Goal: Information Seeking & Learning: Learn about a topic

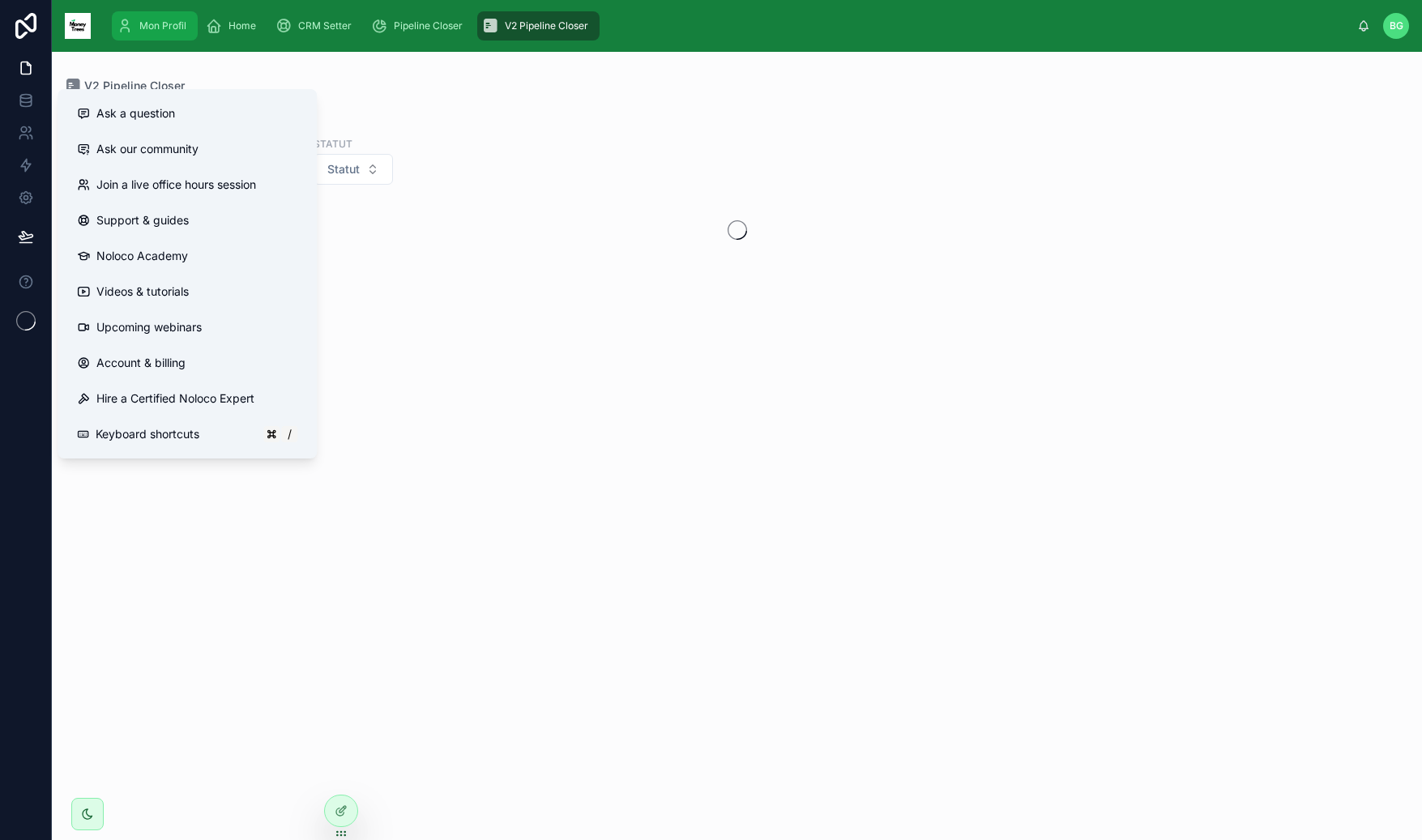
click at [137, 15] on div "Mon Profil" at bounding box center [155, 26] width 76 height 26
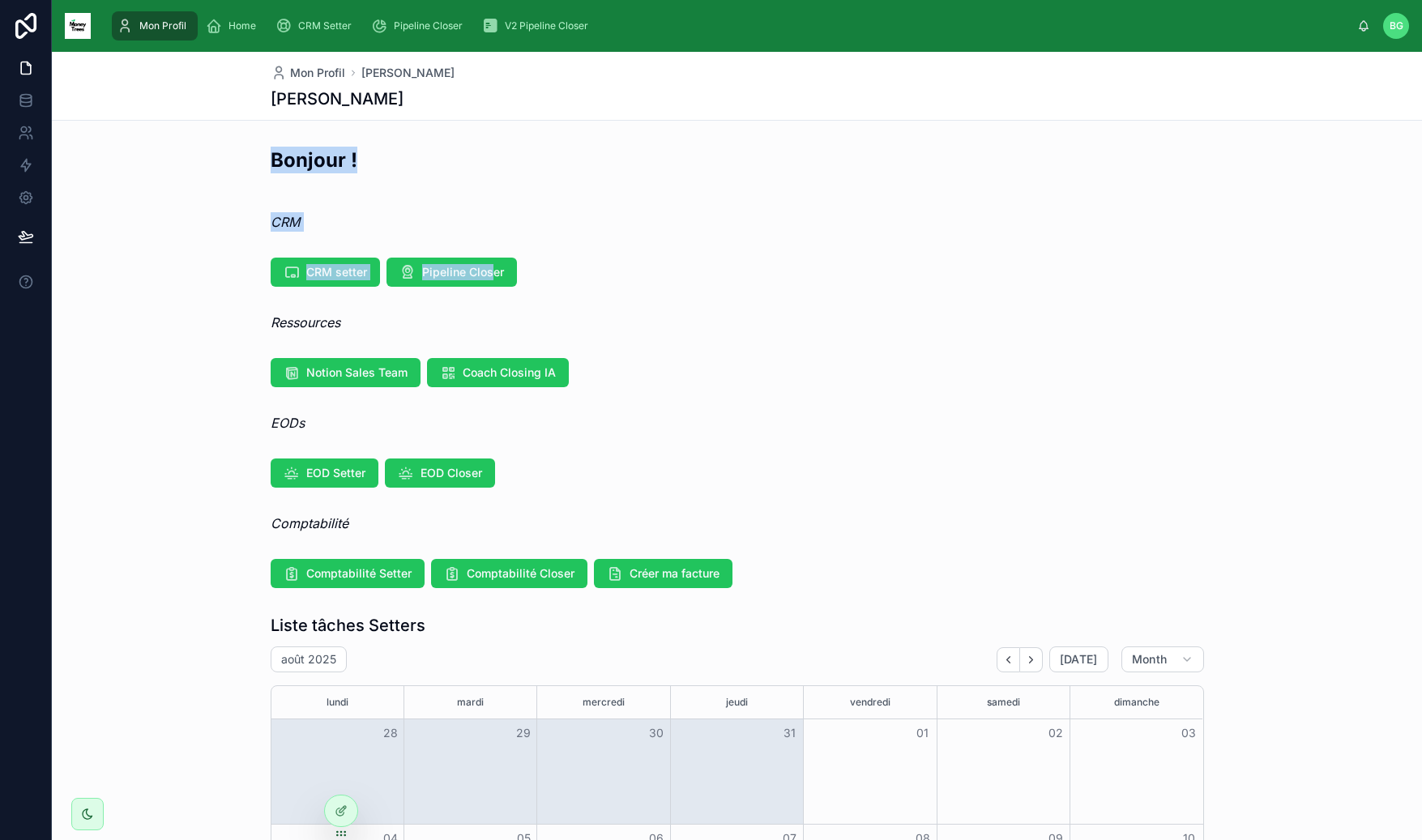
drag, startPoint x: 240, startPoint y: 154, endPoint x: 522, endPoint y: 262, distance: 302.0
drag, startPoint x: 265, startPoint y: 409, endPoint x: 429, endPoint y: 431, distance: 165.5
click at [431, 431] on div "EODs" at bounding box center [737, 423] width 1370 height 32
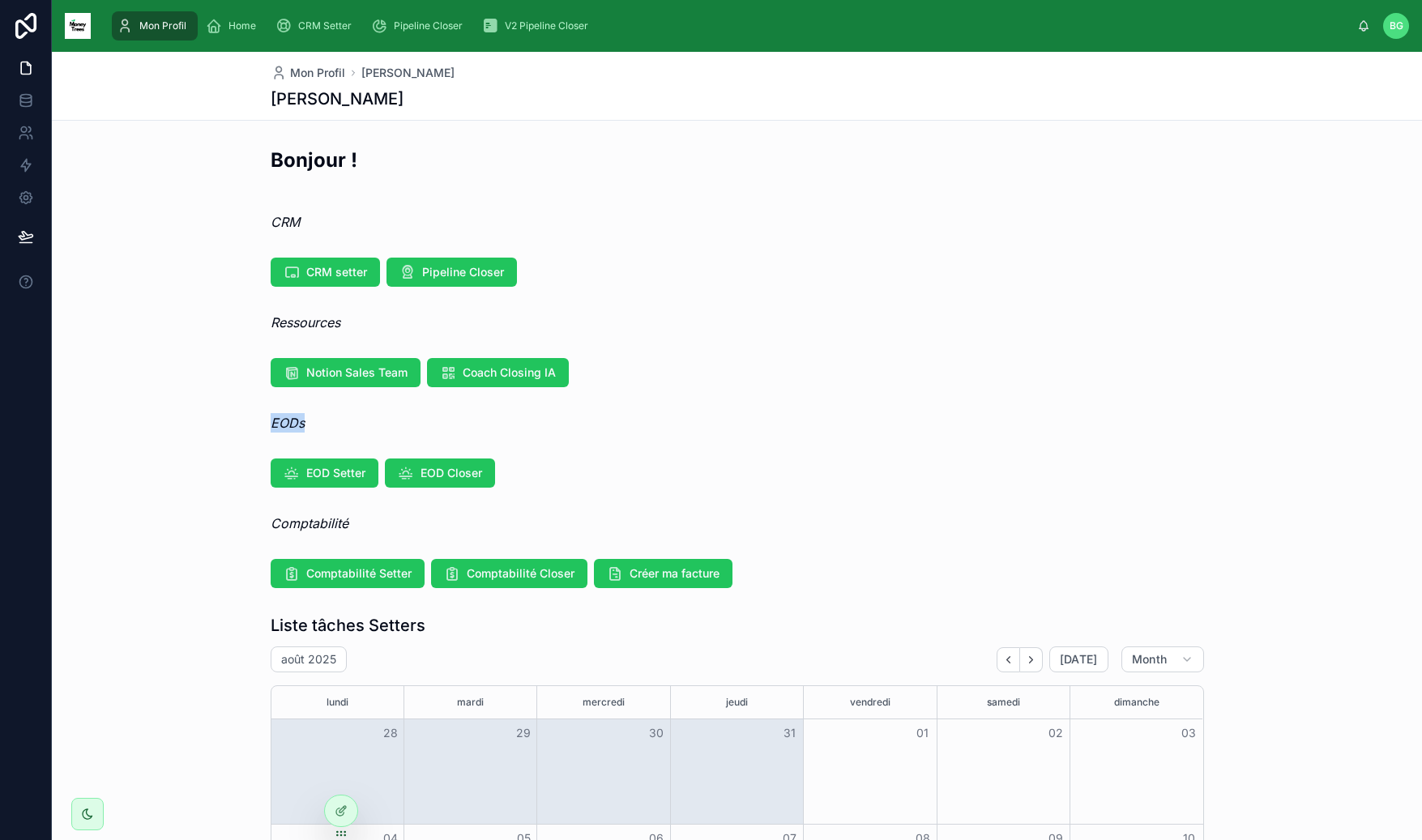
click at [429, 431] on div "EODs" at bounding box center [737, 422] width 934 height 19
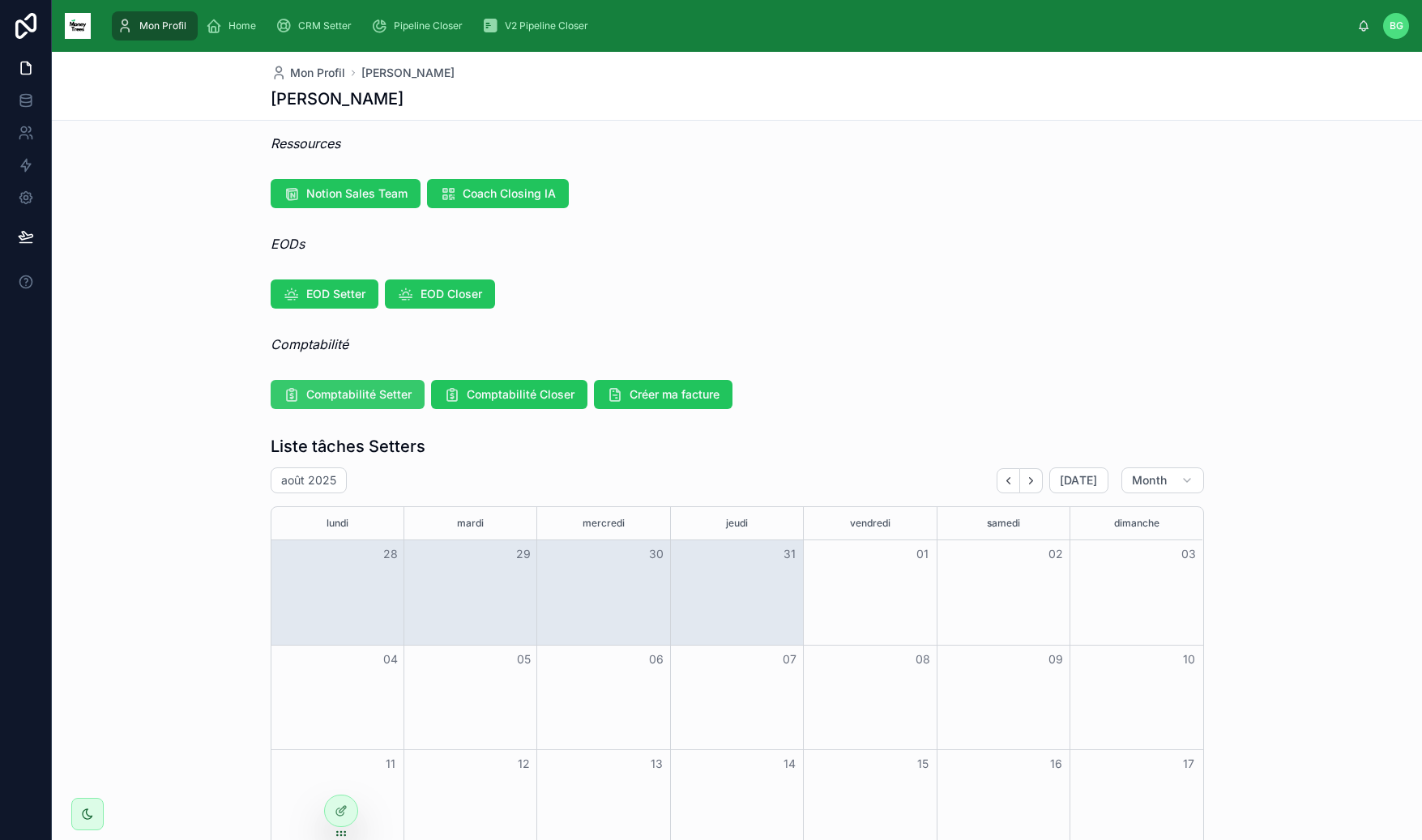
scroll to position [180, 0]
drag, startPoint x: 883, startPoint y: 387, endPoint x: 176, endPoint y: 363, distance: 707.4
click at [178, 363] on div "Bonjour ! CRM CRM setter Pipeline Closer Ressources Notion Sales Team Coach Clo…" at bounding box center [737, 843] width 1370 height 1767
click at [176, 363] on div "Bonjour ! CRM CRM setter Pipeline Closer Ressources Notion Sales Team Coach Clo…" at bounding box center [737, 843] width 1370 height 1767
drag, startPoint x: 256, startPoint y: 338, endPoint x: 444, endPoint y: 345, distance: 188.1
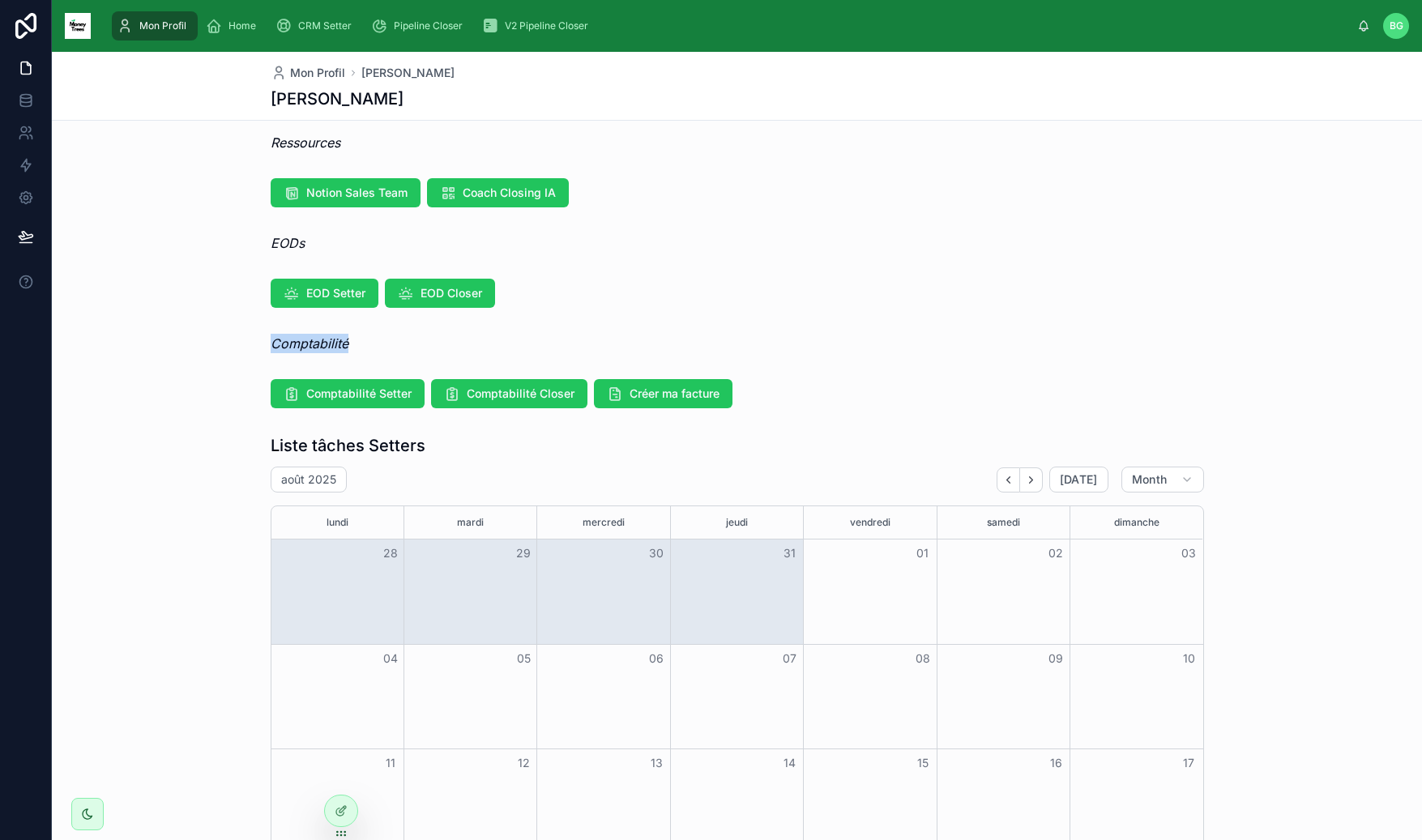
click at [444, 345] on div "Comptabilité" at bounding box center [737, 344] width 1370 height 32
click at [444, 345] on div "Comptabilité" at bounding box center [737, 344] width 934 height 19
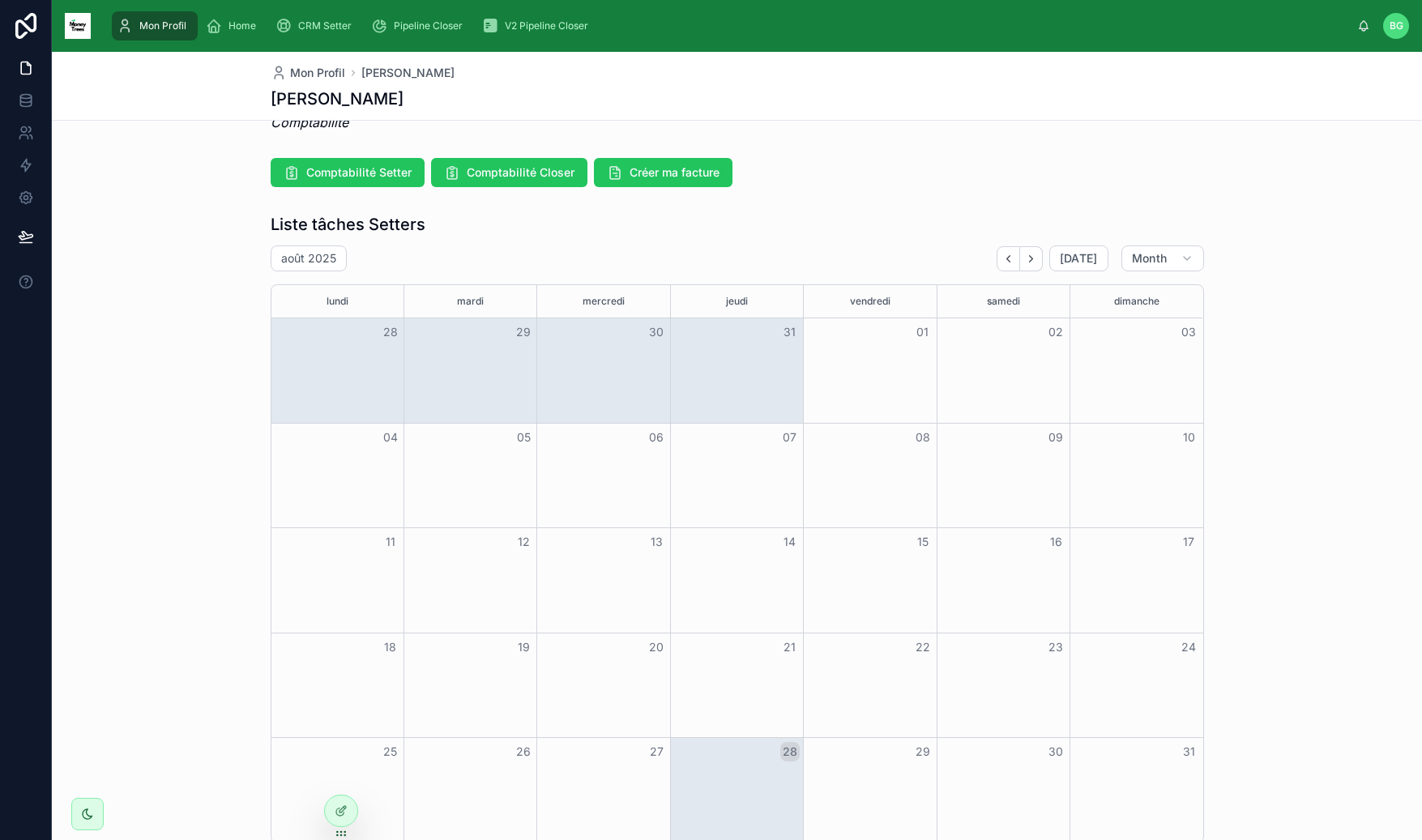
scroll to position [421, 0]
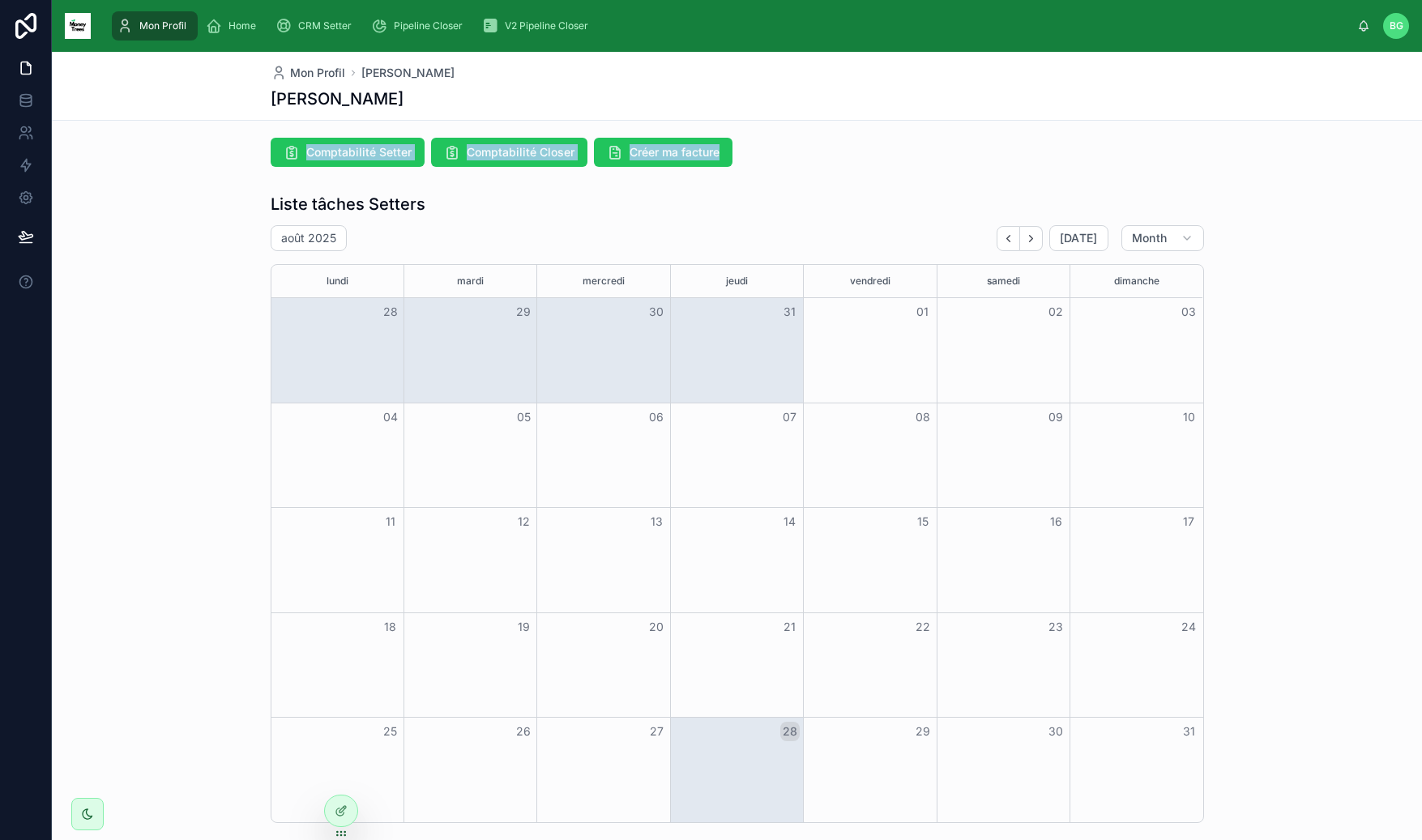
drag, startPoint x: 216, startPoint y: 141, endPoint x: 778, endPoint y: 153, distance: 562.1
click at [776, 153] on div "Comptabilité Setter Comptabilité Closer Créer ma facture" at bounding box center [737, 153] width 1370 height 42
click at [778, 153] on div "Comptabilité Setter Comptabilité Closer Créer ma facture" at bounding box center [737, 152] width 934 height 29
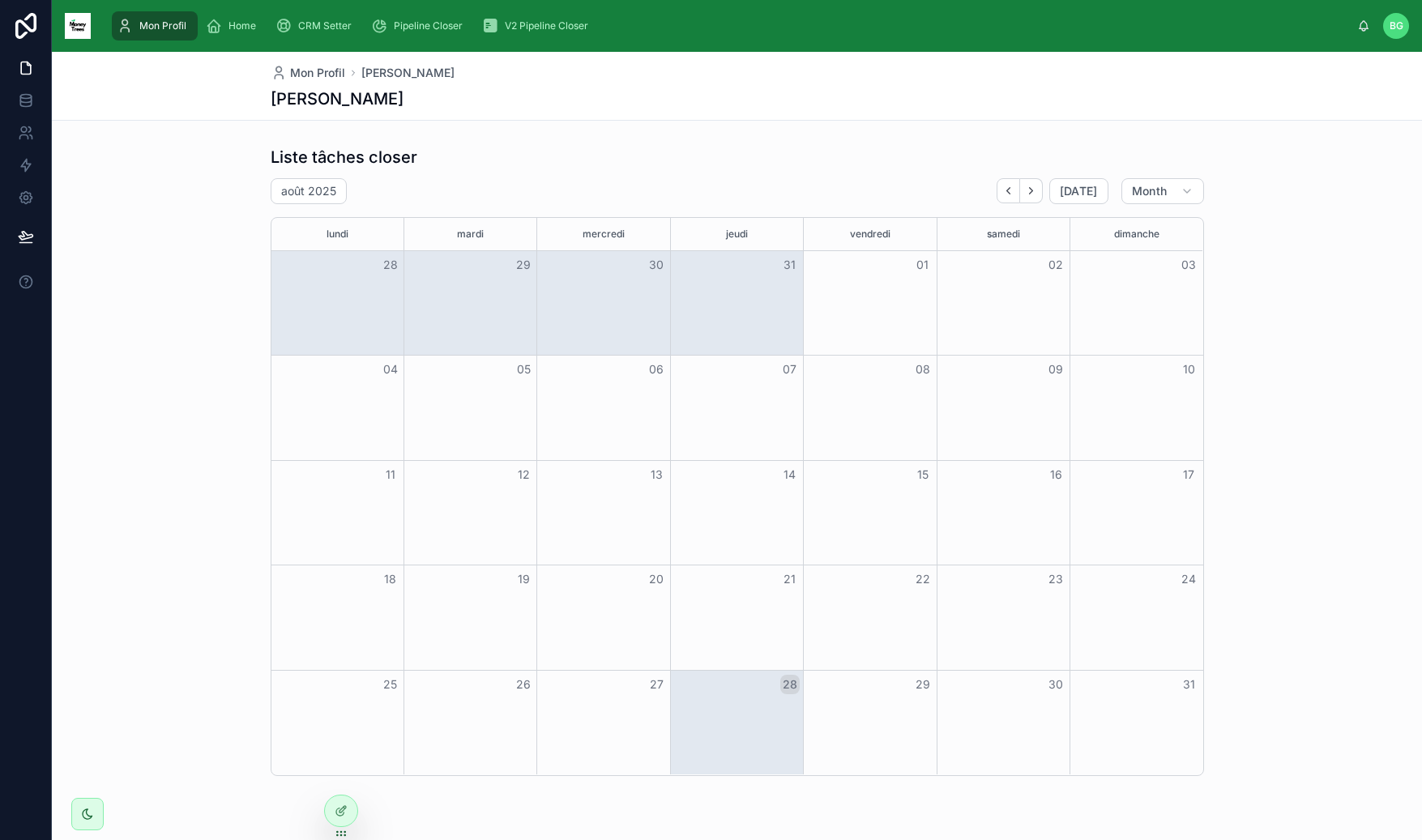
scroll to position [1169, 0]
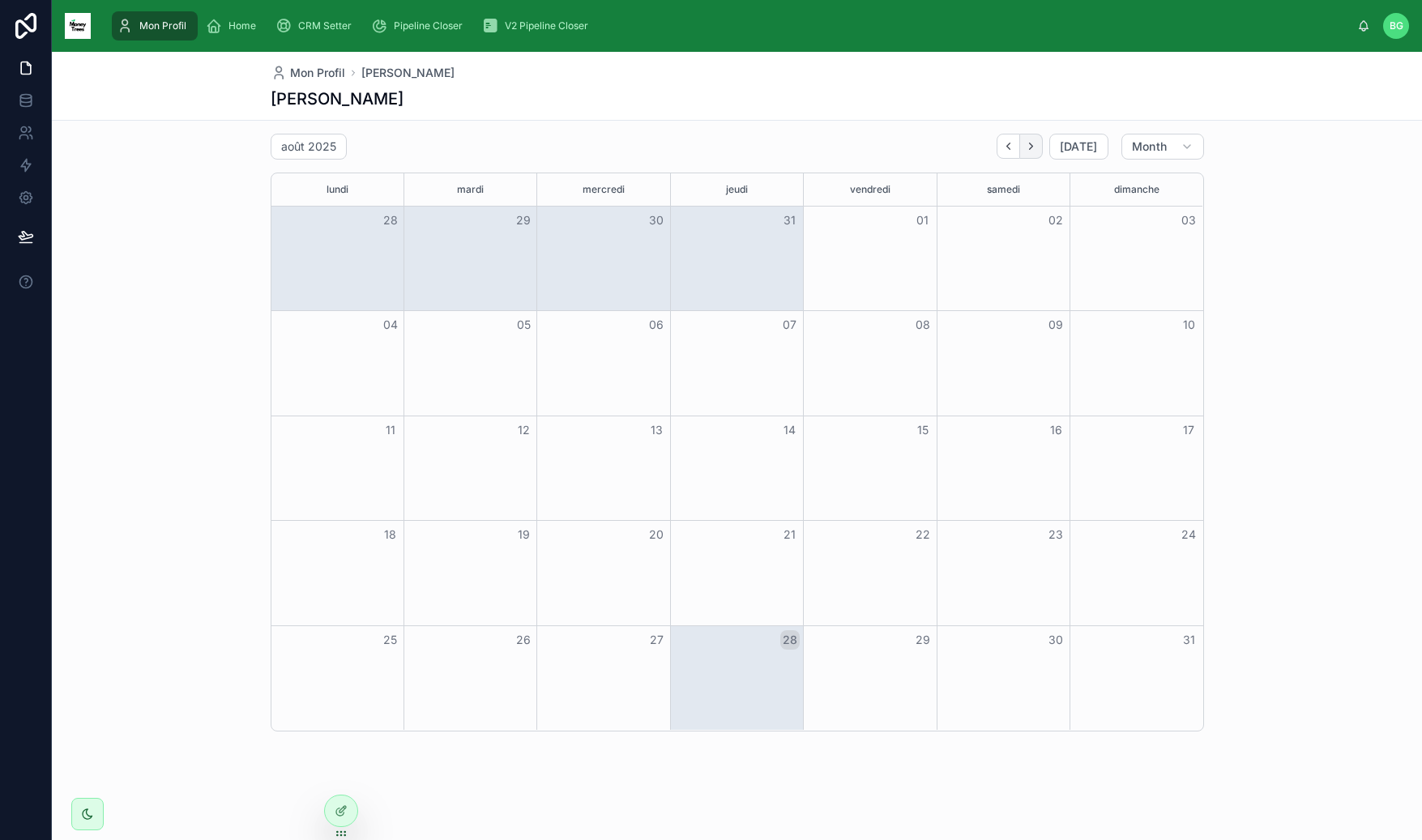
click at [1030, 155] on button "Next" at bounding box center [1031, 146] width 23 height 25
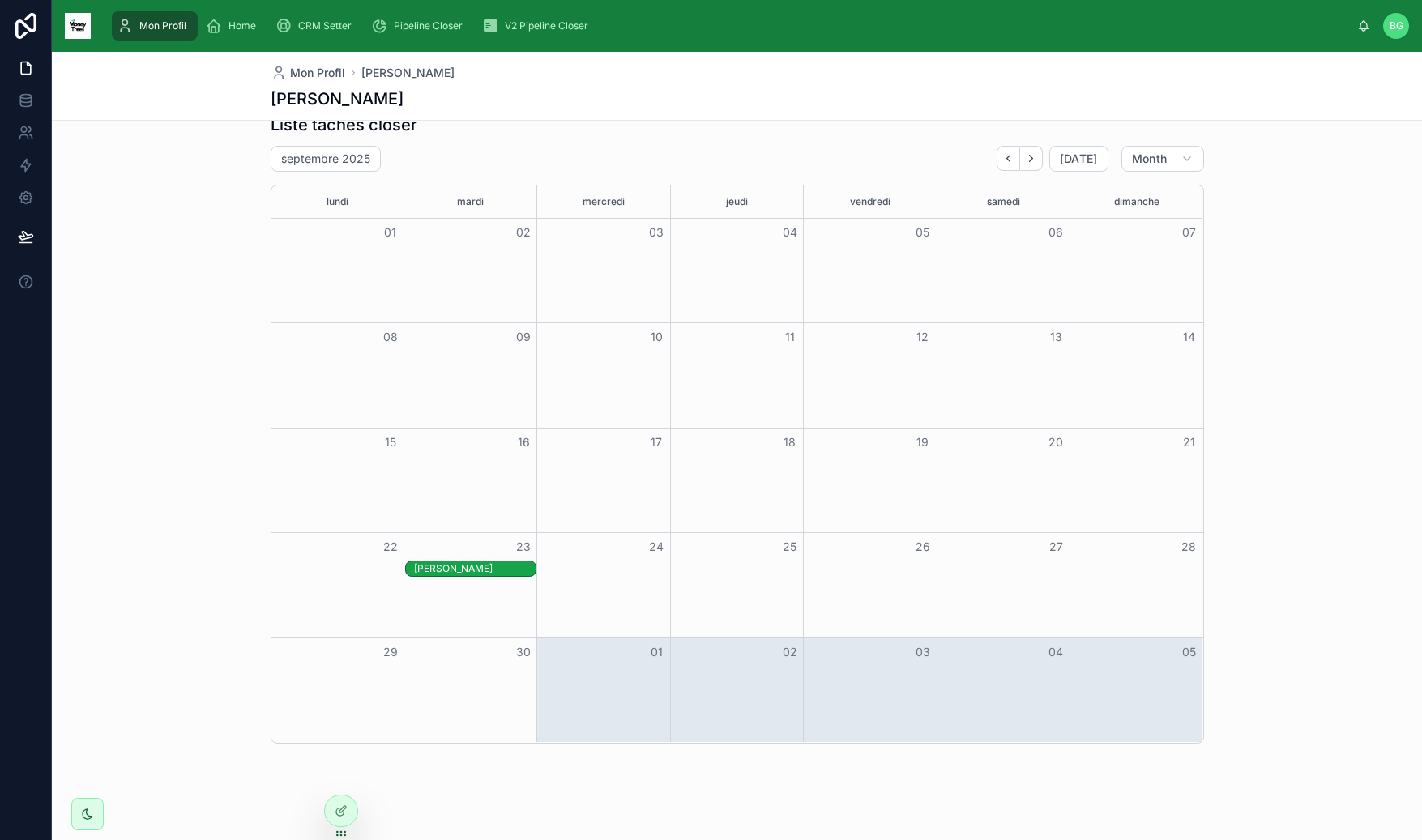
scroll to position [1169, 0]
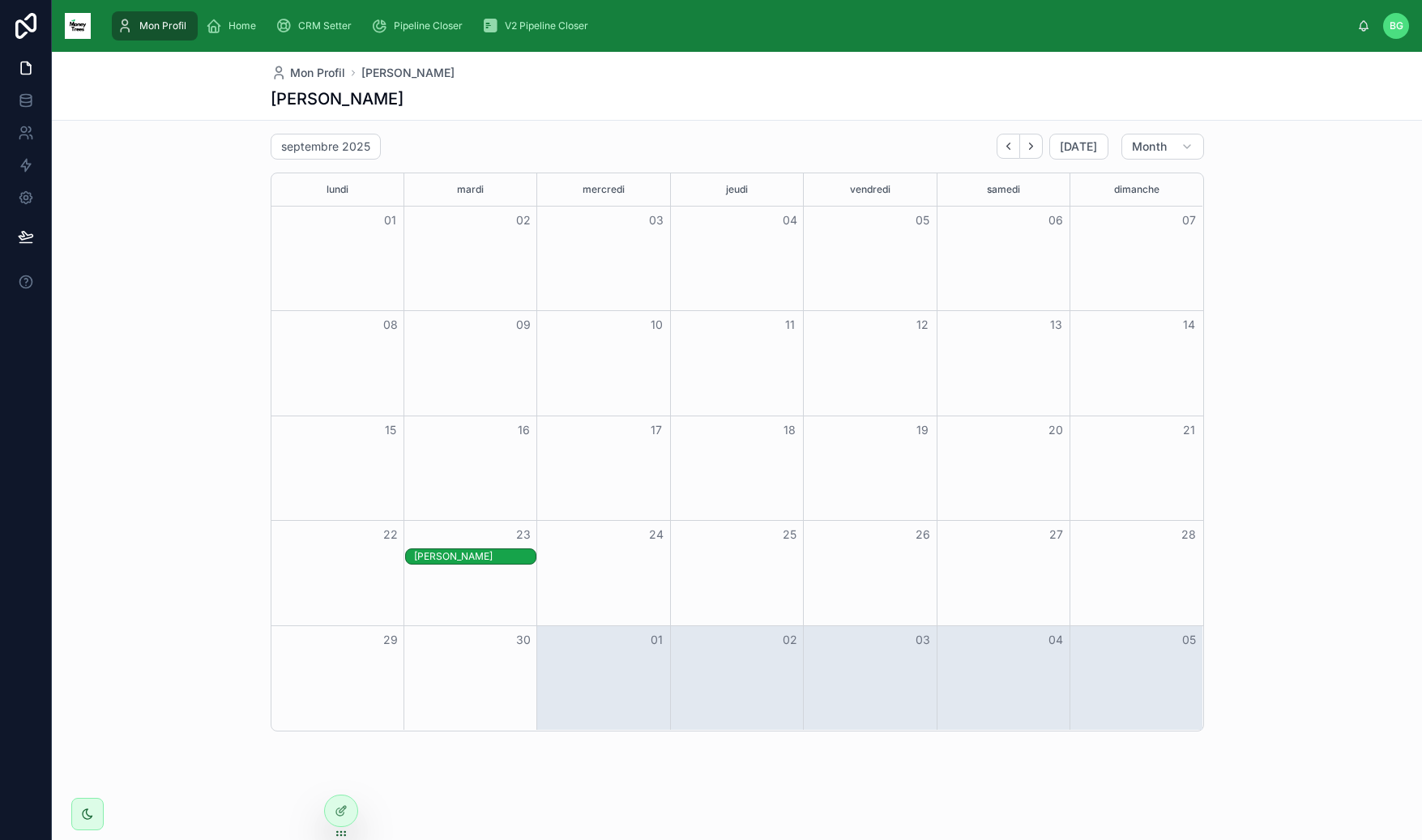
click at [470, 552] on div "[PERSON_NAME]" at bounding box center [475, 556] width 122 height 13
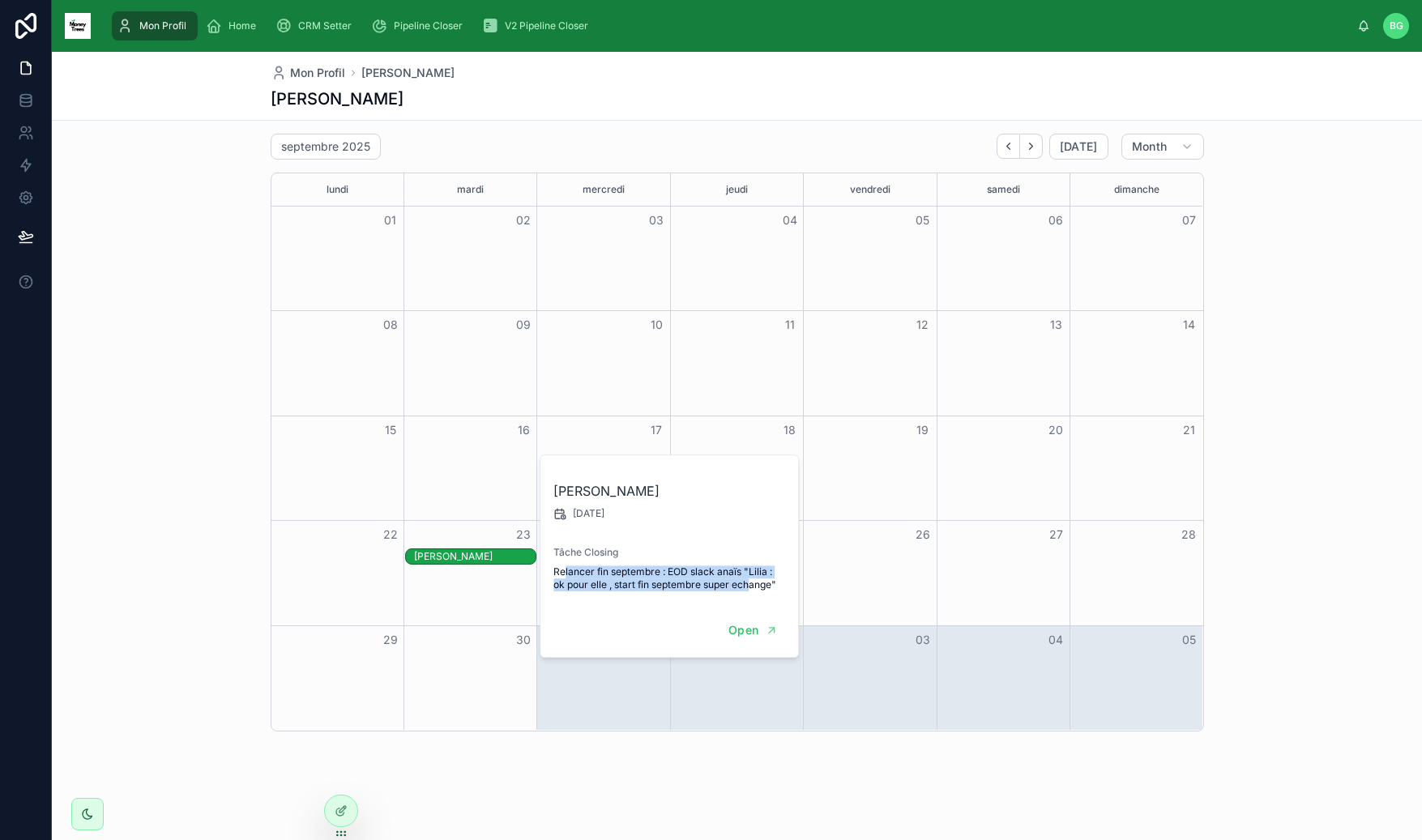
drag, startPoint x: 573, startPoint y: 574, endPoint x: 742, endPoint y: 552, distance: 170.4
click at [752, 578] on span "Relancer fin septembre : EOD slack anaïs "Lilia : ok pour elle , start fin sept…" at bounding box center [670, 578] width 233 height 26
click at [722, 428] on div "18" at bounding box center [737, 430] width 133 height 28
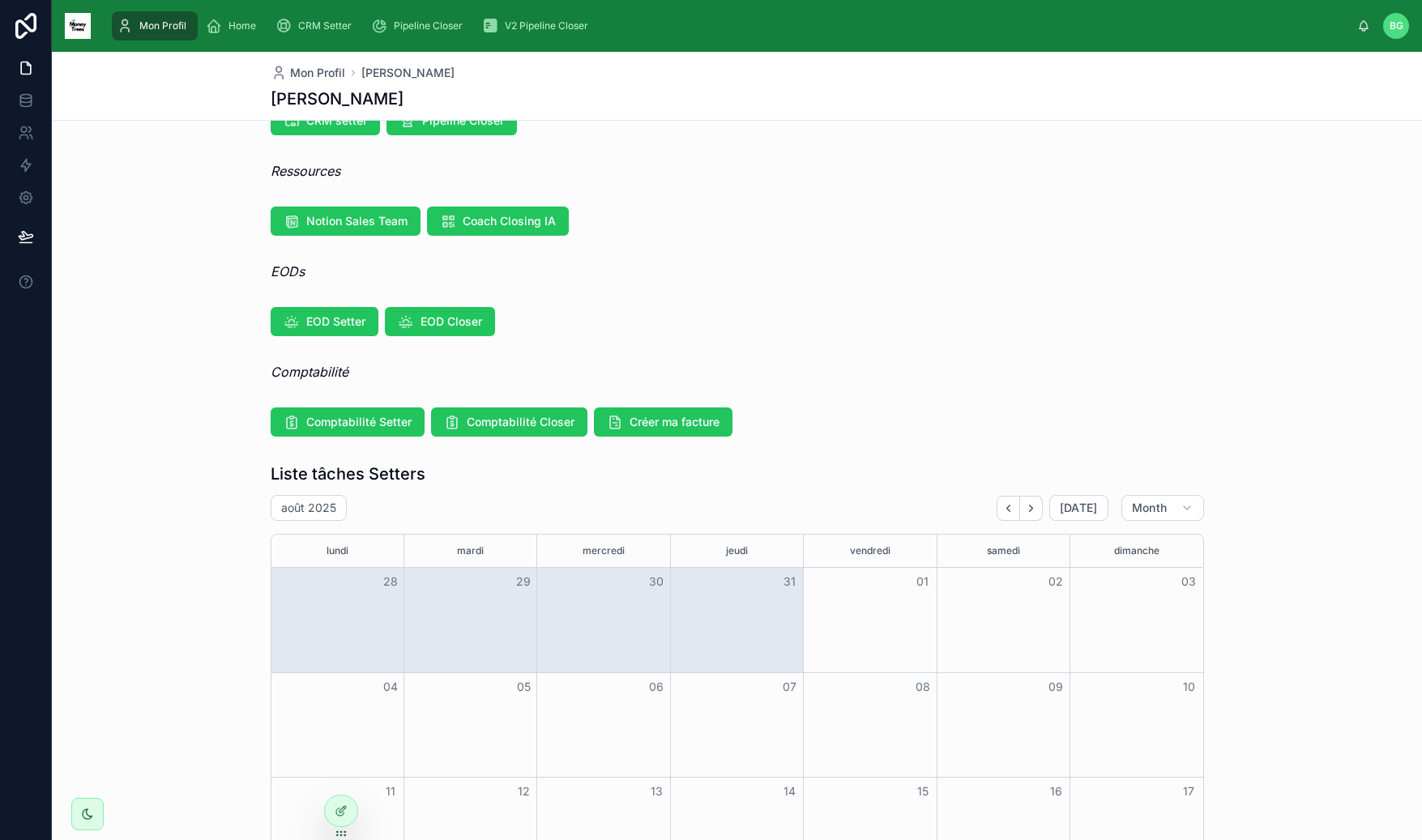
scroll to position [0, 0]
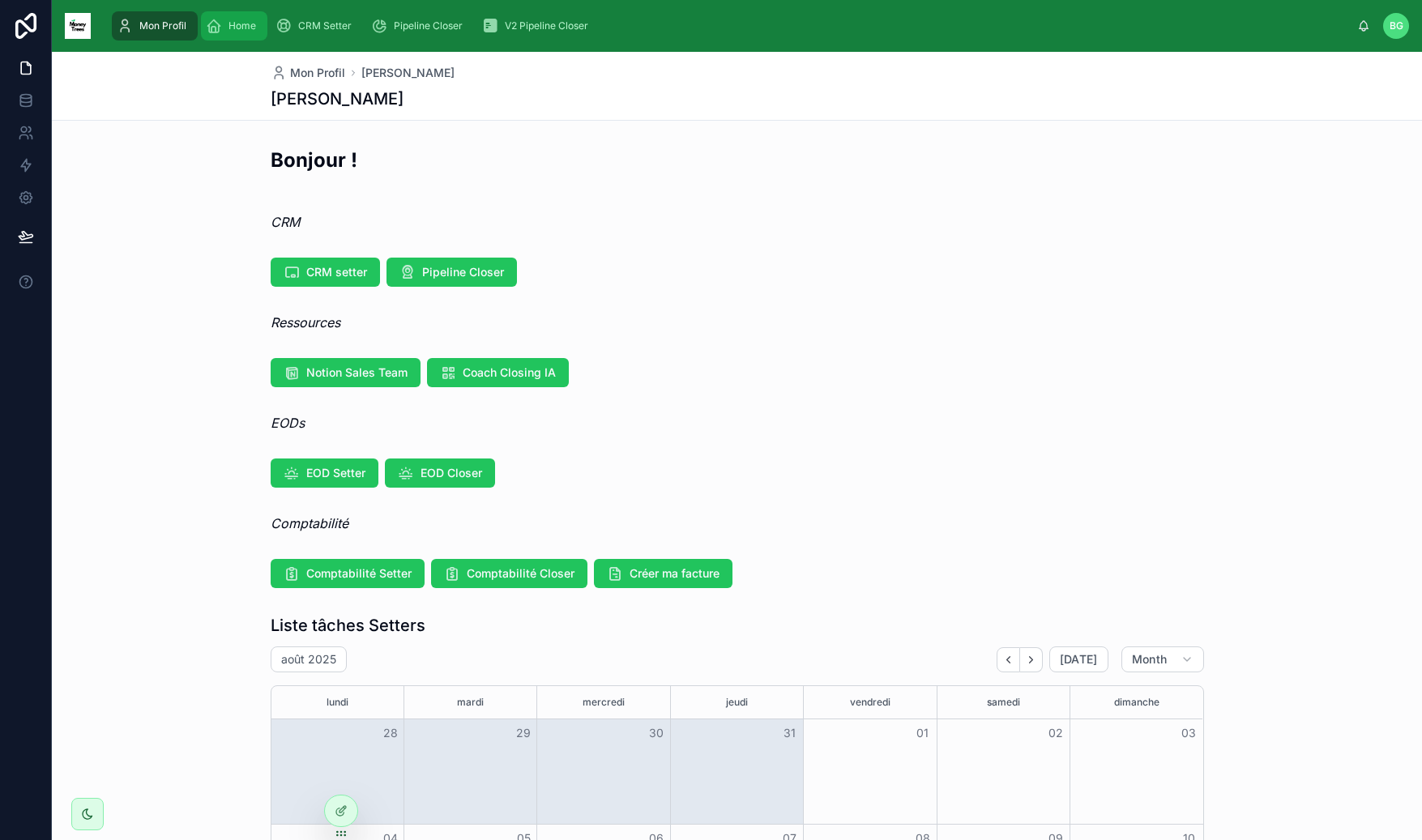
click at [239, 32] on div "Home" at bounding box center [234, 26] width 57 height 26
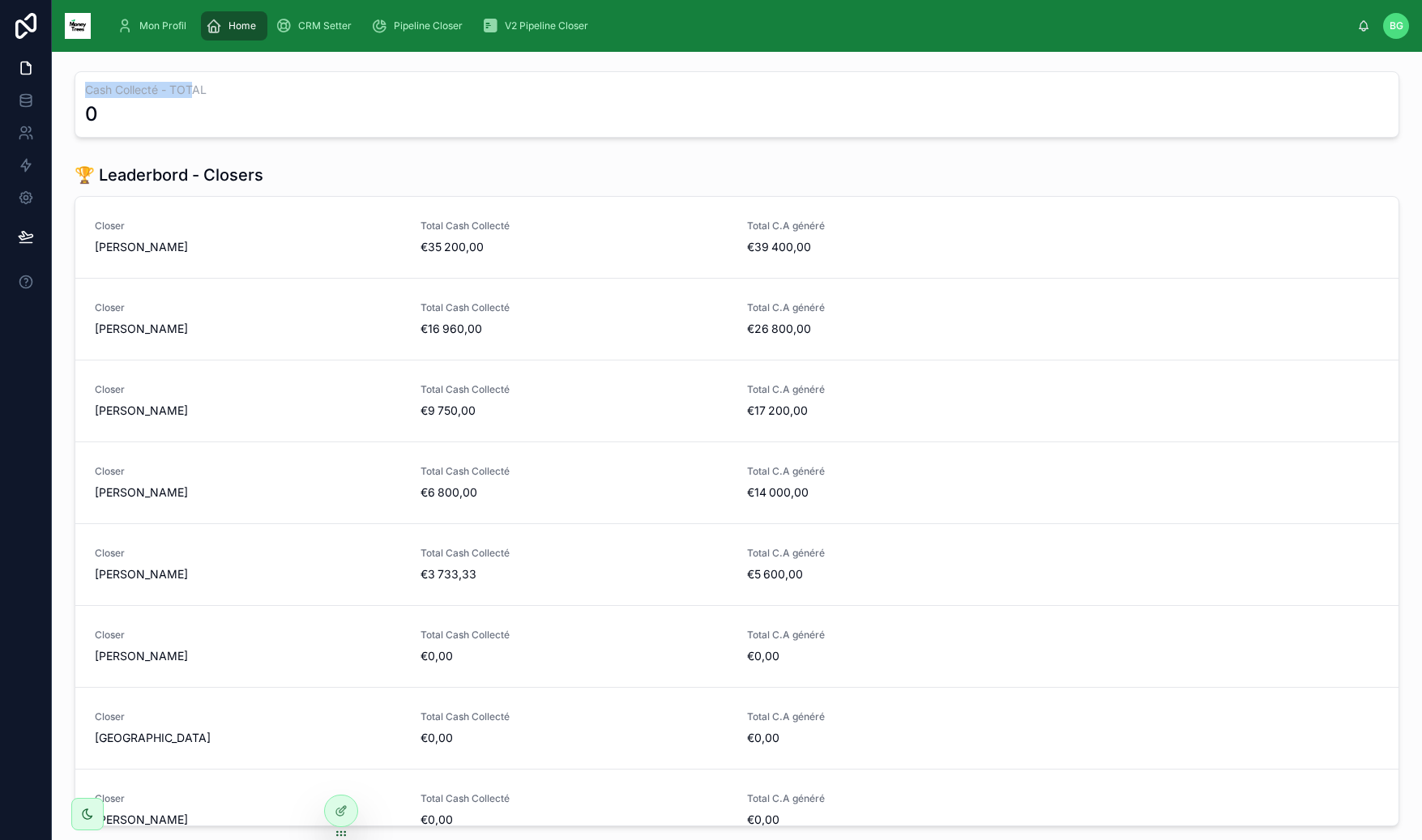
drag, startPoint x: 79, startPoint y: 83, endPoint x: 200, endPoint y: 91, distance: 121.3
click at [198, 91] on div "Cash Collecté - TOTAL 0" at bounding box center [737, 105] width 1324 height 67
click at [200, 91] on h3 "Cash Collecté - TOTAL" at bounding box center [737, 90] width 1303 height 16
drag, startPoint x: 73, startPoint y: 175, endPoint x: 249, endPoint y: 175, distance: 176.0
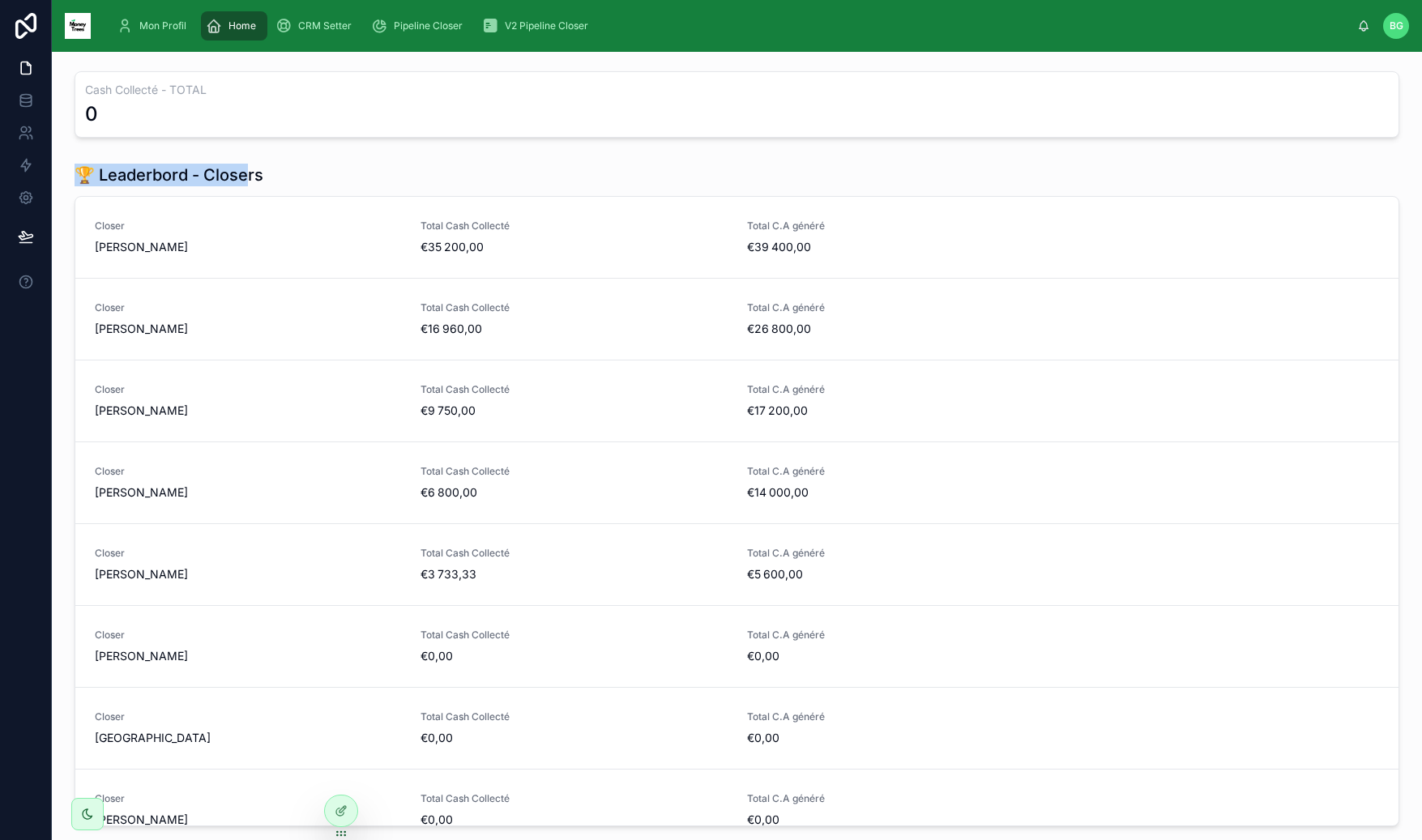
click at [249, 175] on h1 "🏆 Leaderbord - Closers" at bounding box center [169, 175] width 189 height 23
drag, startPoint x: 269, startPoint y: 174, endPoint x: 75, endPoint y: 167, distance: 194.1
click at [79, 166] on div "🏆 Leaderbord - Closers" at bounding box center [737, 175] width 1324 height 23
click at [67, 170] on div "🏆 Leaderbord - Closers Closer [PERSON_NAME] Total Cash Collecté €35 200,00 Tota…" at bounding box center [737, 495] width 1344 height 676
drag, startPoint x: 71, startPoint y: 173, endPoint x: 358, endPoint y: 199, distance: 288.2
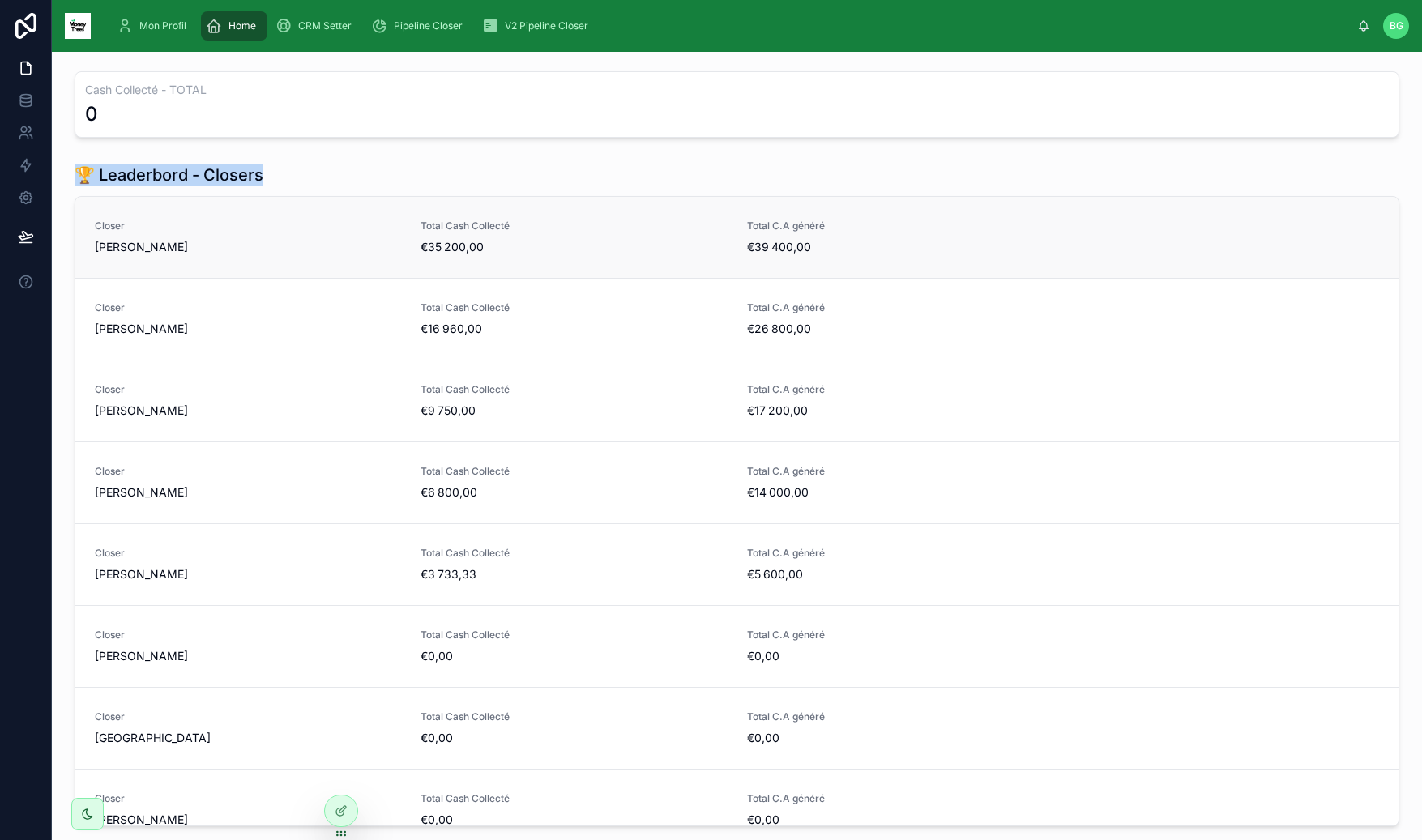
click at [358, 200] on div "🏆 Leaderbord - Closers Closer [PERSON_NAME] Total Cash Collecté €35 200,00 Tota…" at bounding box center [737, 495] width 1344 height 676
click at [347, 180] on div "🏆 Leaderbord - Closers" at bounding box center [737, 175] width 1324 height 23
drag, startPoint x: 295, startPoint y: 171, endPoint x: 54, endPoint y: 174, distance: 241.0
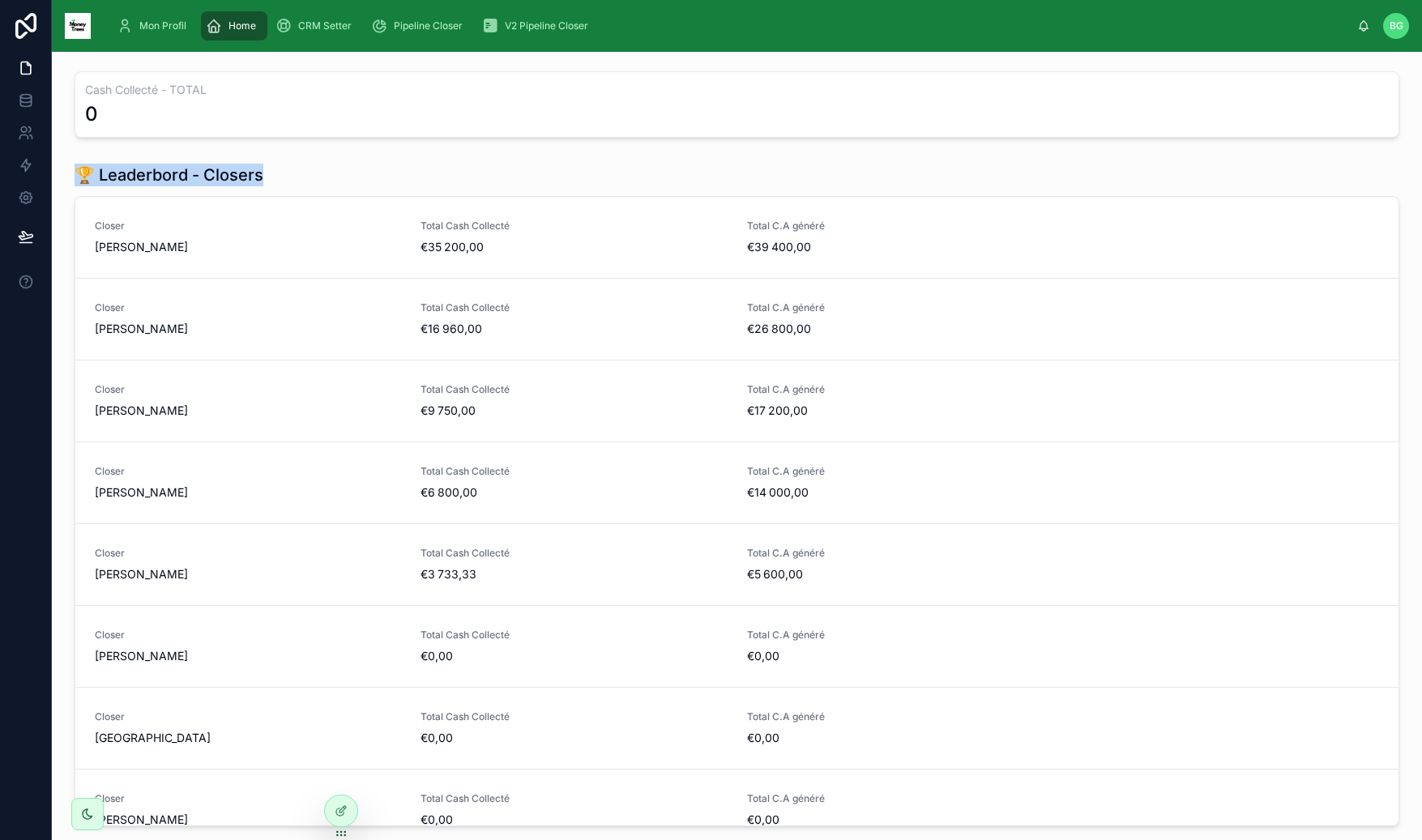
drag, startPoint x: 63, startPoint y: 169, endPoint x: 291, endPoint y: 184, distance: 228.5
click at [291, 184] on div "🏆 Leaderbord - Closers" at bounding box center [737, 175] width 1324 height 23
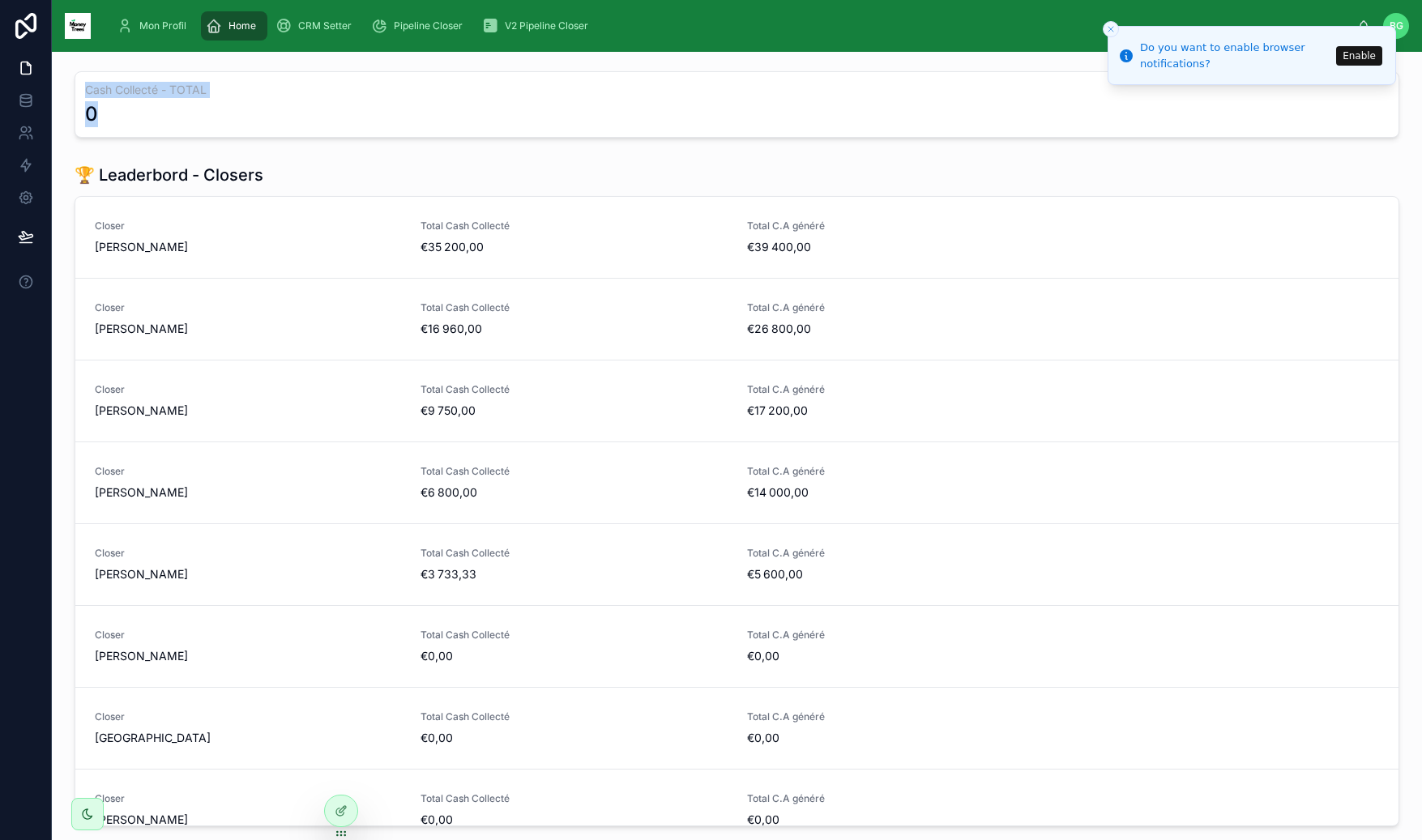
drag, startPoint x: 63, startPoint y: 91, endPoint x: 238, endPoint y: 126, distance: 178.5
click at [238, 126] on div "0" at bounding box center [737, 115] width 1303 height 26
click at [317, 31] on span "CRM Setter" at bounding box center [325, 26] width 54 height 13
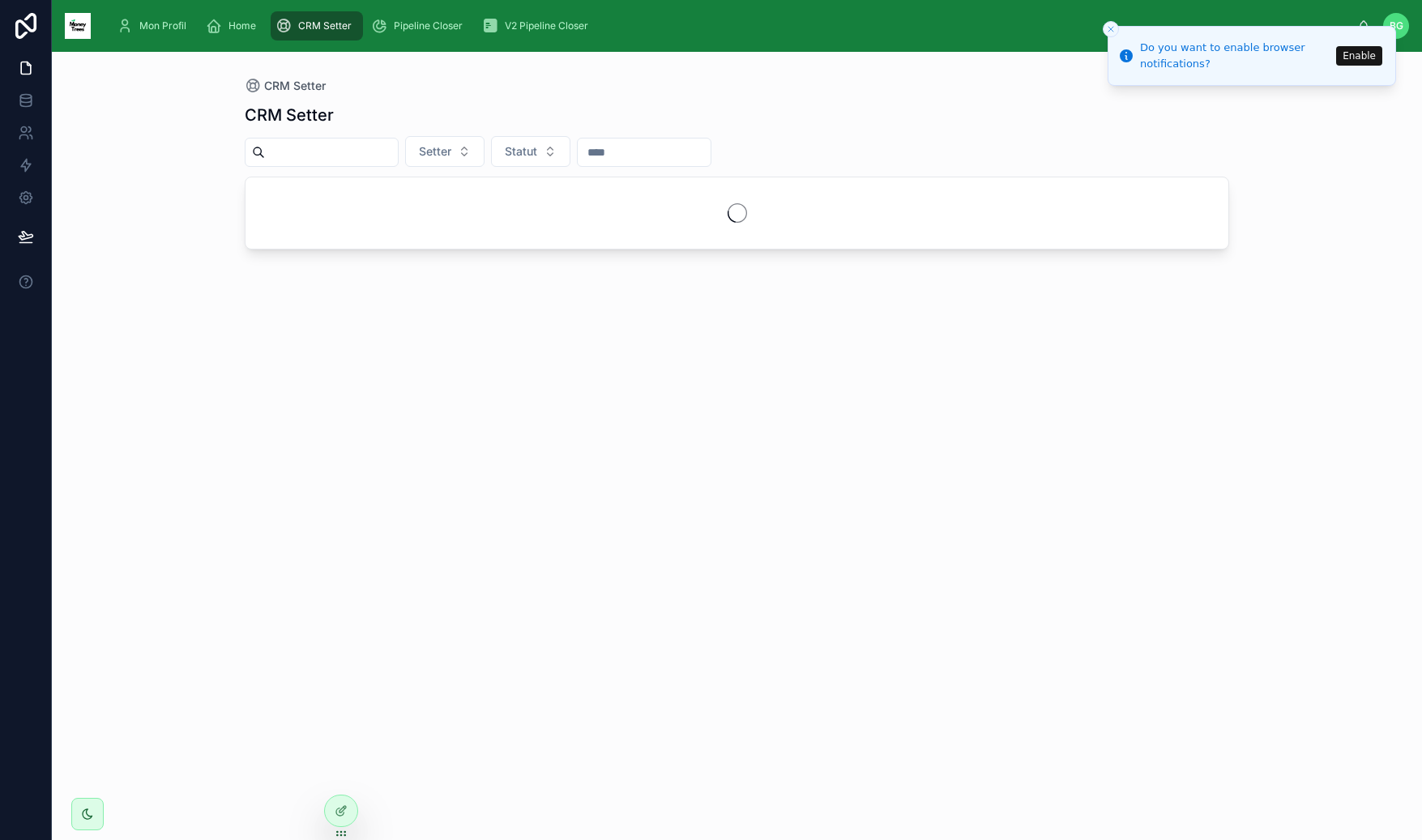
click at [1114, 28] on icon "Close toast" at bounding box center [1111, 29] width 10 height 10
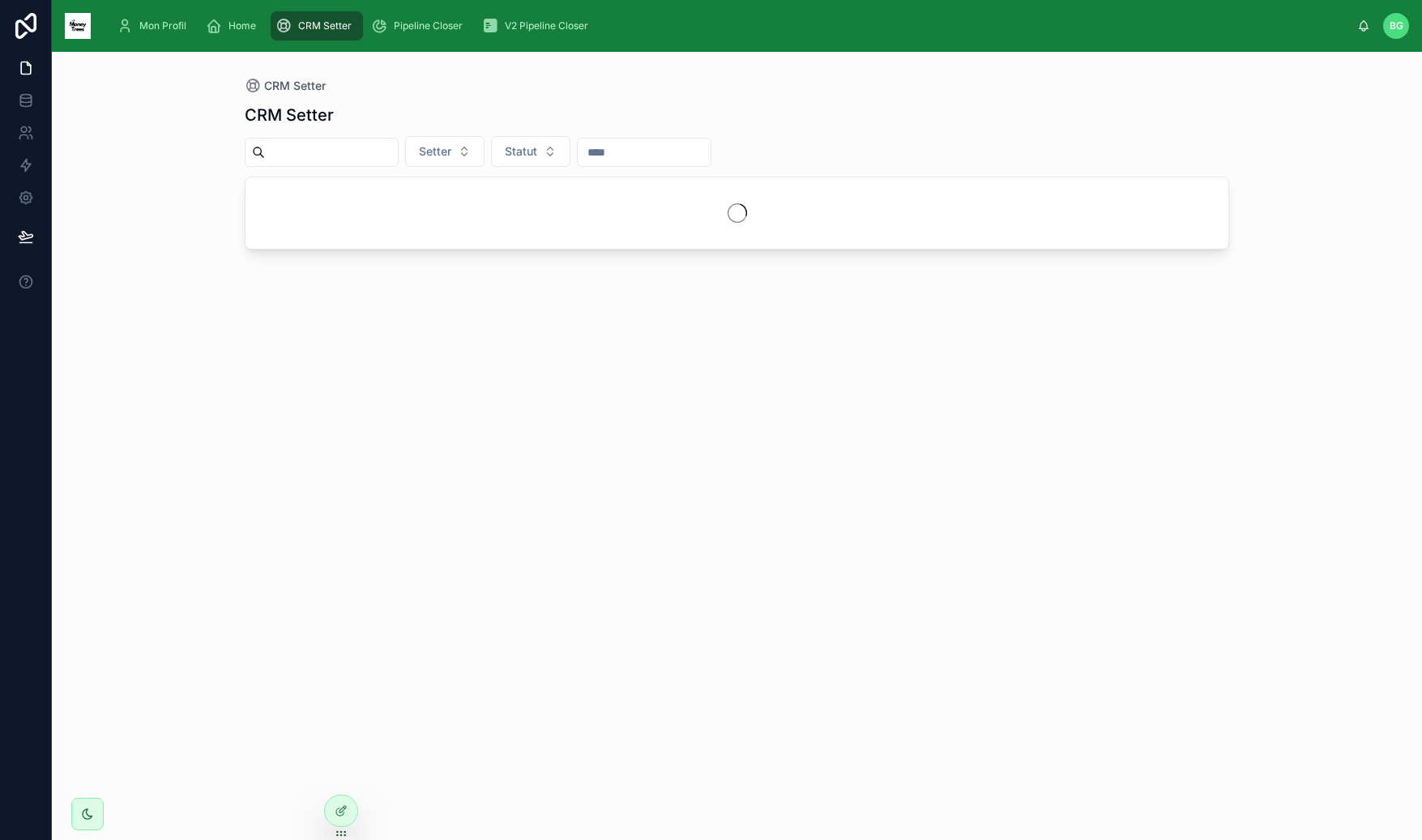
drag, startPoint x: 888, startPoint y: 82, endPoint x: 861, endPoint y: 103, distance: 34.2
click at [888, 82] on div "CRM Setter" at bounding box center [736, 86] width 984 height 16
click at [463, 141] on button "Setter" at bounding box center [445, 152] width 80 height 31
click at [488, 102] on div "CRM Setter Setter Statut" at bounding box center [736, 457] width 984 height 726
click at [528, 20] on span "V2 Pipeline Closer" at bounding box center [546, 26] width 84 height 13
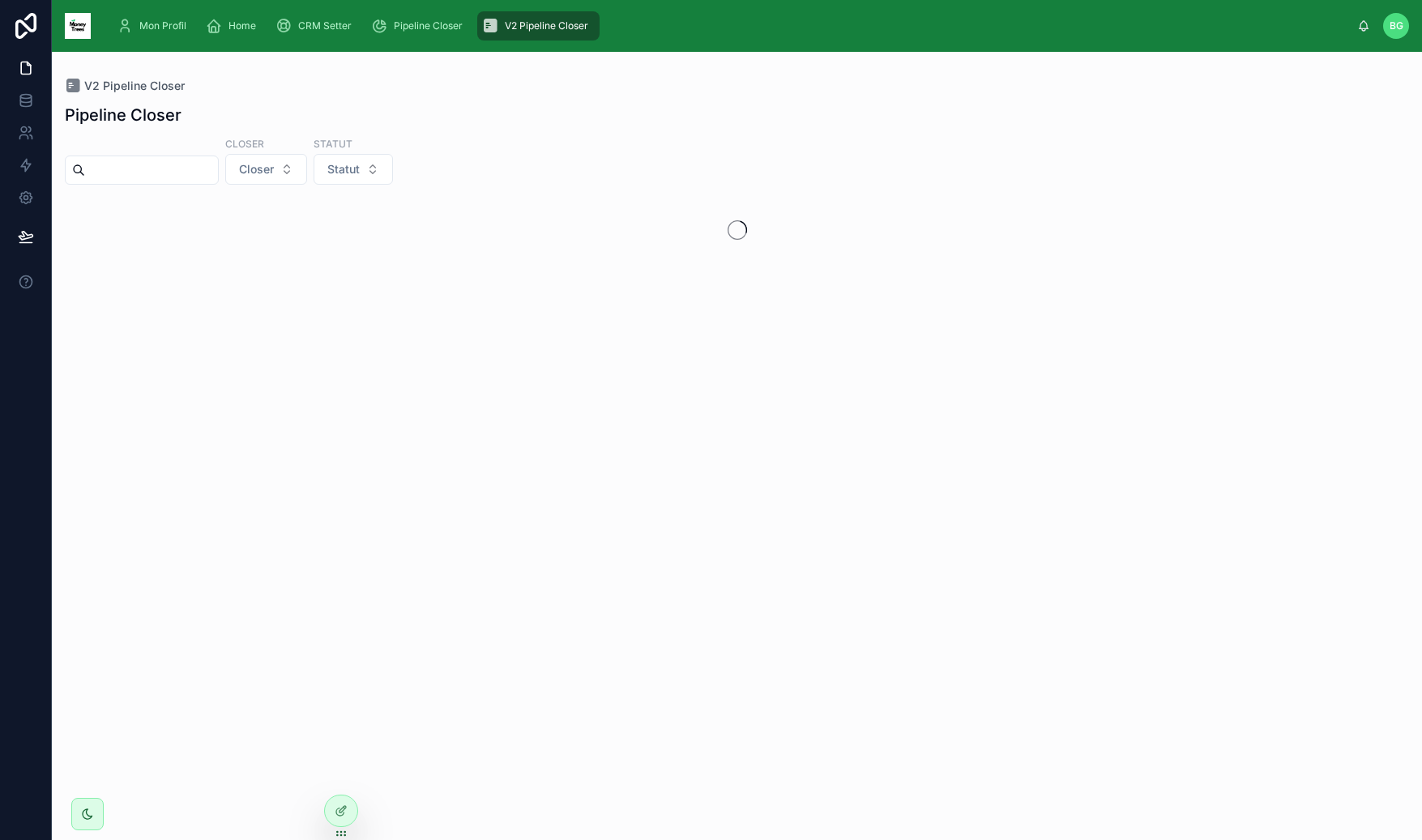
click at [1407, 25] on div "BG" at bounding box center [1396, 26] width 26 height 26
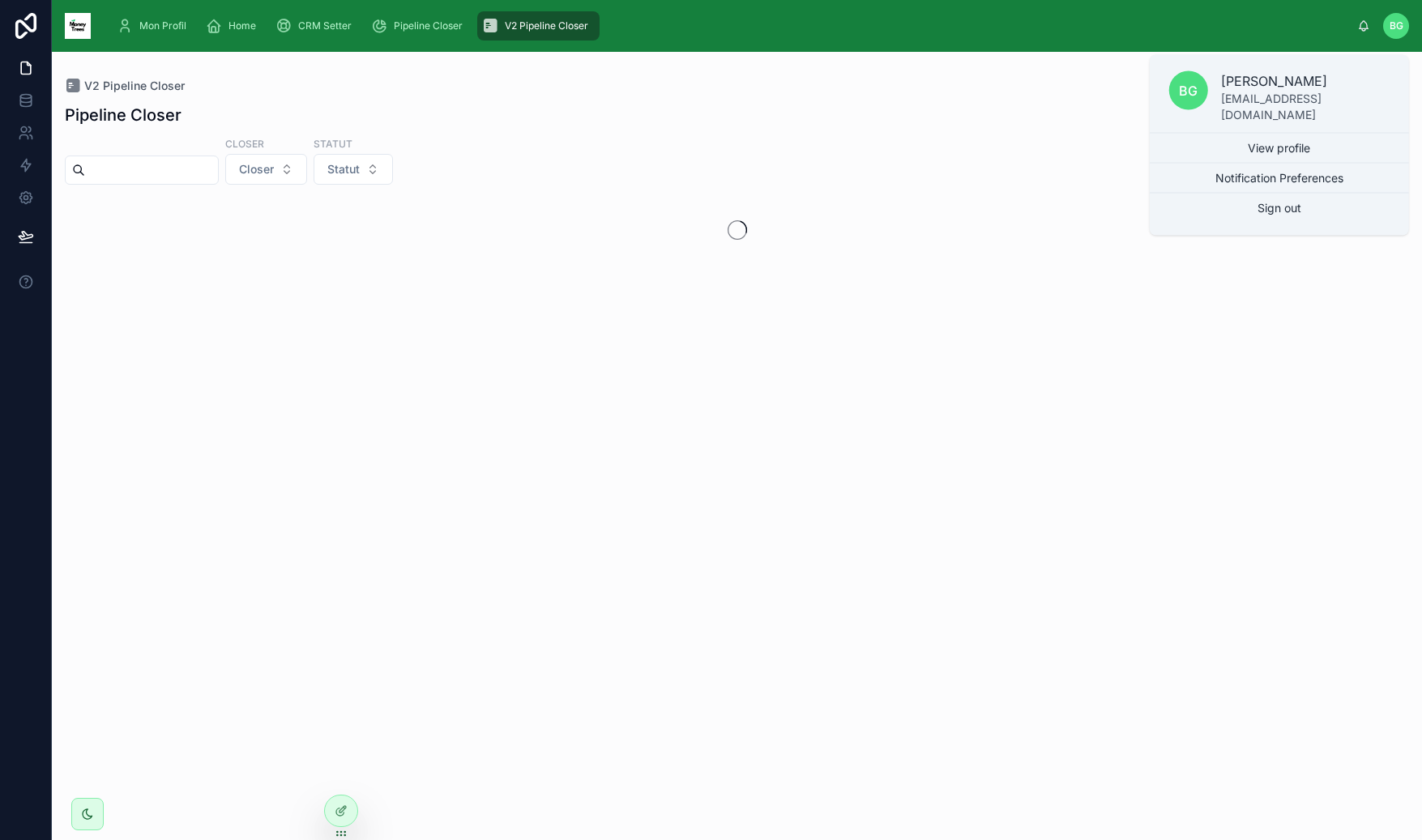
click at [1179, 17] on div "Mon Profil Home CRM Setter Pipeline Closer V2 Pipeline Closer" at bounding box center [731, 26] width 1253 height 36
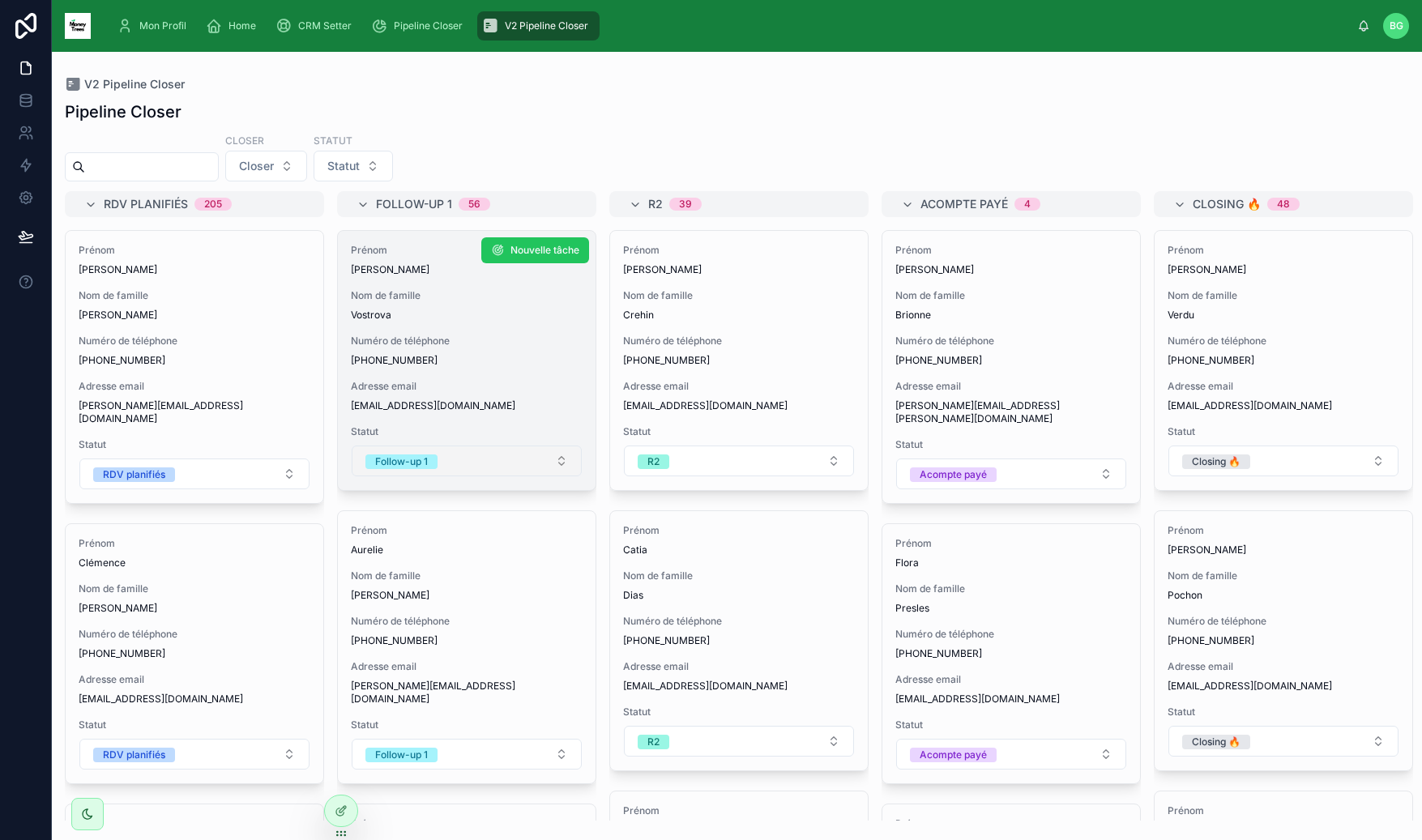
click at [428, 461] on span "Follow-up 1" at bounding box center [401, 461] width 72 height 15
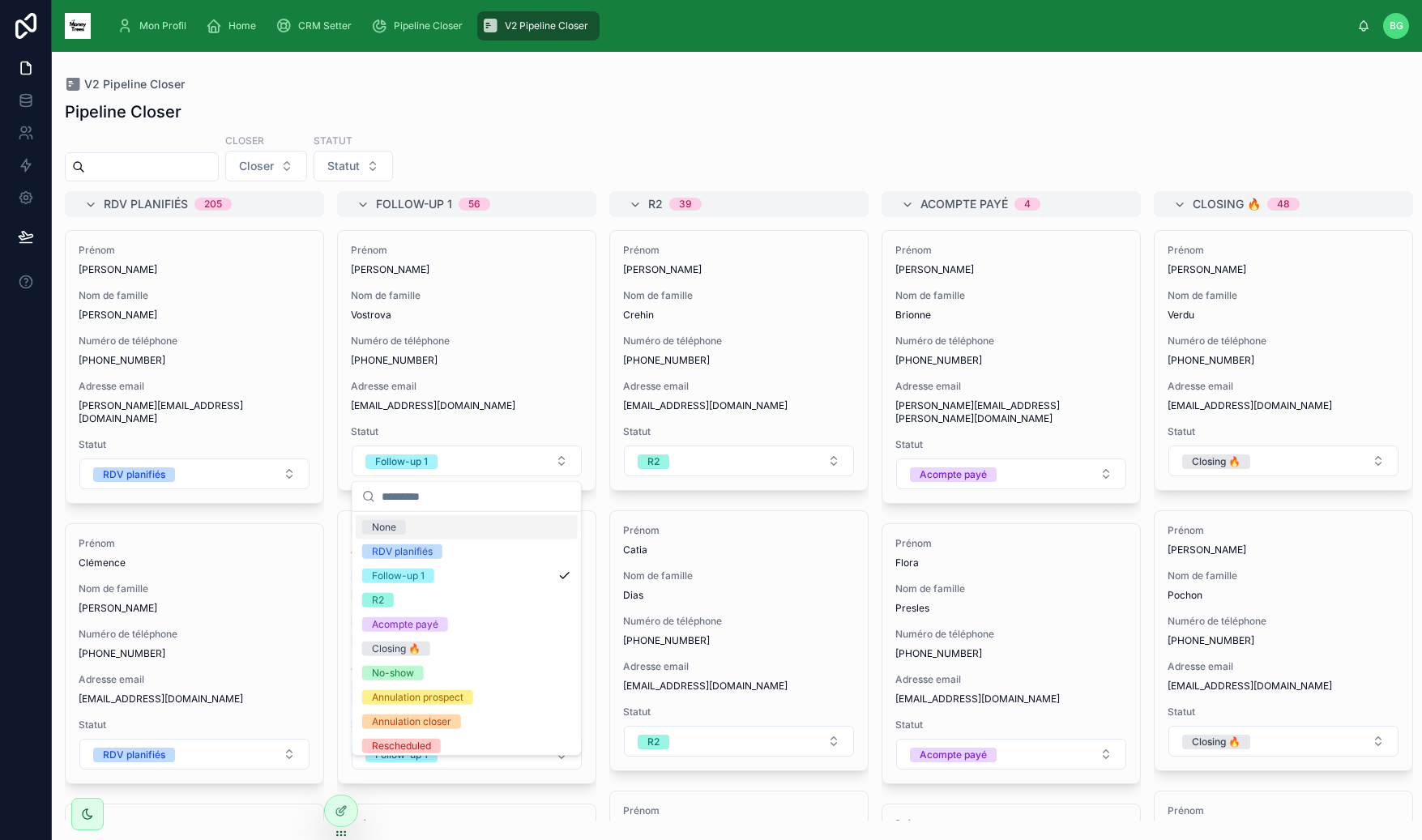
click at [582, 136] on div "Closer Closer Statut Statut" at bounding box center [737, 158] width 1370 height 49
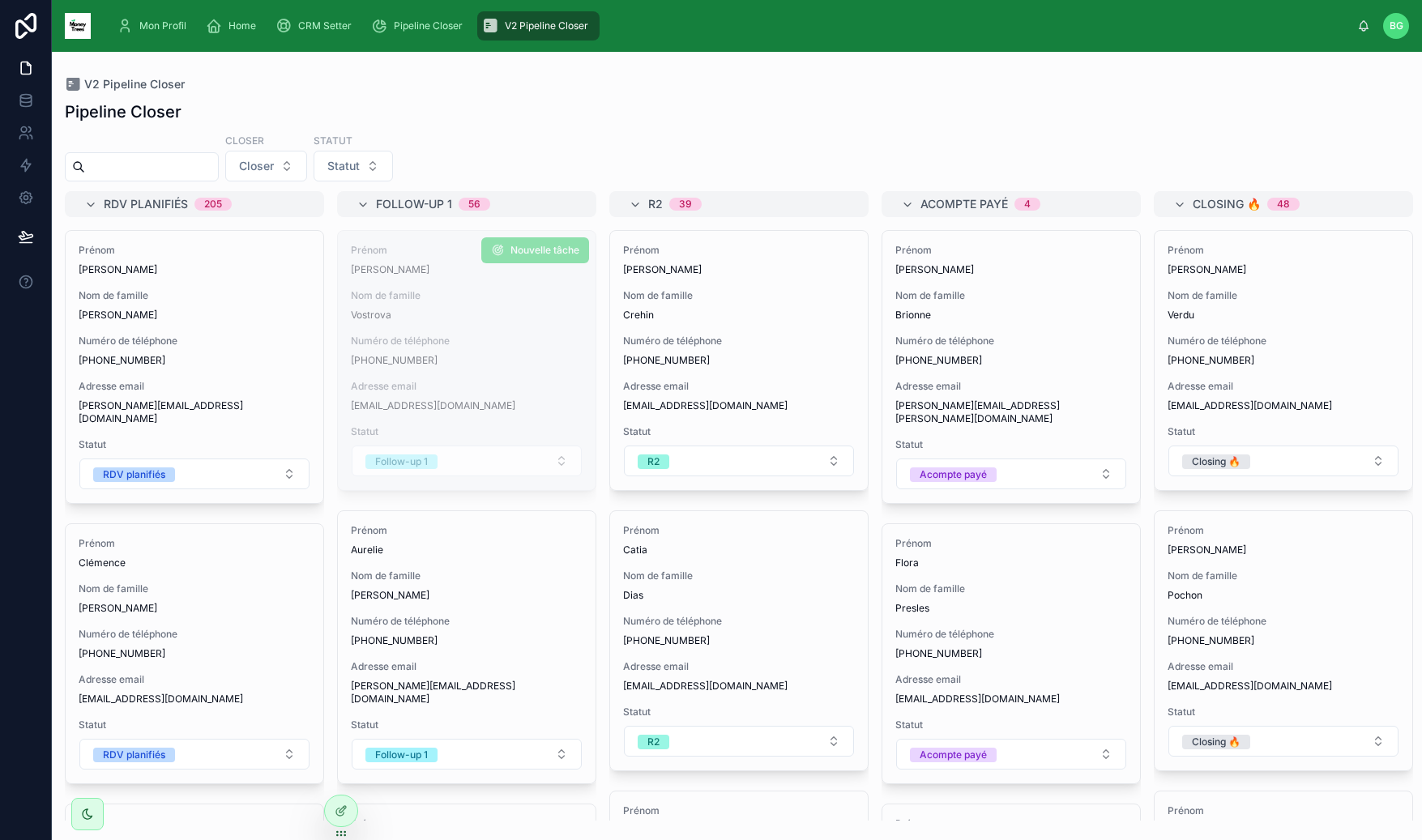
drag, startPoint x: 451, startPoint y: 342, endPoint x: 460, endPoint y: 338, distance: 9.8
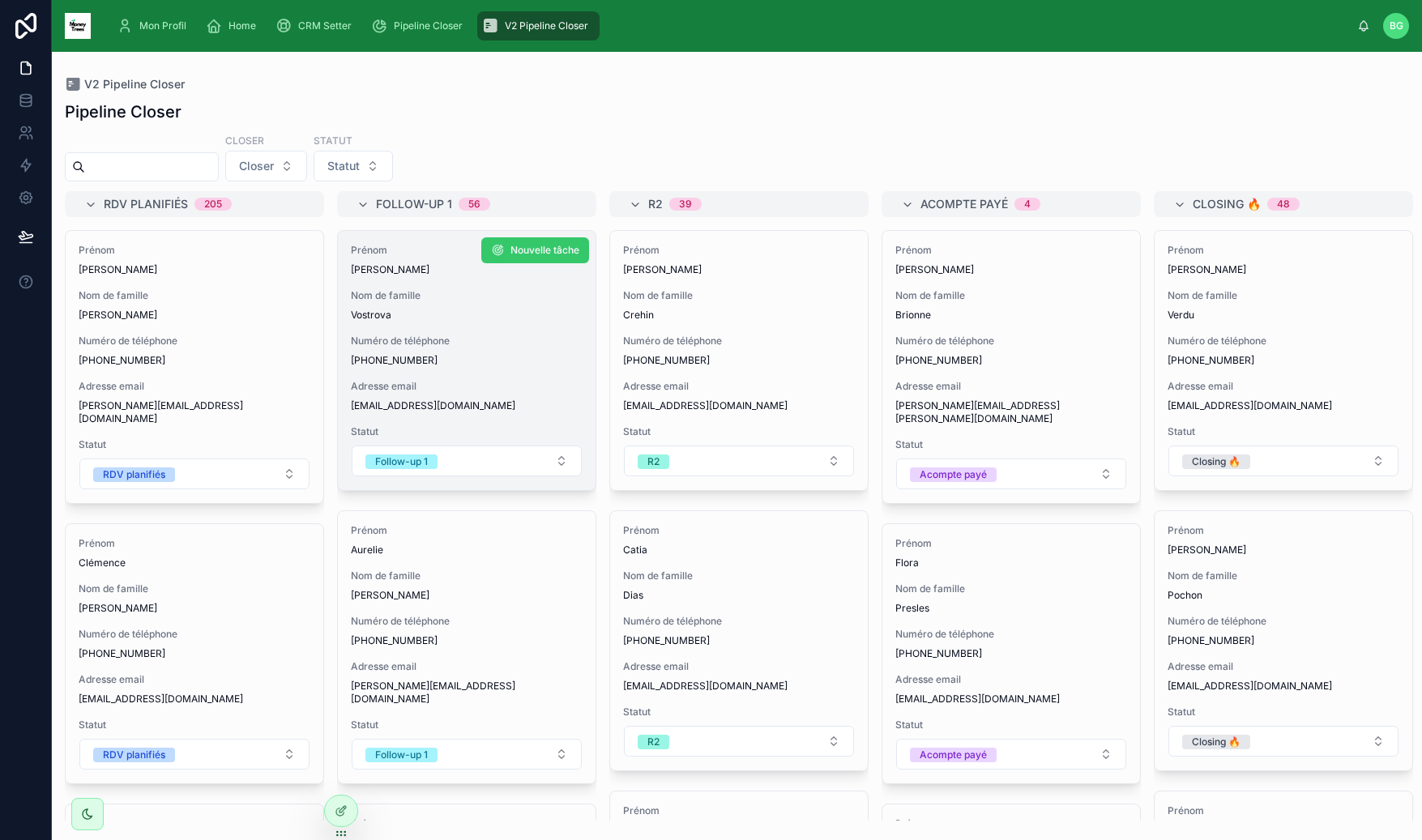
click at [517, 248] on span "Nouvelle tâche" at bounding box center [544, 250] width 69 height 13
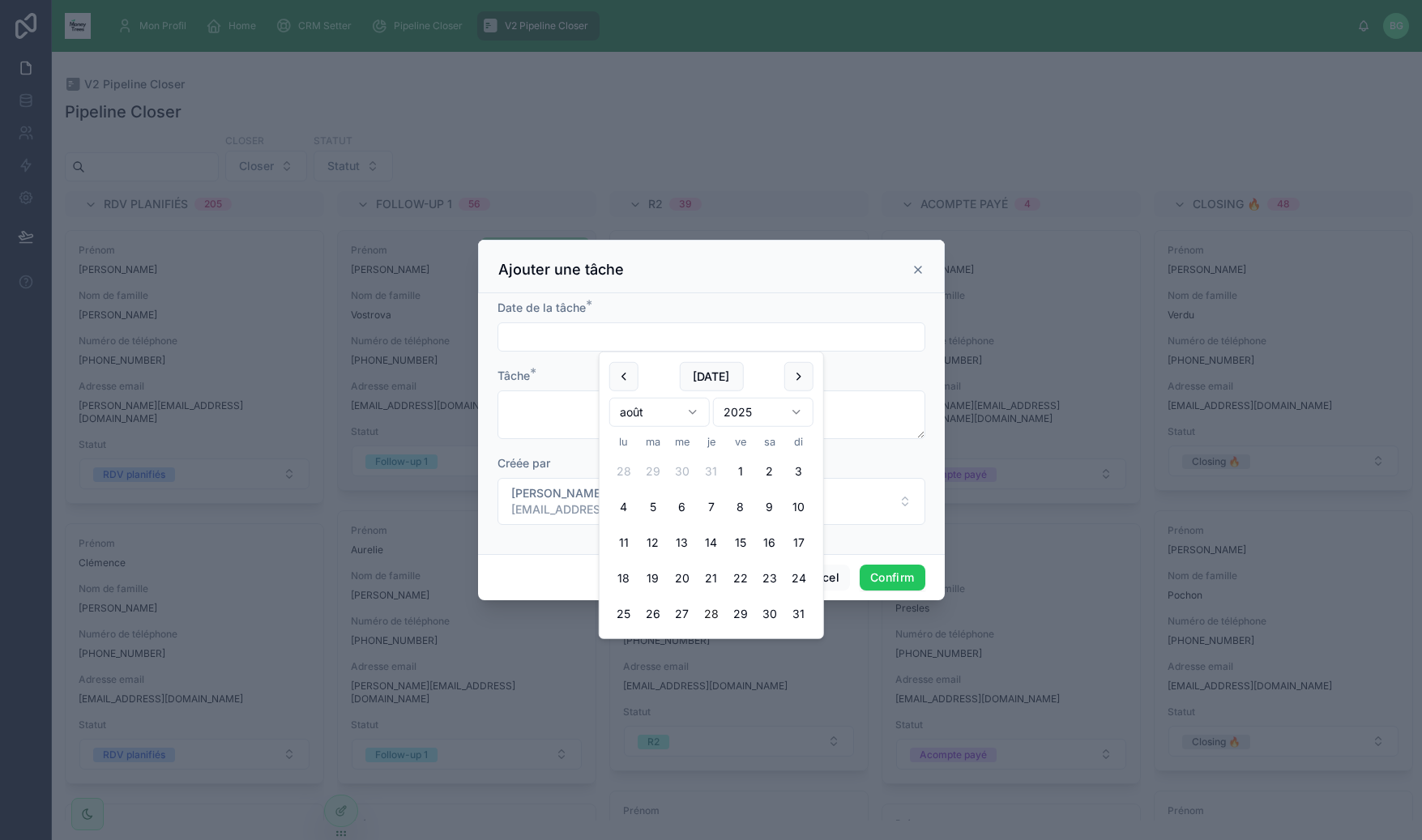
click at [561, 331] on input "text" at bounding box center [711, 337] width 426 height 23
click at [809, 614] on button "31" at bounding box center [799, 614] width 29 height 29
type input "**********"
click at [523, 413] on textarea at bounding box center [711, 415] width 427 height 49
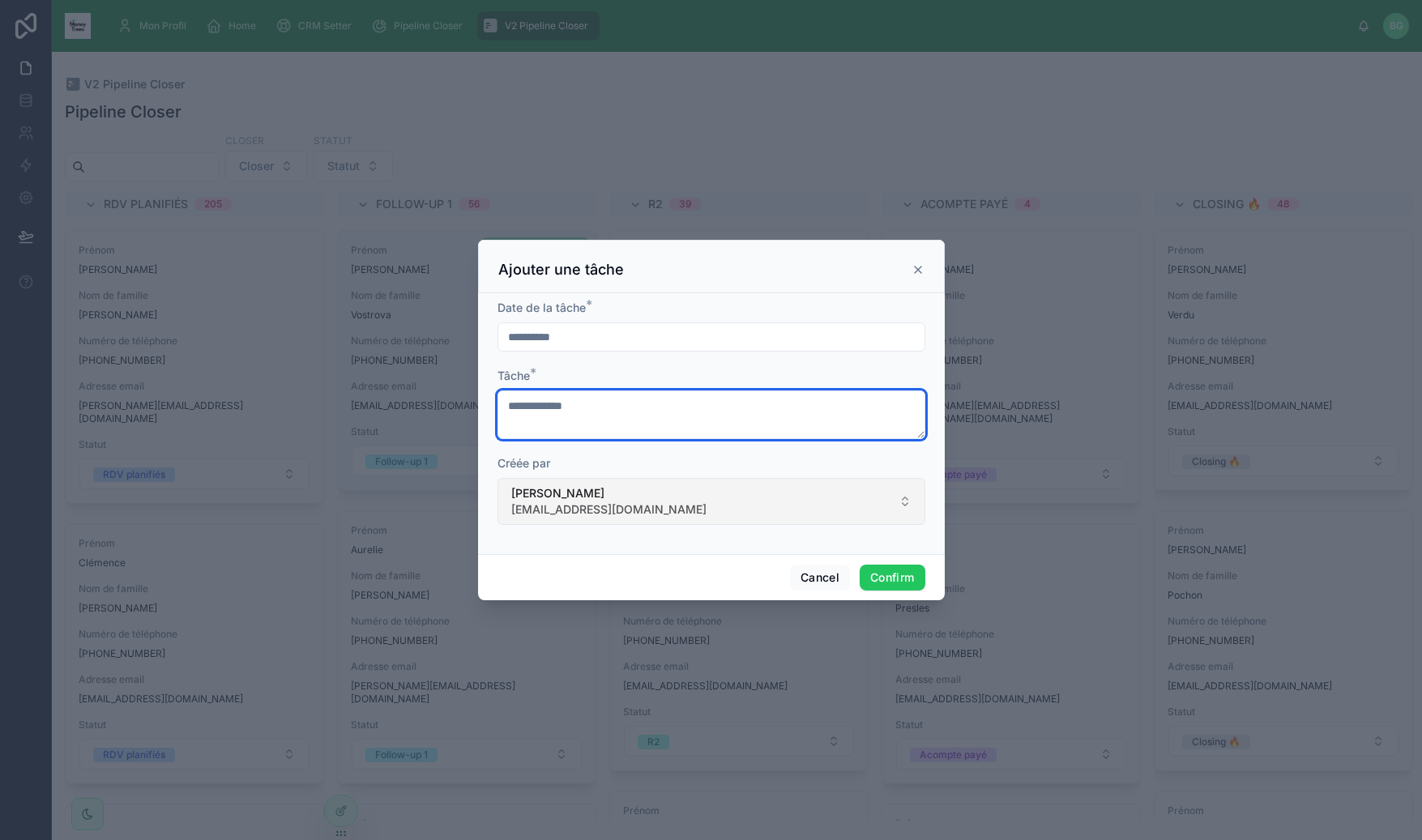
type textarea "**********"
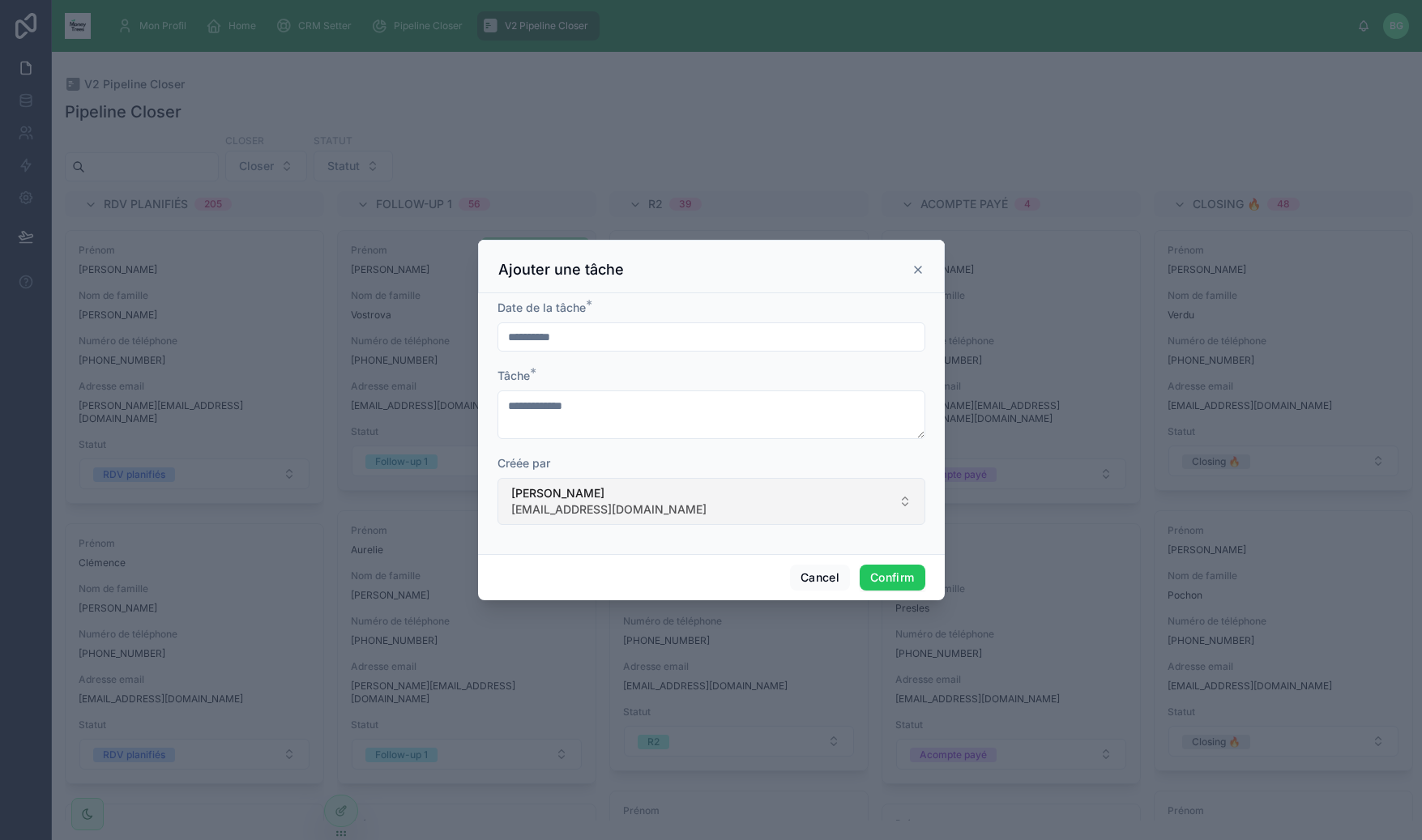
click at [540, 493] on span "[PERSON_NAME]" at bounding box center [609, 493] width 195 height 16
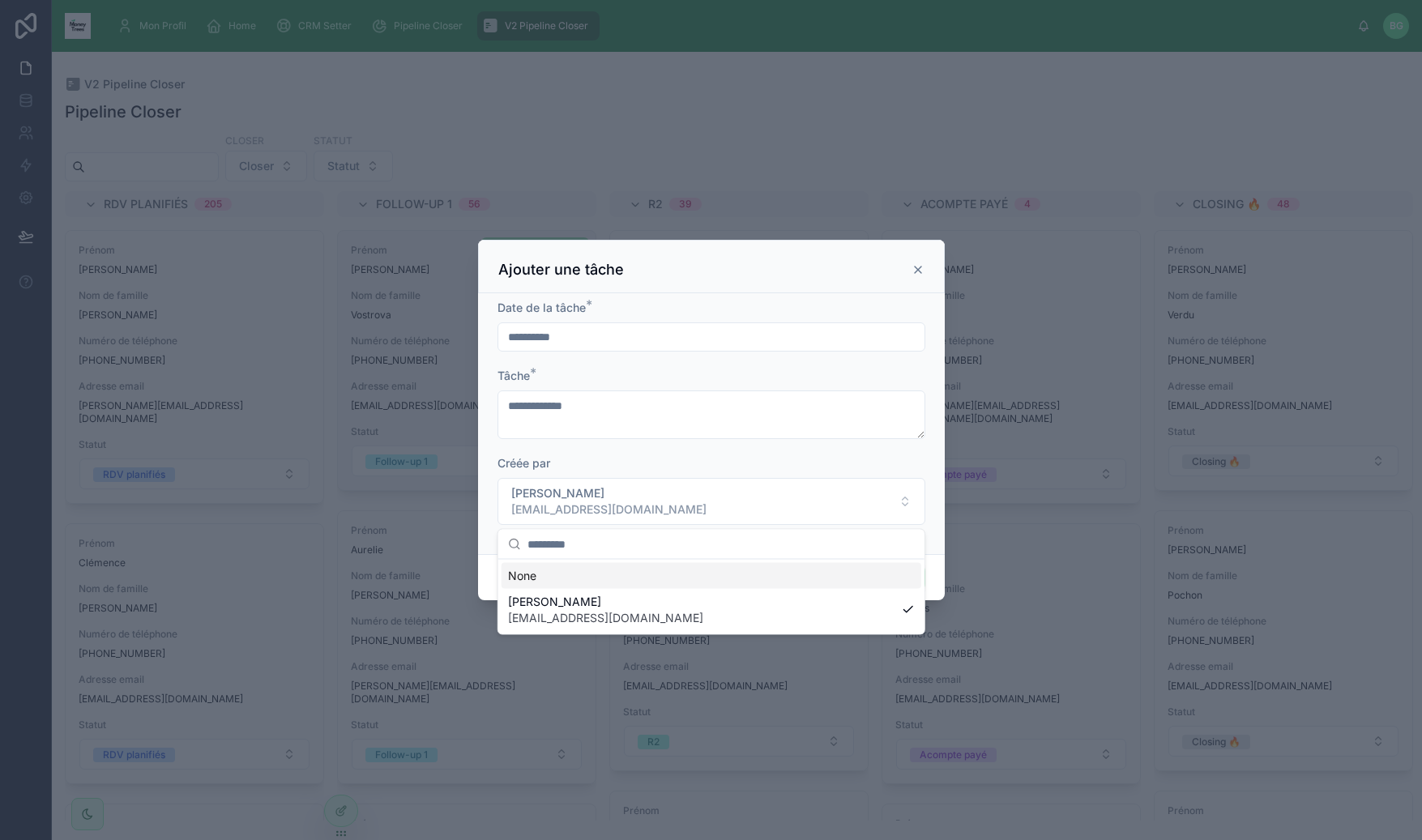
click at [626, 468] on div "Créée par" at bounding box center [711, 463] width 427 height 16
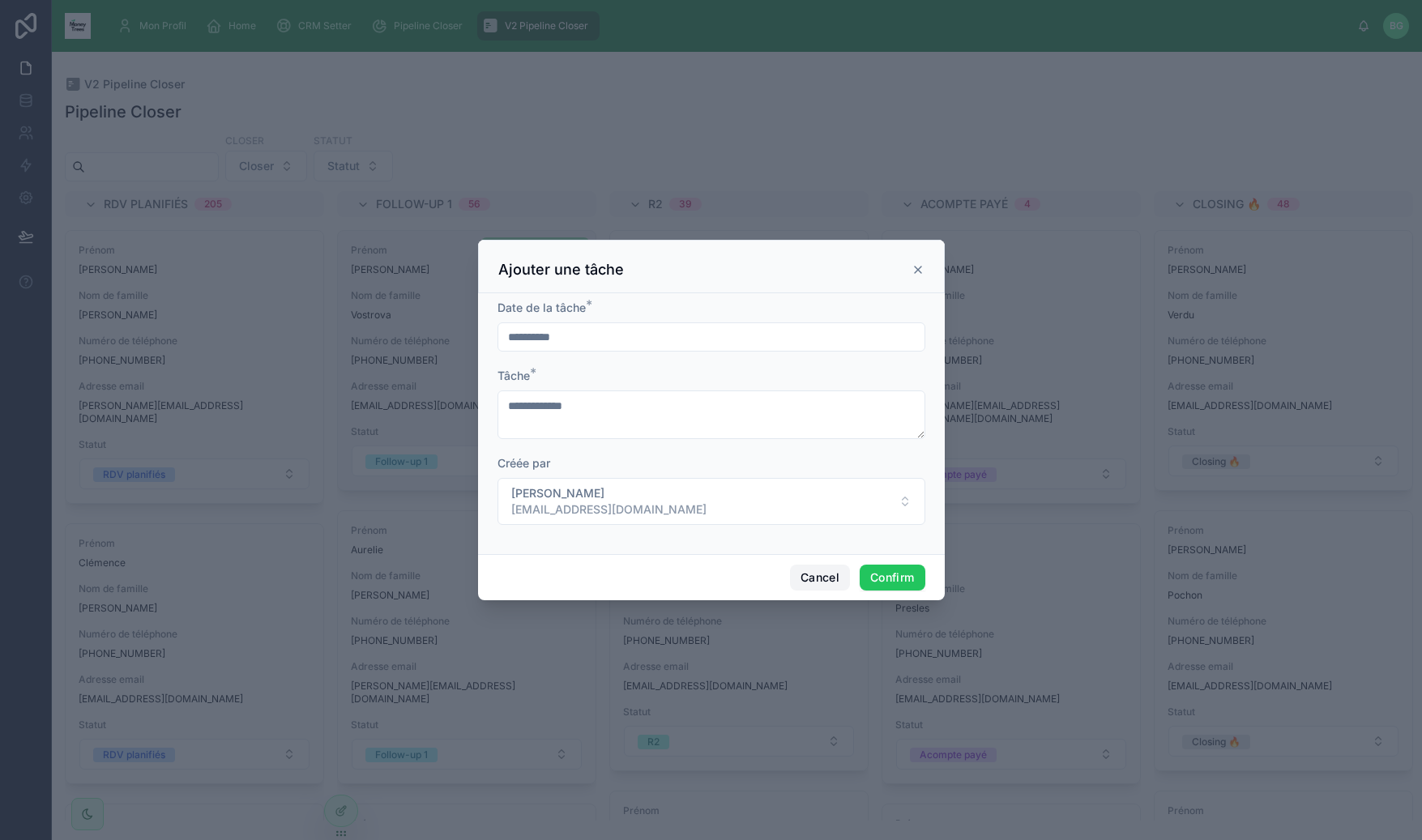
click at [822, 574] on button "Cancel" at bounding box center [820, 578] width 60 height 26
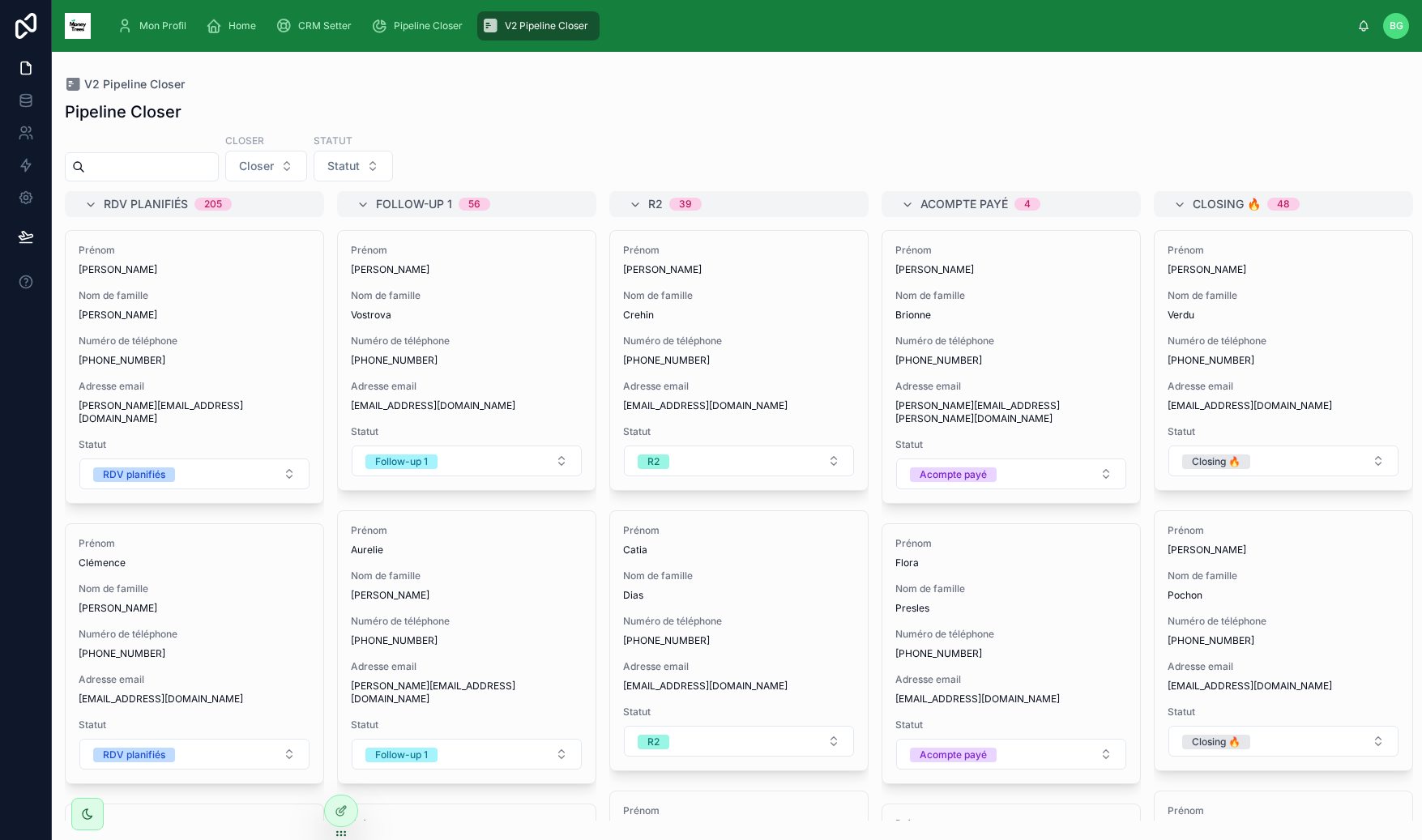
drag, startPoint x: 499, startPoint y: 358, endPoint x: 827, endPoint y: 146, distance: 390.5
click at [499, 358] on span "+32466112230" at bounding box center [466, 361] width 232 height 13
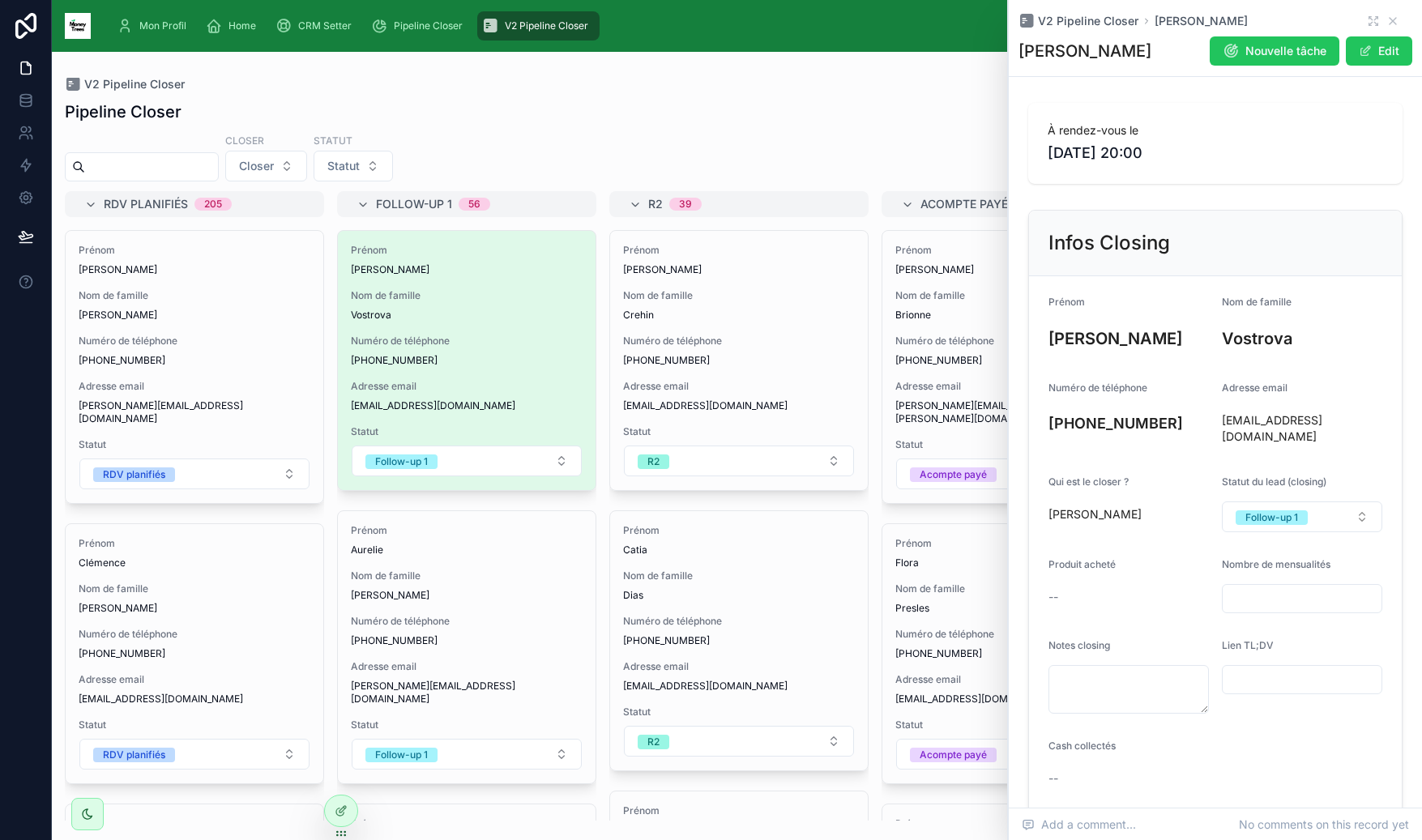
scroll to position [128, 0]
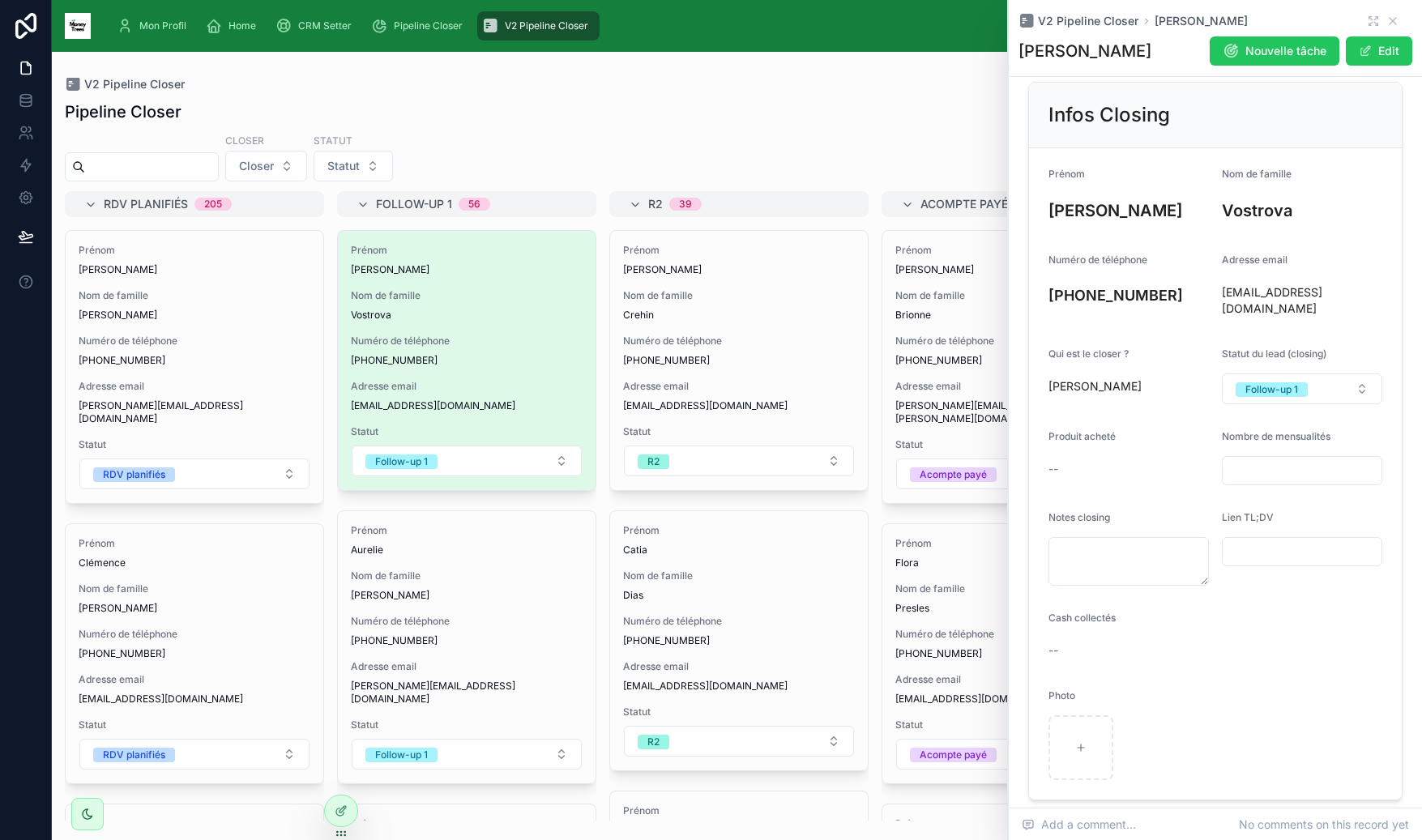
drag, startPoint x: 1247, startPoint y: 463, endPoint x: 1185, endPoint y: 507, distance: 76.0
click at [1247, 463] on input "text" at bounding box center [1302, 470] width 158 height 23
click at [1101, 555] on textarea at bounding box center [1128, 561] width 160 height 49
click at [1293, 545] on input "text" at bounding box center [1302, 552] width 158 height 23
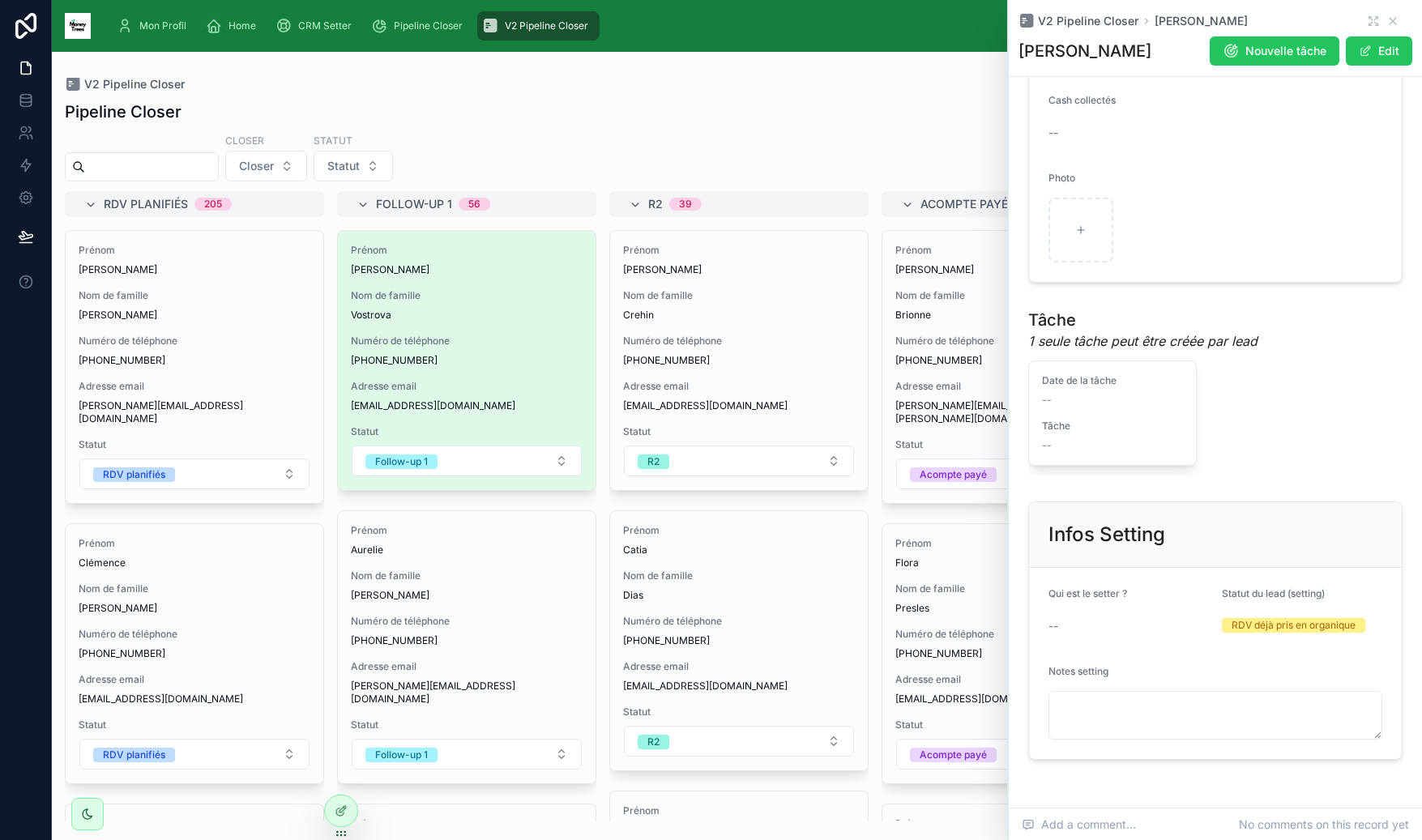
scroll to position [698, 0]
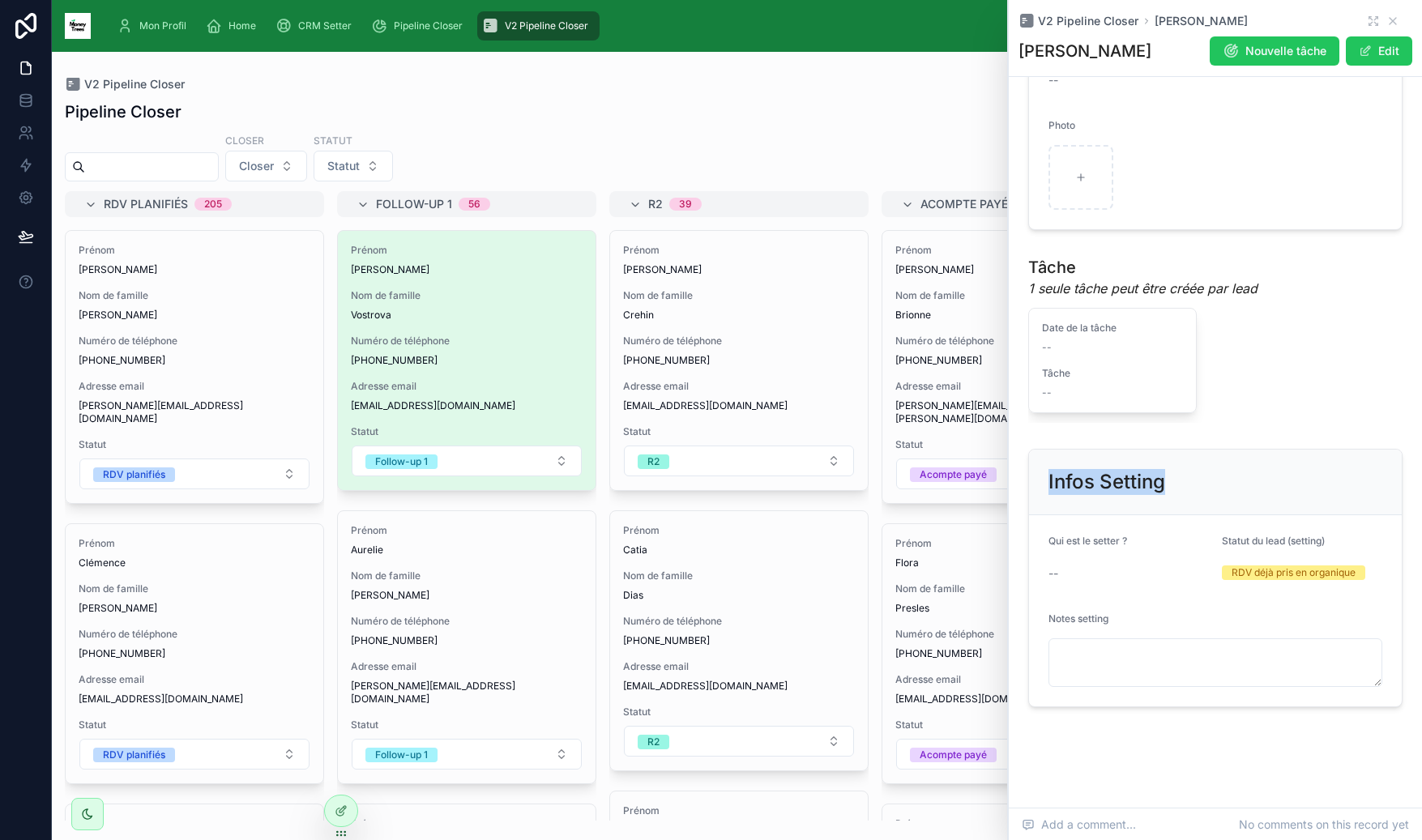
drag, startPoint x: 1034, startPoint y: 474, endPoint x: 1219, endPoint y: 473, distance: 185.0
click at [1219, 473] on div "Infos Setting" at bounding box center [1215, 482] width 373 height 66
click at [1219, 473] on div "Infos Setting" at bounding box center [1215, 482] width 334 height 26
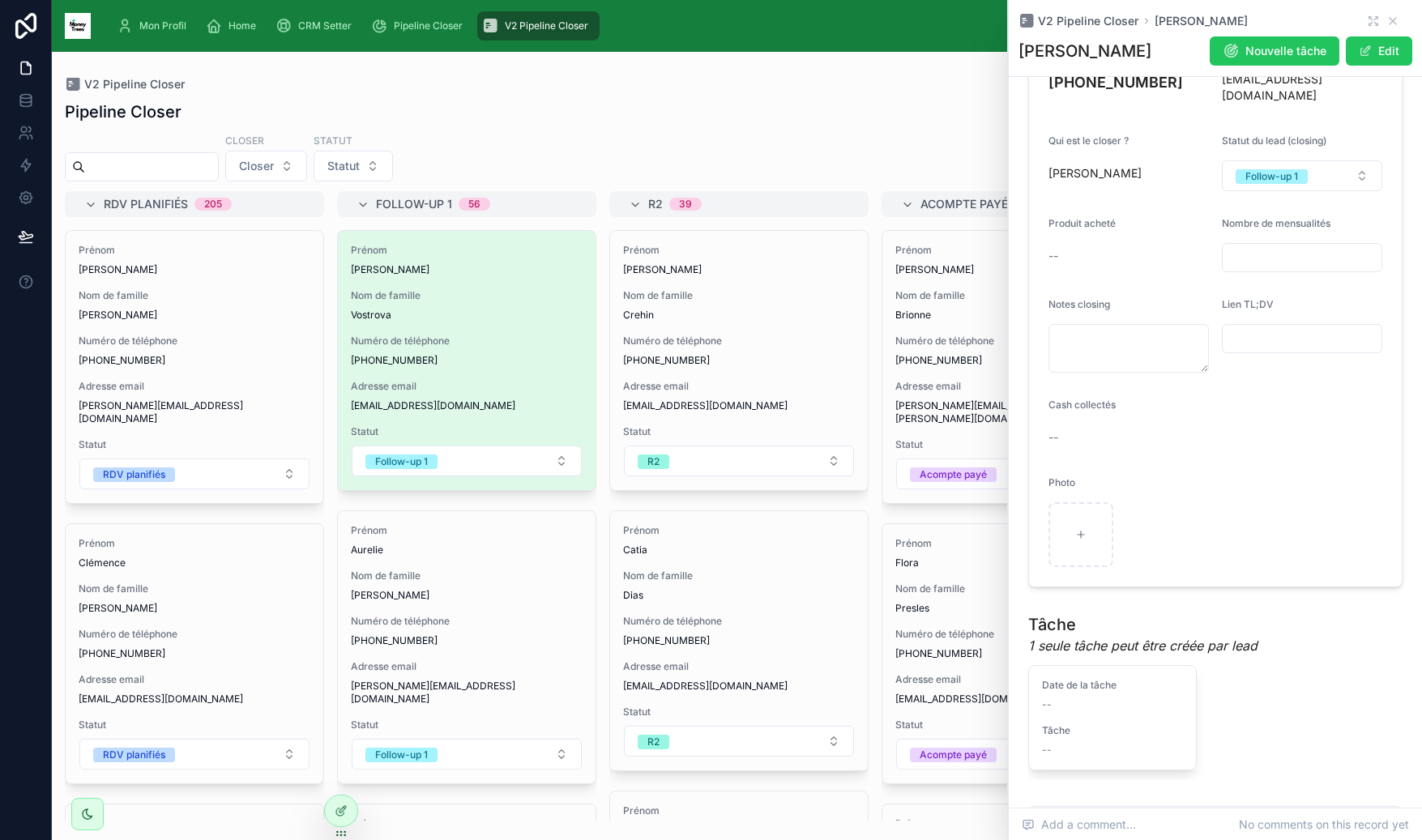
scroll to position [0, 0]
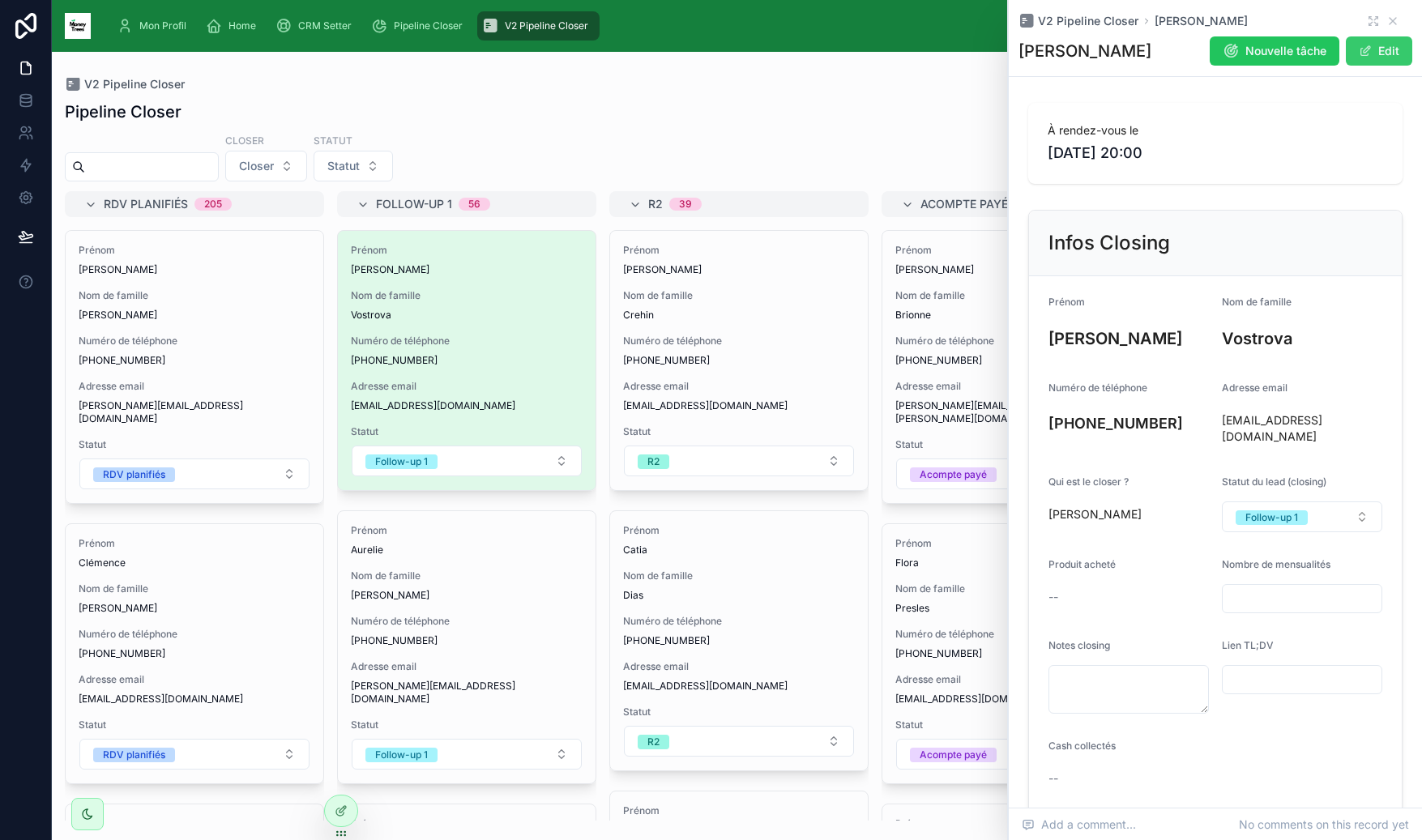
click at [1381, 44] on button "Edit" at bounding box center [1379, 51] width 67 height 29
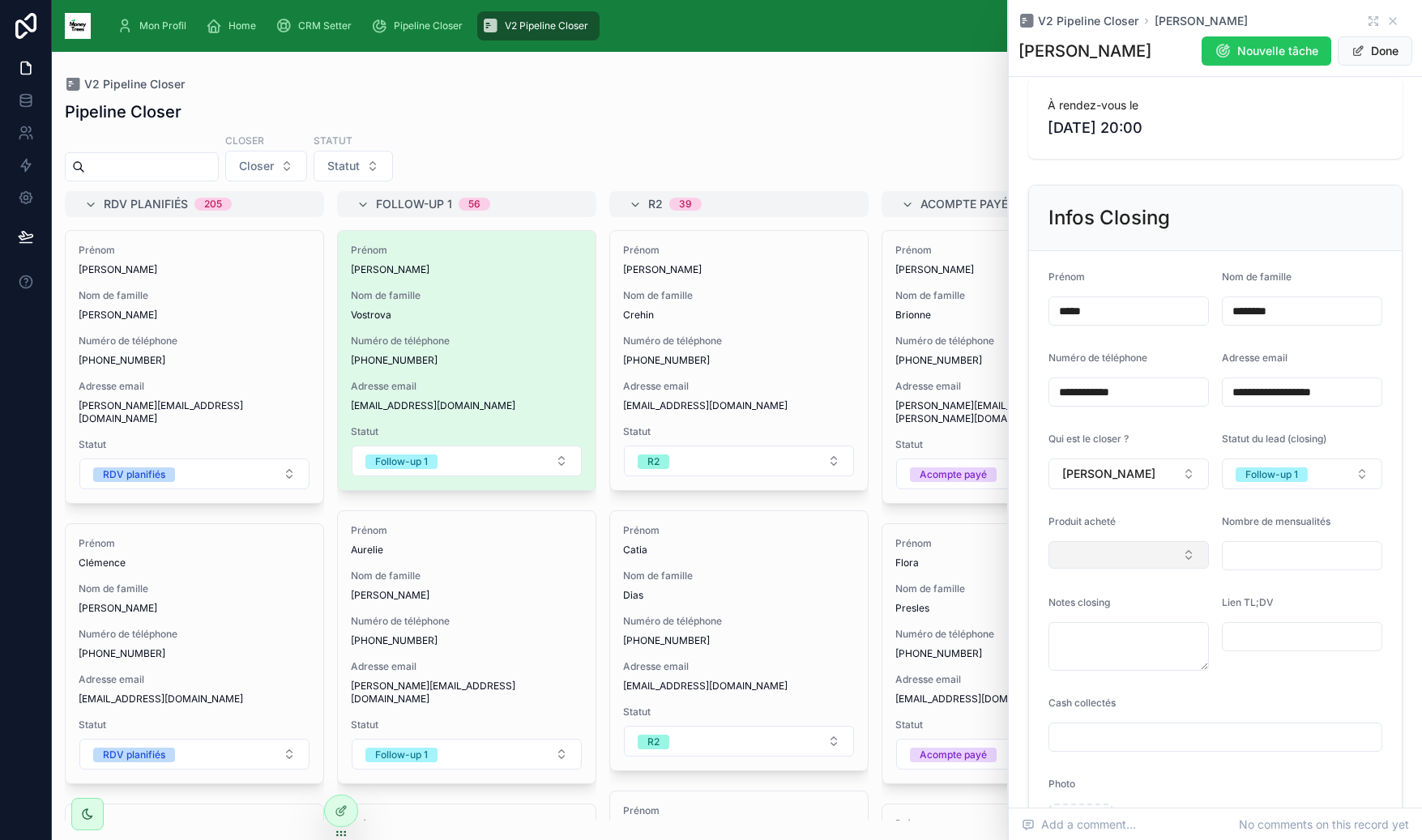
drag, startPoint x: 1114, startPoint y: 539, endPoint x: 1110, endPoint y: 565, distance: 26.3
click at [1114, 539] on div "Produit acheté" at bounding box center [1128, 543] width 160 height 55
click at [1115, 555] on button "Select Button" at bounding box center [1128, 558] width 160 height 28
drag, startPoint x: 1141, startPoint y: 673, endPoint x: 1248, endPoint y: 619, distance: 119.9
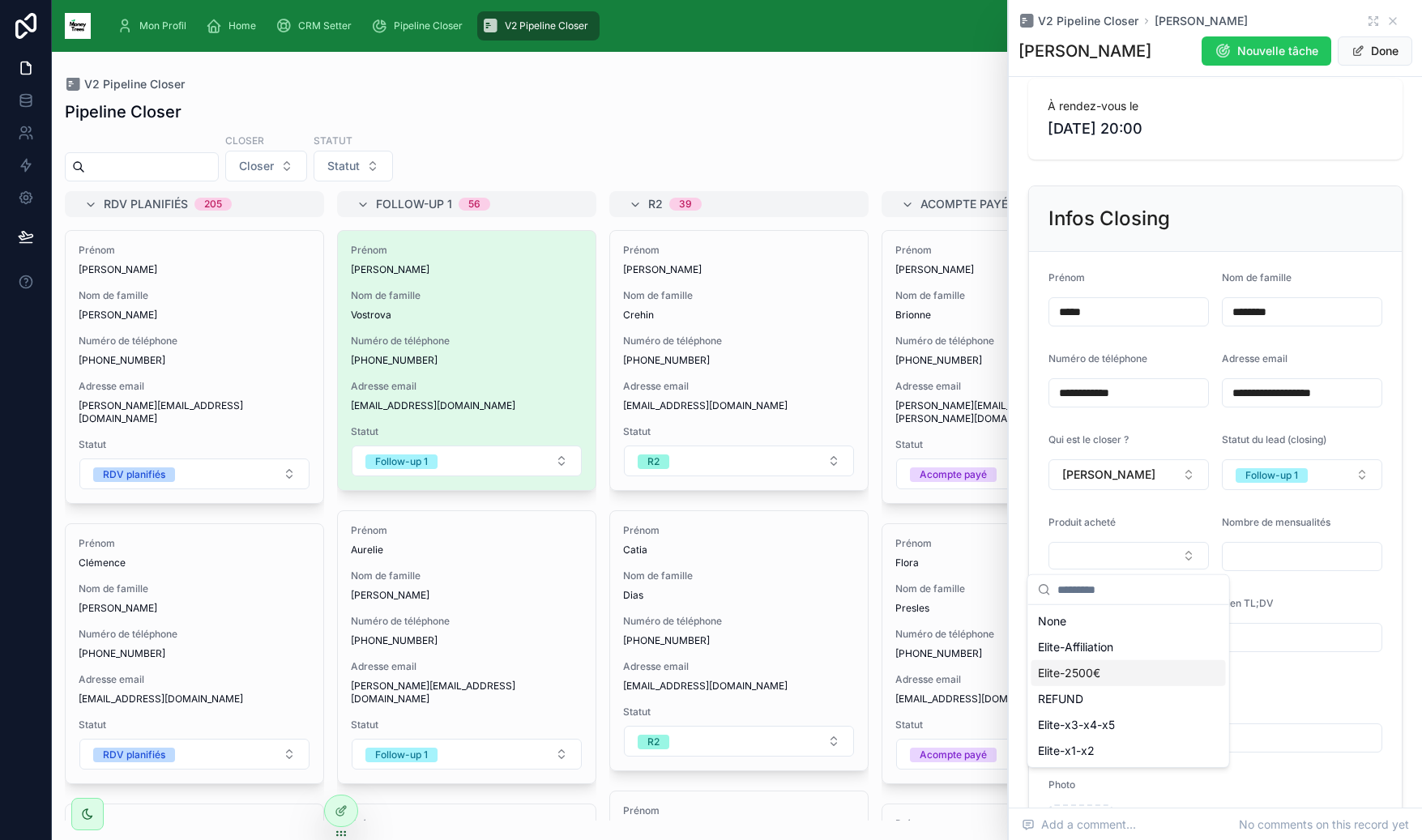
click at [1140, 673] on div "Elite-2500€" at bounding box center [1128, 673] width 194 height 26
click at [1136, 623] on div "None" at bounding box center [1128, 627] width 194 height 26
click at [1166, 513] on form "**********" at bounding box center [1215, 570] width 373 height 637
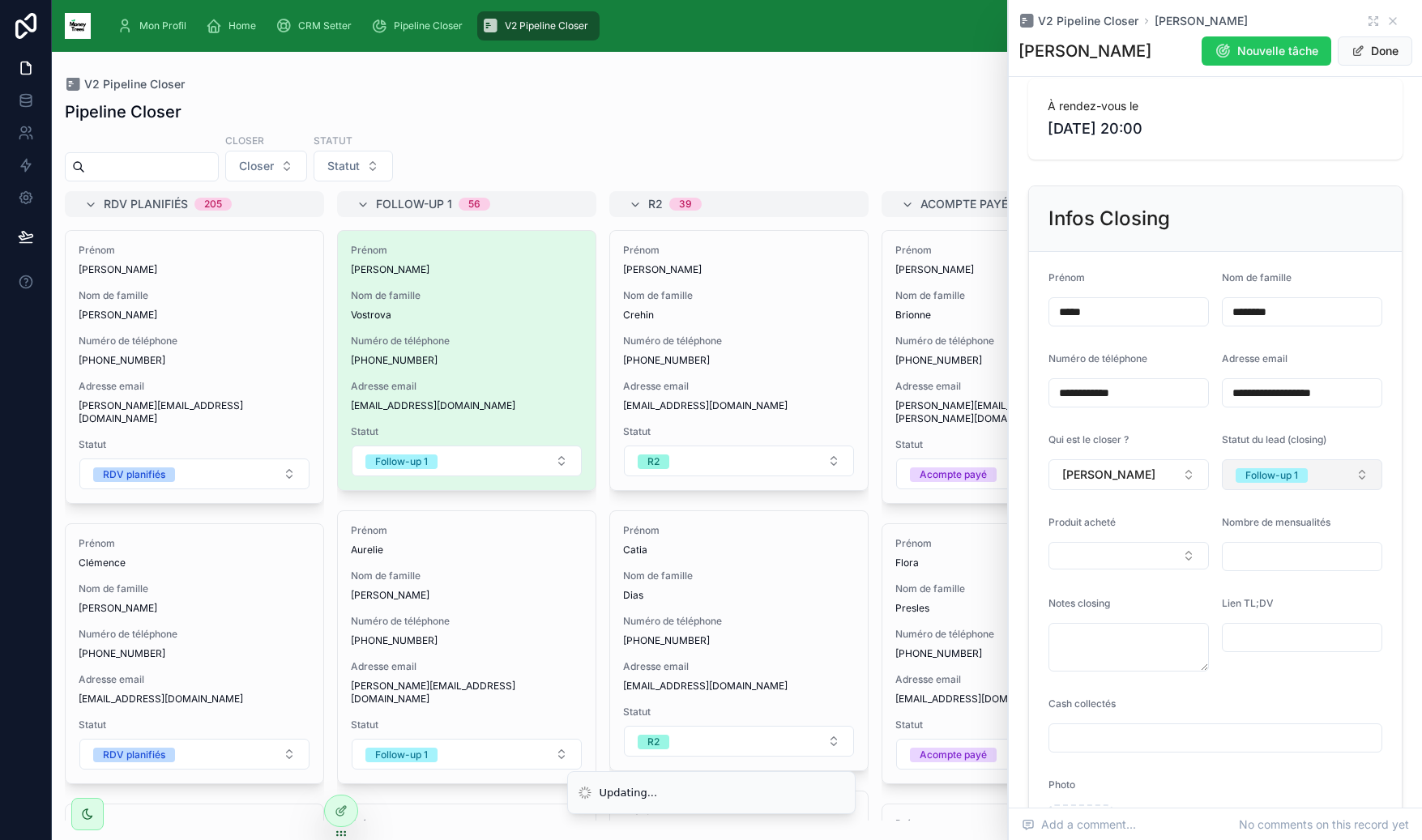
click at [1263, 483] on div "Follow-up 1" at bounding box center [1271, 475] width 53 height 15
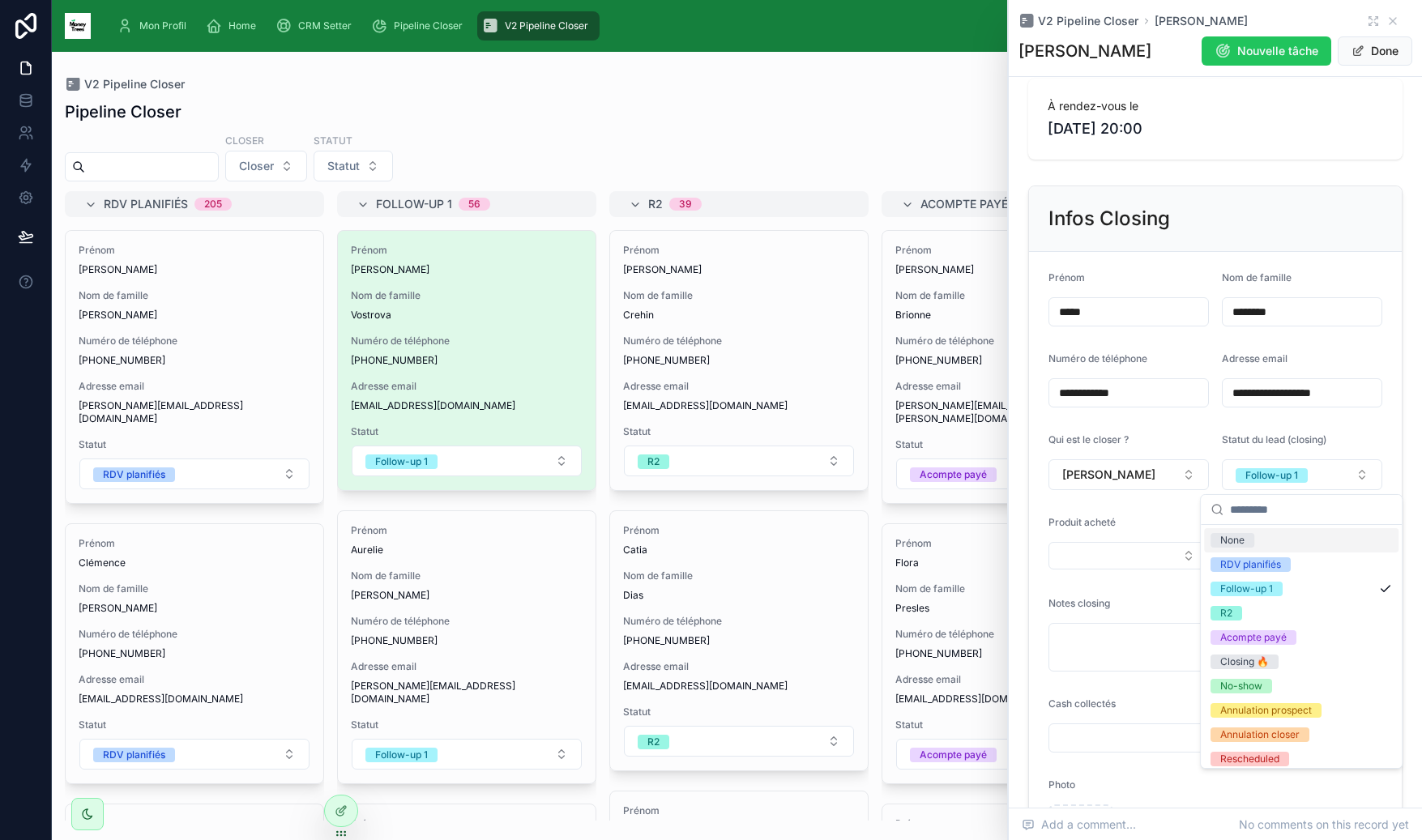
click at [1242, 339] on form "**********" at bounding box center [1215, 570] width 373 height 637
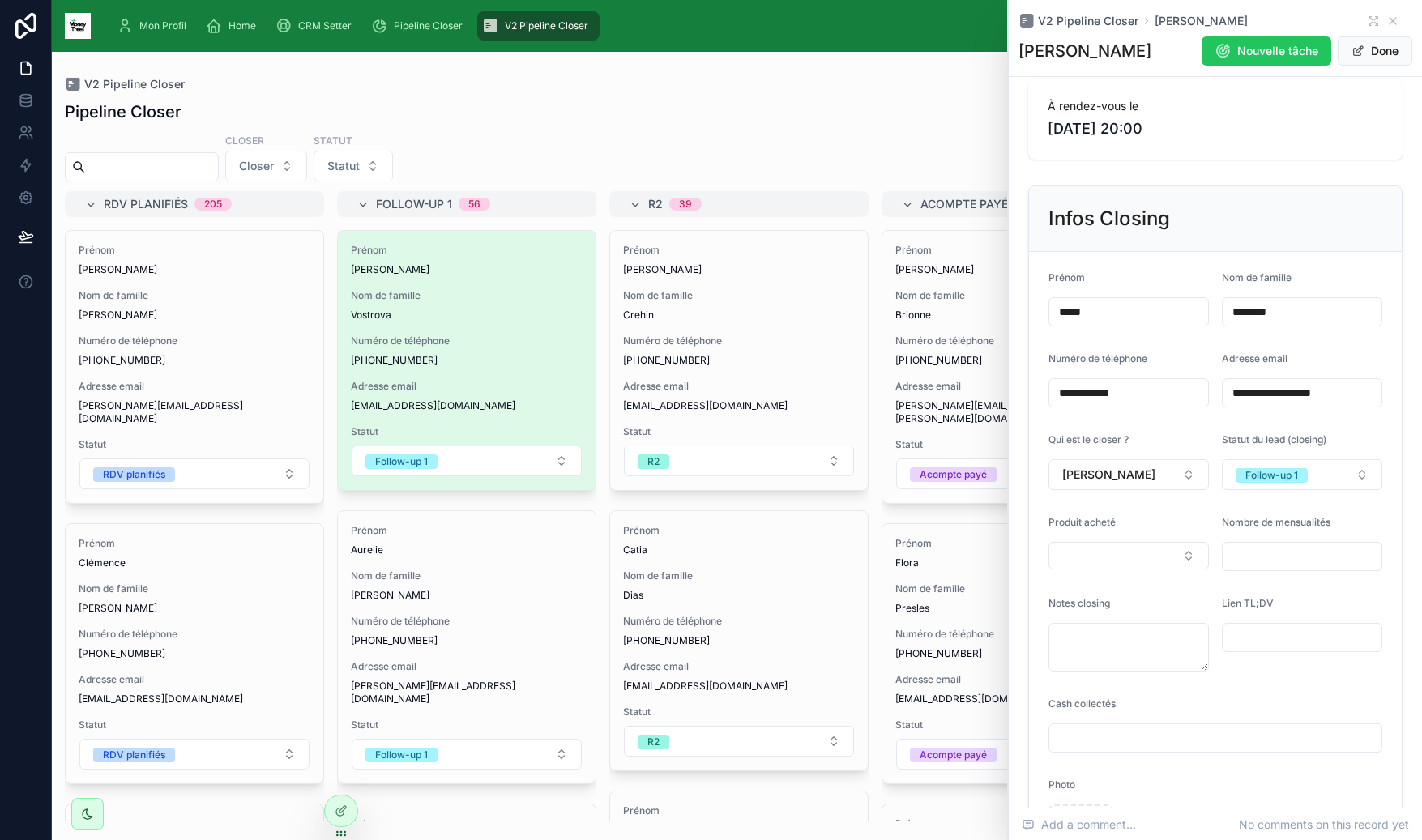
drag, startPoint x: 1392, startPoint y: 54, endPoint x: 1389, endPoint y: 67, distance: 13.3
click at [1392, 54] on button "Done" at bounding box center [1375, 51] width 75 height 29
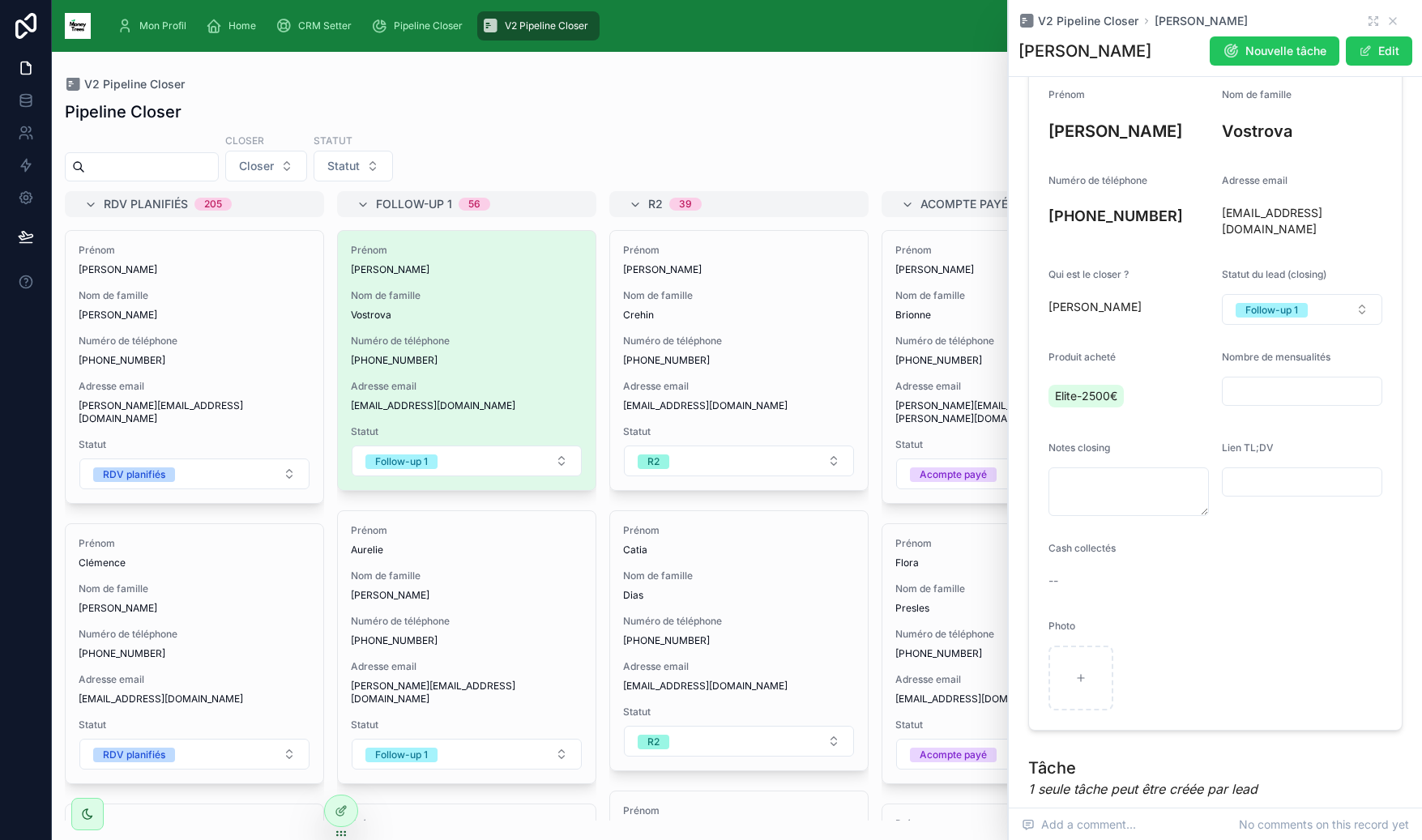
scroll to position [0, 0]
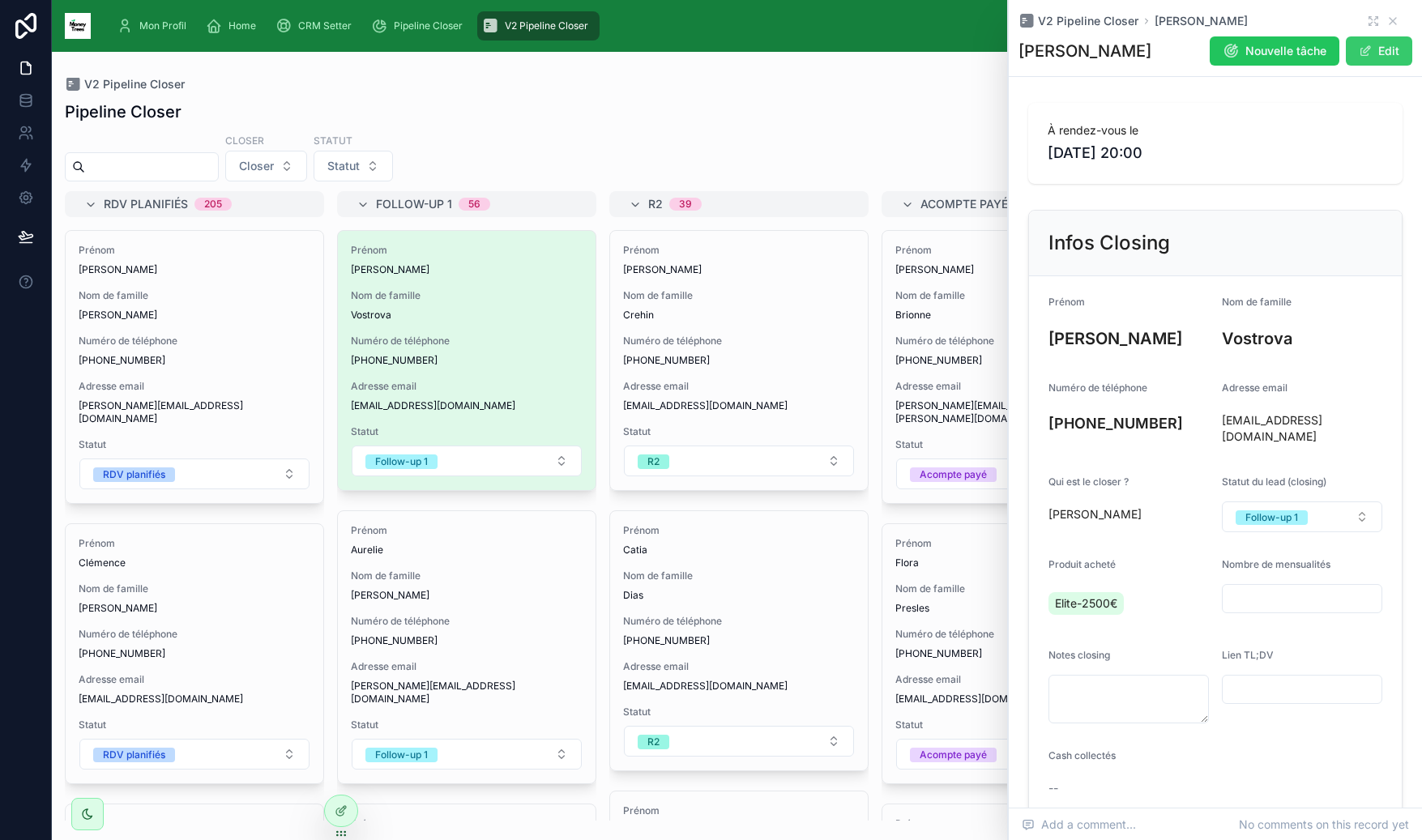
click at [1384, 54] on button "Edit" at bounding box center [1379, 51] width 67 height 29
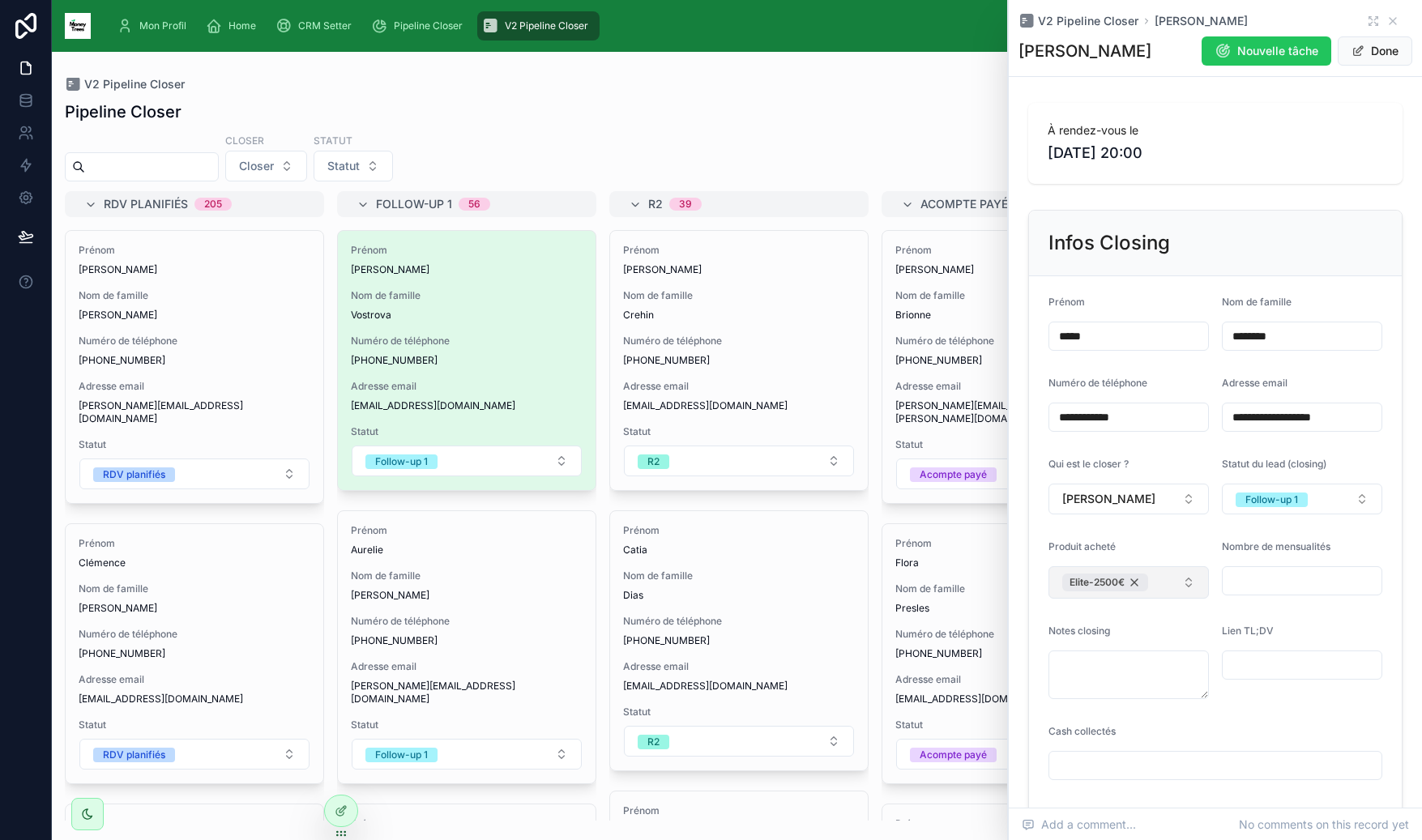
click at [1138, 585] on div "Elite-2500€" at bounding box center [1105, 582] width 86 height 18
click at [1159, 538] on form "**********" at bounding box center [1215, 595] width 373 height 637
click at [1379, 50] on button "Done" at bounding box center [1375, 51] width 75 height 29
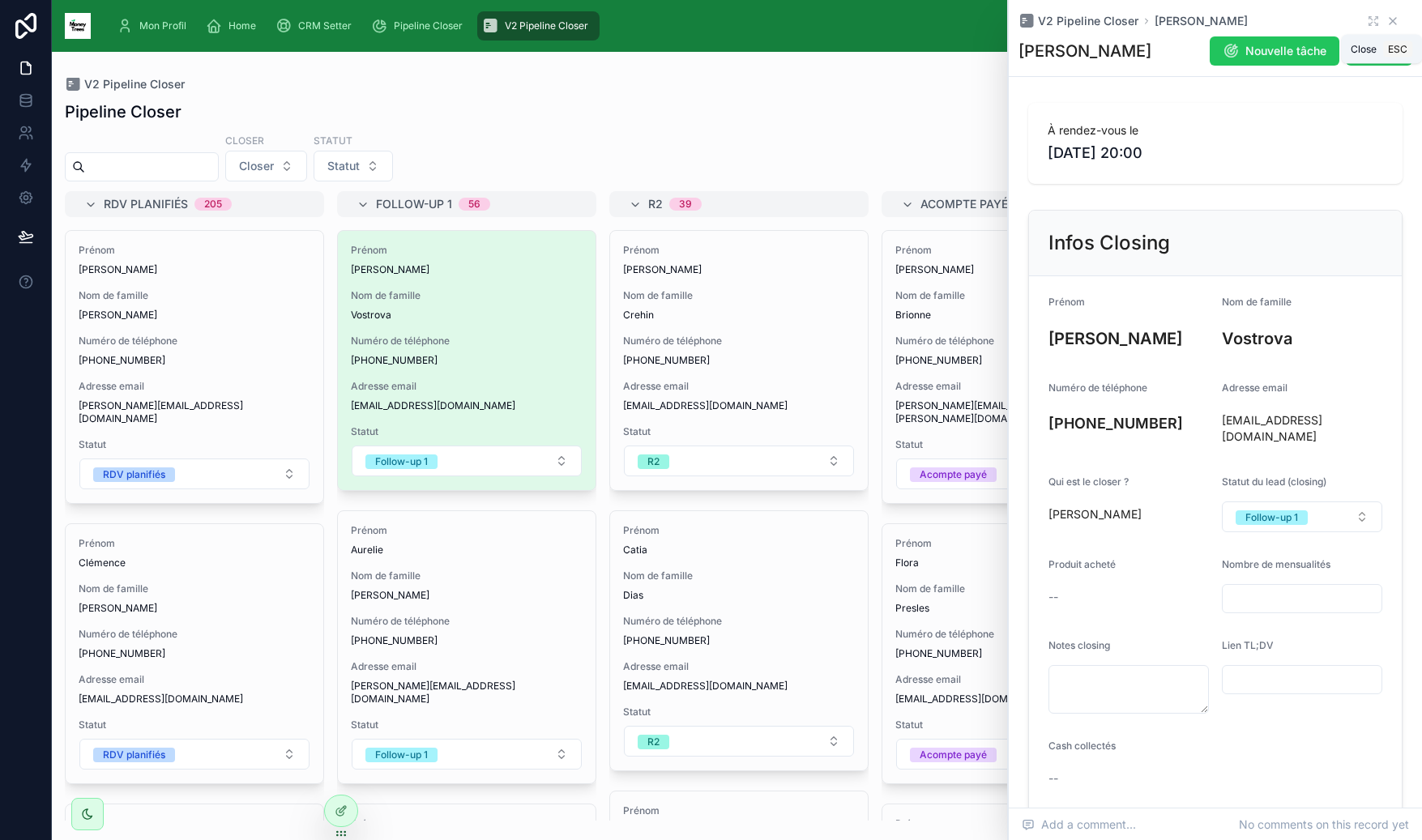
click at [1394, 19] on icon at bounding box center [1393, 21] width 7 height 6
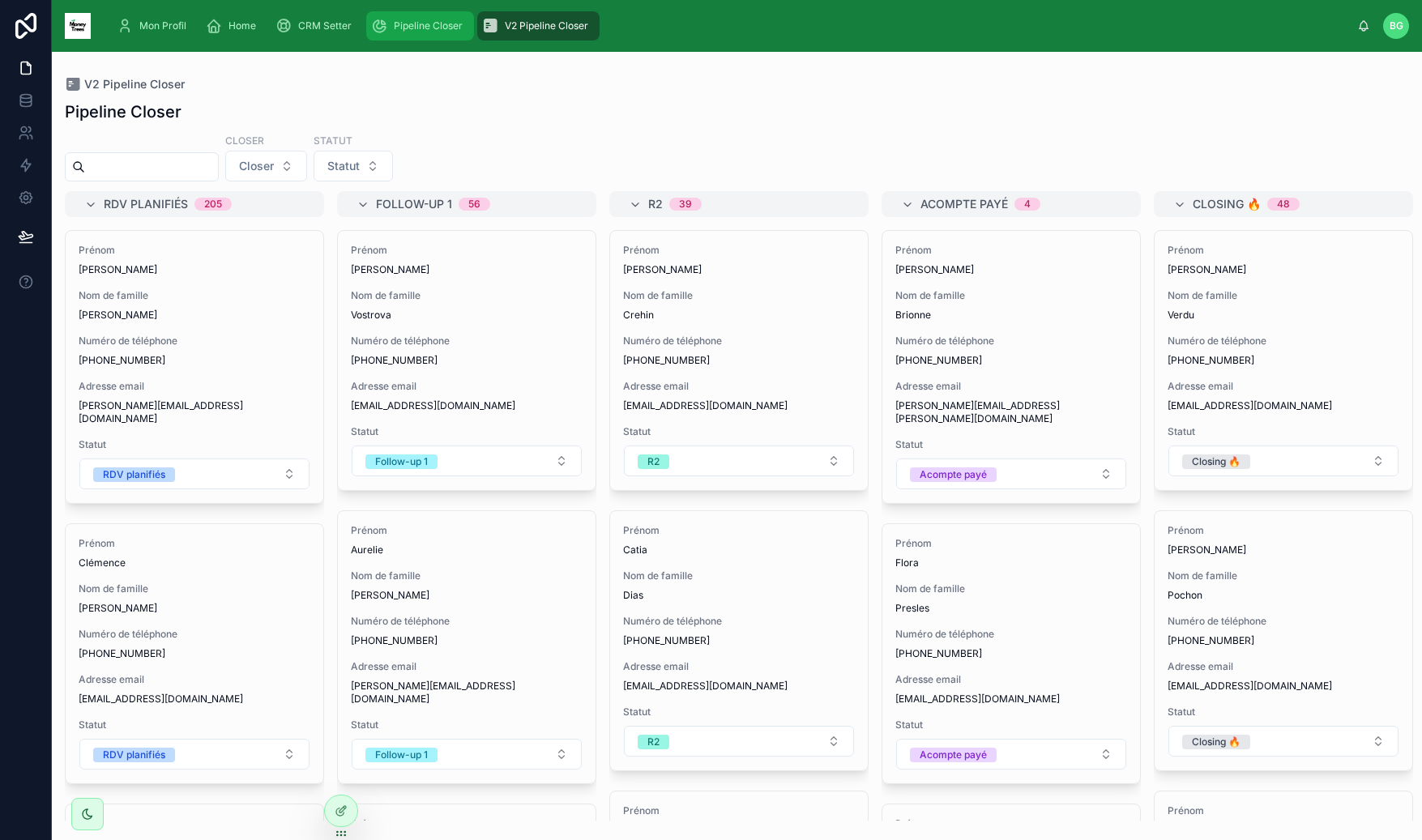
click at [438, 26] on span "Pipeline Closer" at bounding box center [428, 26] width 69 height 13
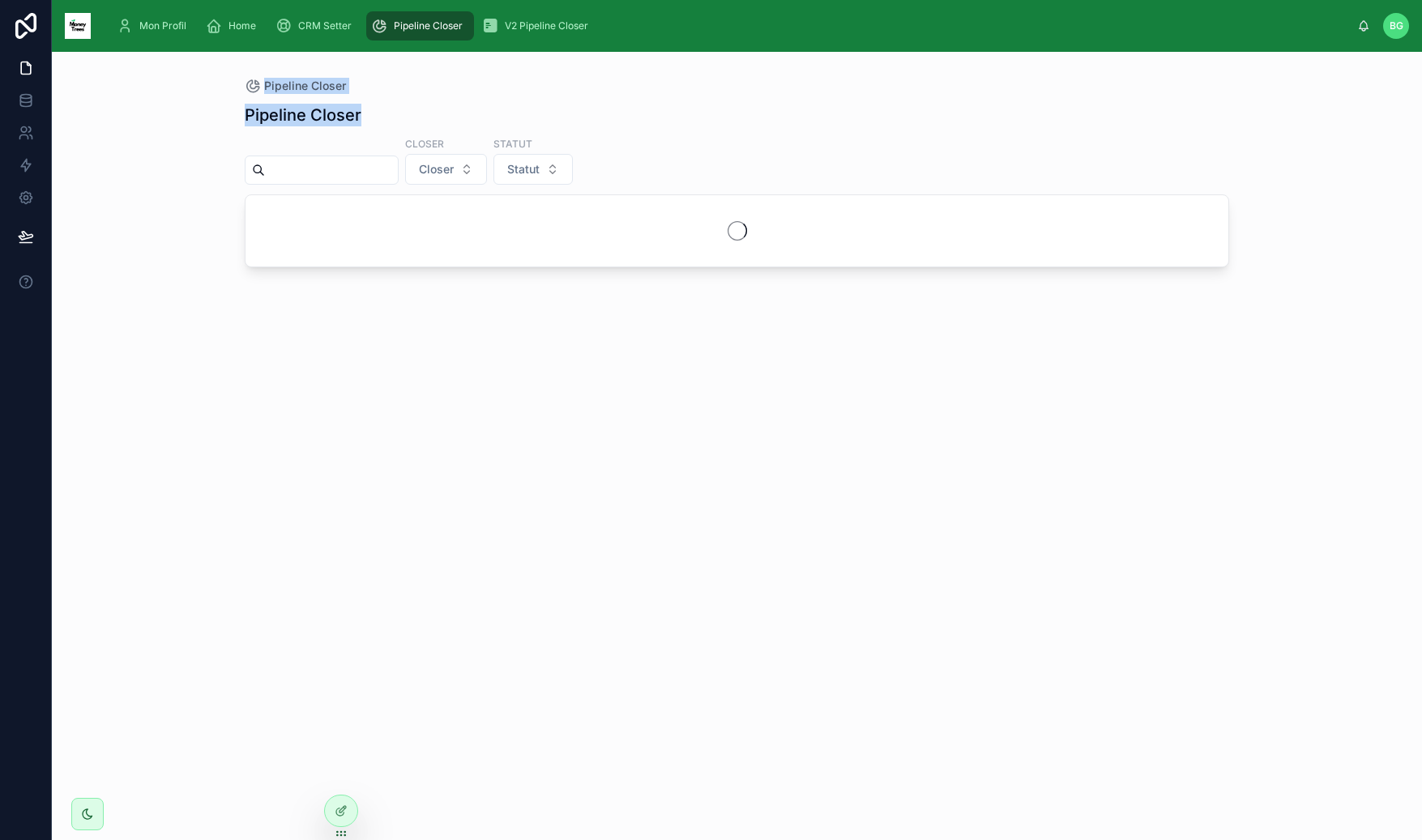
drag, startPoint x: 251, startPoint y: 84, endPoint x: 395, endPoint y: 107, distance: 145.8
click at [394, 107] on div "Pipeline Closer Pipeline Closer Closer Closer Statut Statut" at bounding box center [737, 446] width 1370 height 788
click at [406, 119] on div "Pipeline Closer" at bounding box center [736, 115] width 984 height 23
drag, startPoint x: 388, startPoint y: 117, endPoint x: 190, endPoint y: 107, distance: 198.3
click at [190, 107] on div "Pipeline Closer Pipeline Closer Closer Closer Statut Statut" at bounding box center [737, 446] width 1370 height 788
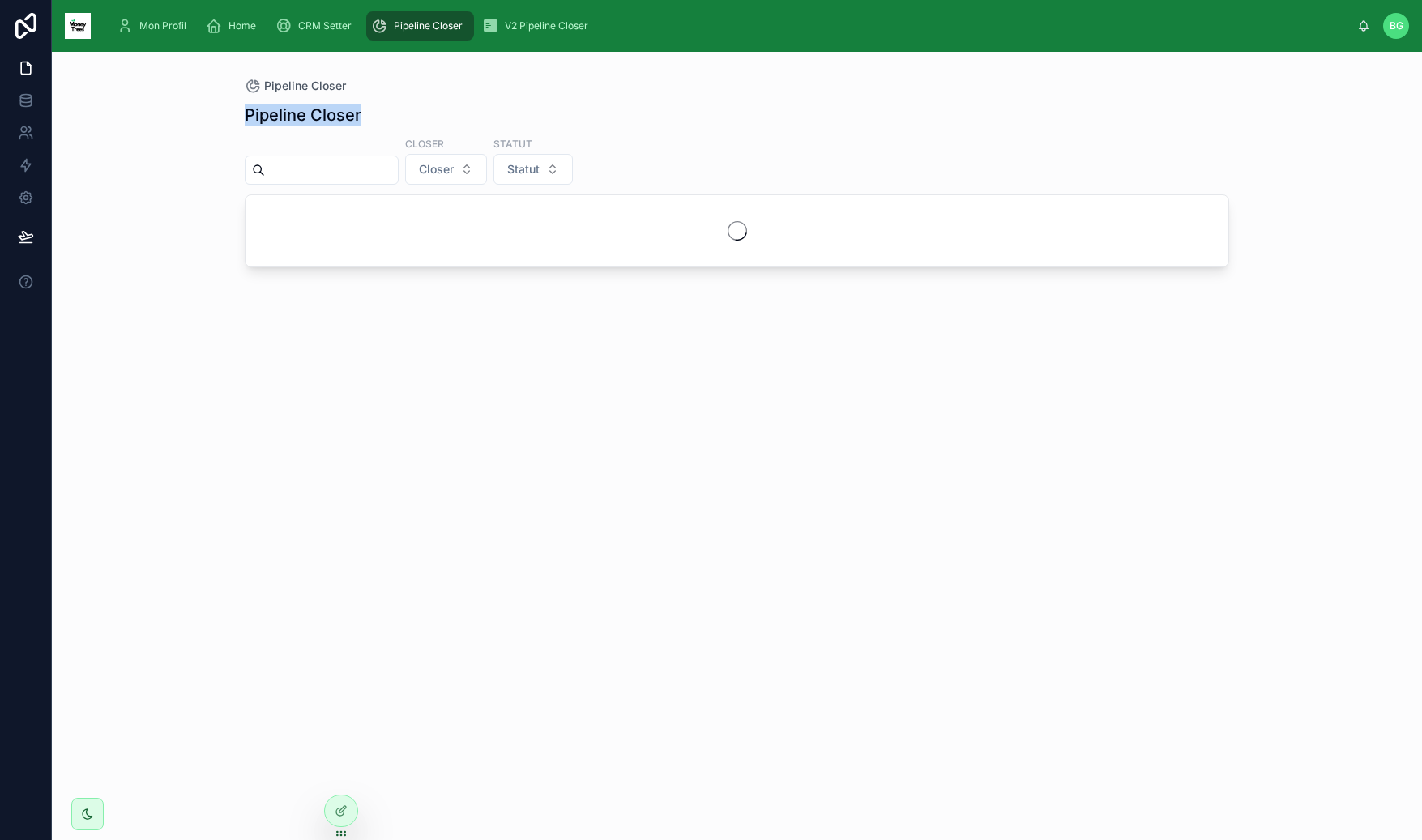
click at [190, 107] on div "Pipeline Closer Pipeline Closer Closer Closer Statut Statut" at bounding box center [737, 446] width 1370 height 788
drag, startPoint x: 352, startPoint y: 112, endPoint x: 433, endPoint y: 111, distance: 81.0
click at [433, 111] on div "Pipeline Closer Pipeline Closer Closer Closer Statut Statut" at bounding box center [737, 446] width 1370 height 788
click at [433, 111] on div "Pipeline Closer" at bounding box center [736, 115] width 984 height 23
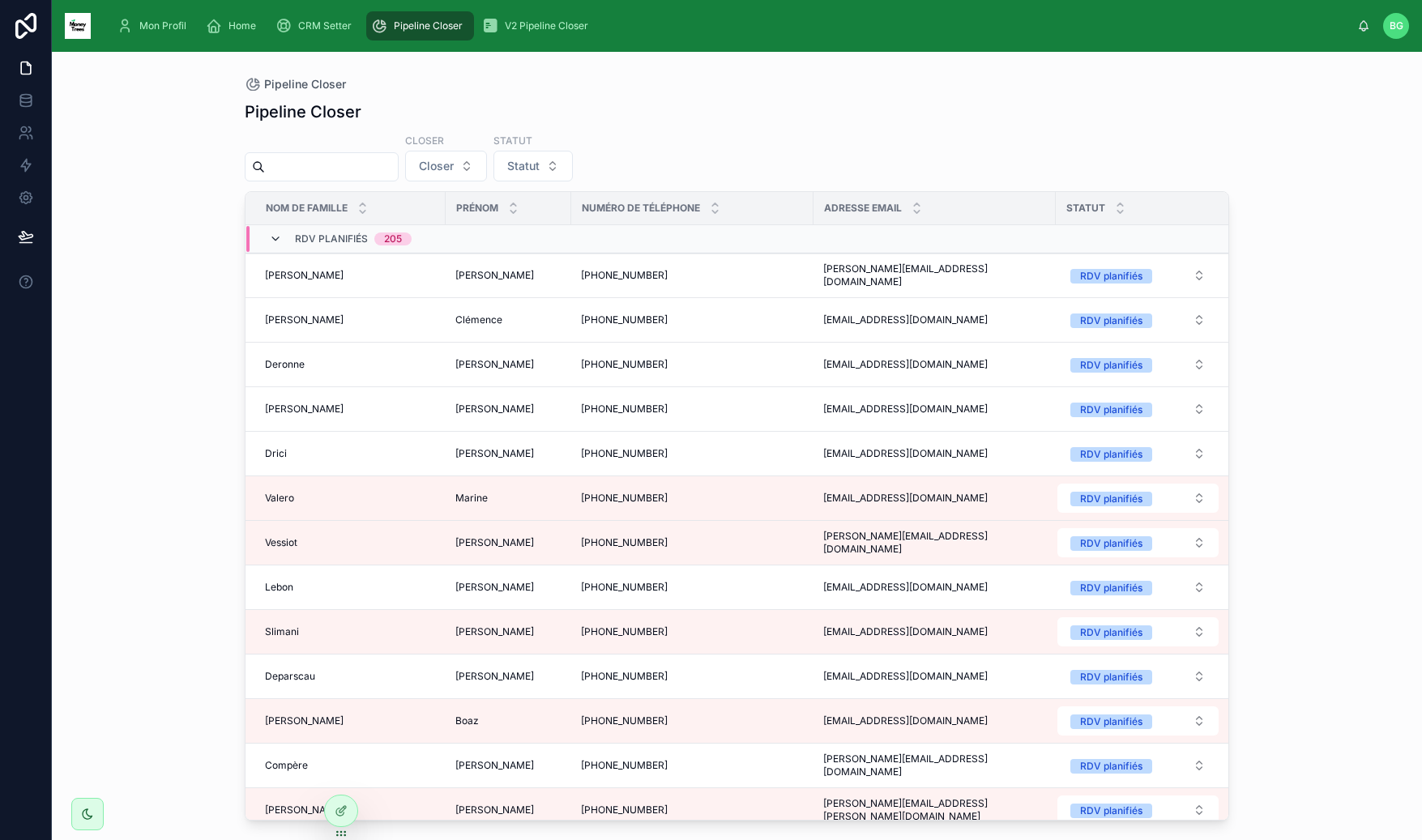
click at [275, 240] on icon at bounding box center [275, 239] width 13 height 13
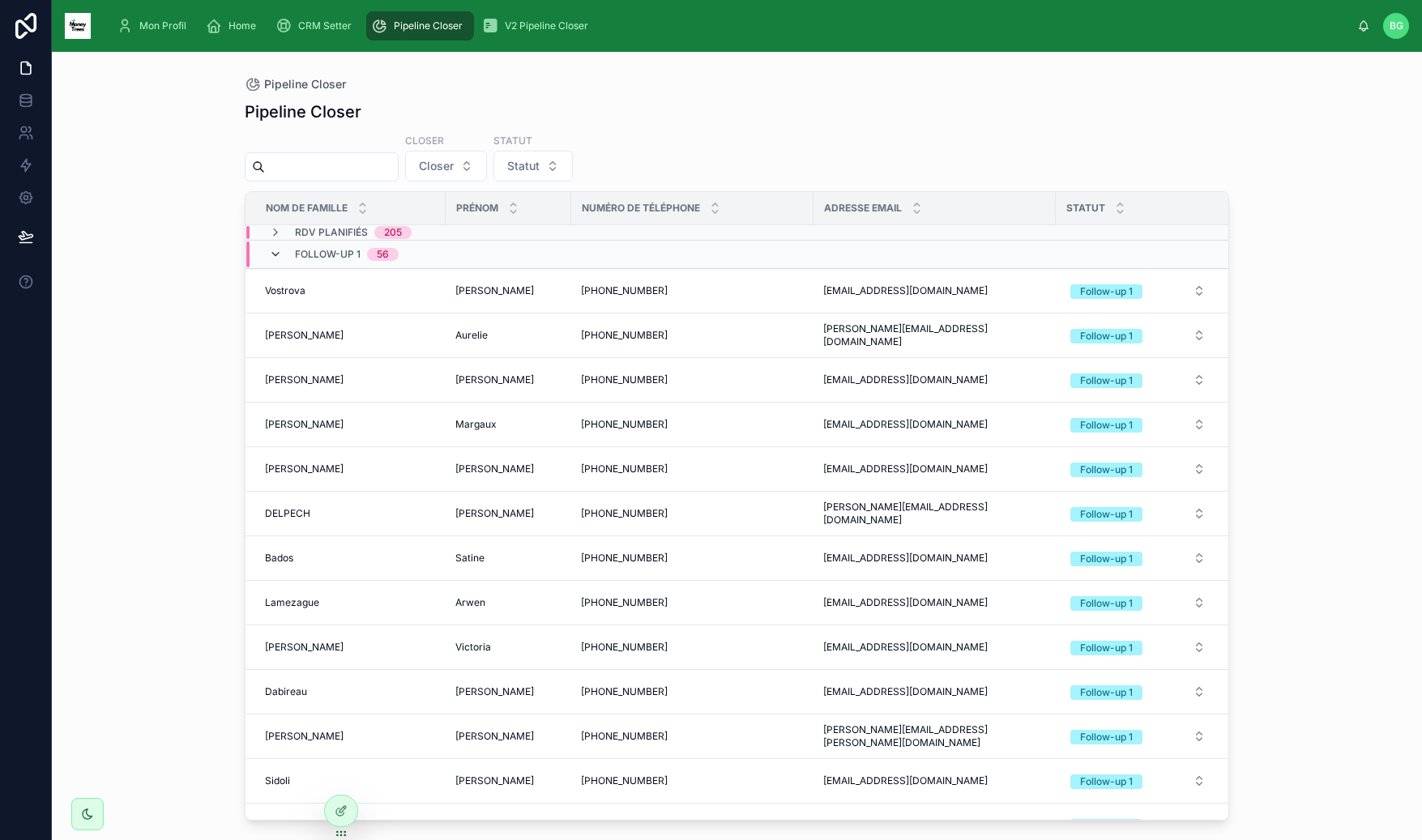
click at [275, 248] on icon at bounding box center [275, 254] width 13 height 13
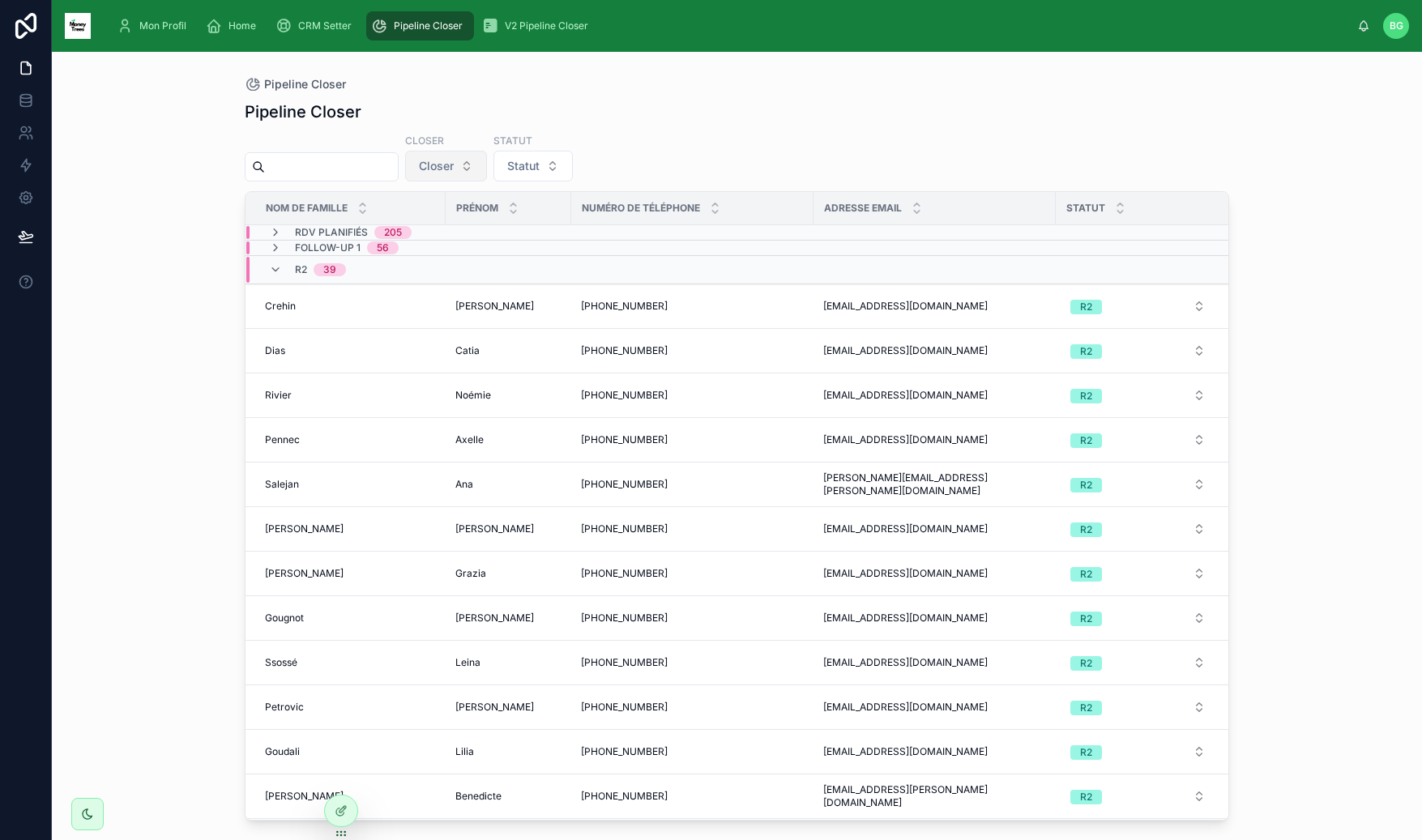
click at [445, 162] on span "Closer" at bounding box center [436, 166] width 35 height 16
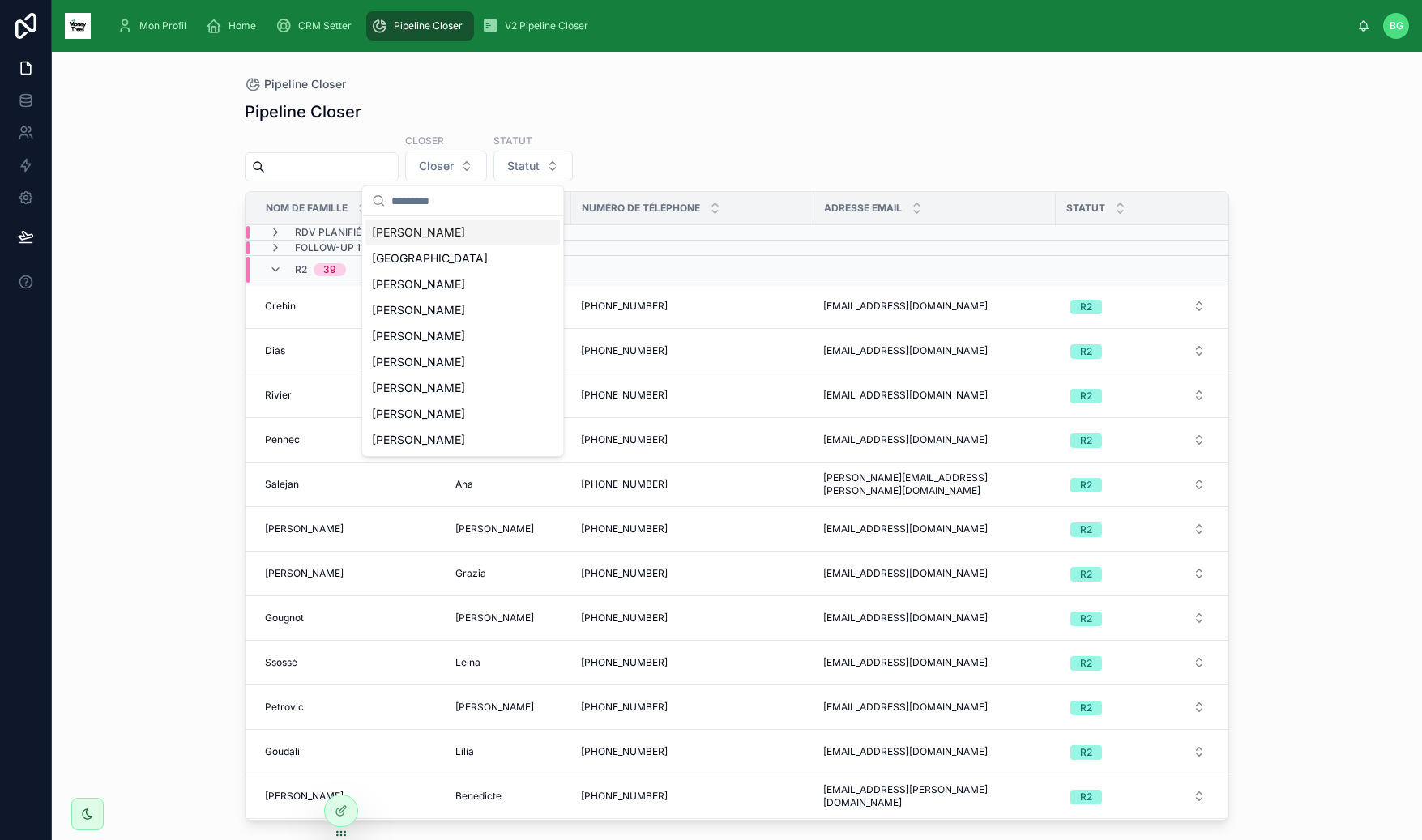
click at [593, 117] on div "Pipeline Closer" at bounding box center [736, 112] width 984 height 23
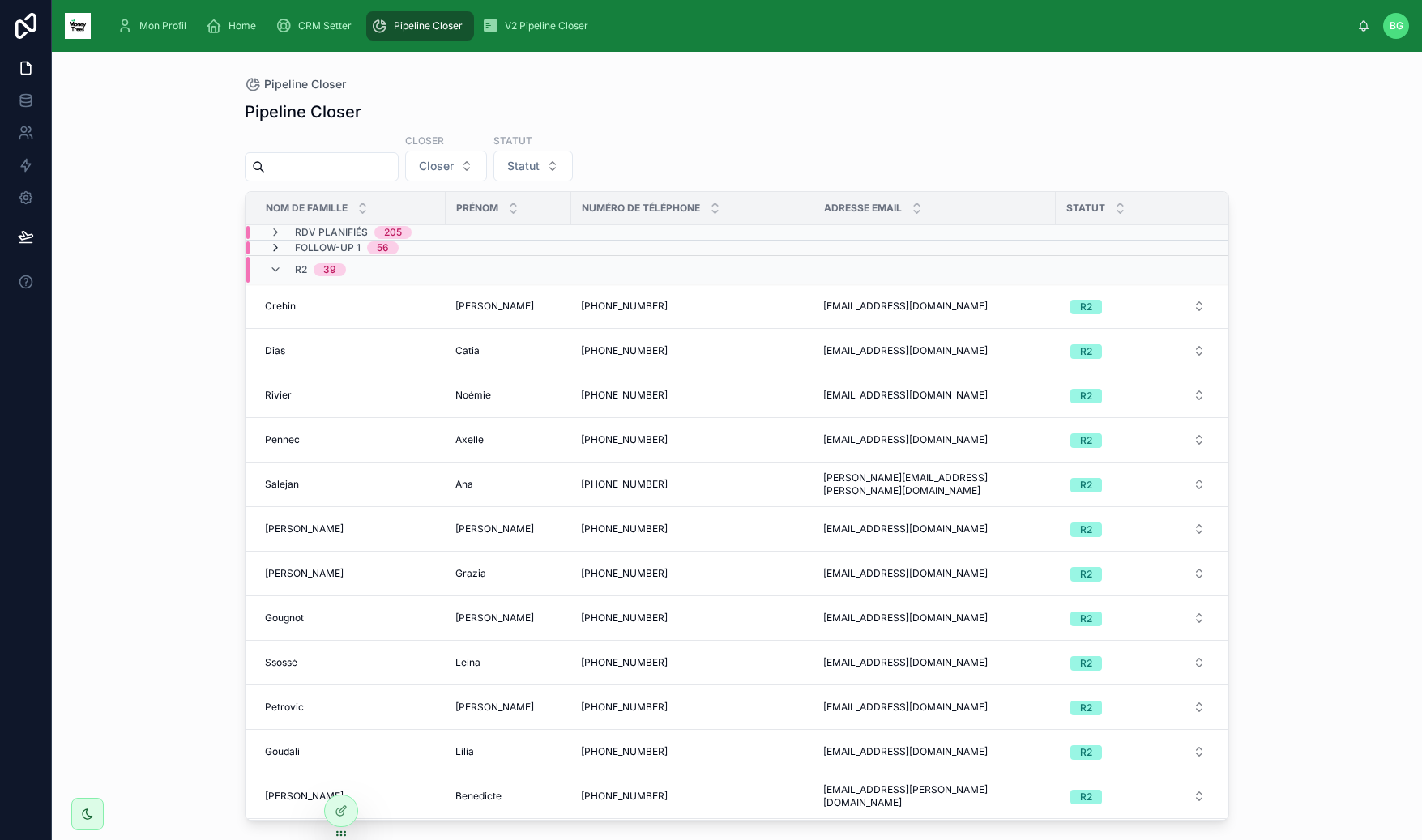
click at [273, 249] on icon at bounding box center [275, 248] width 13 height 13
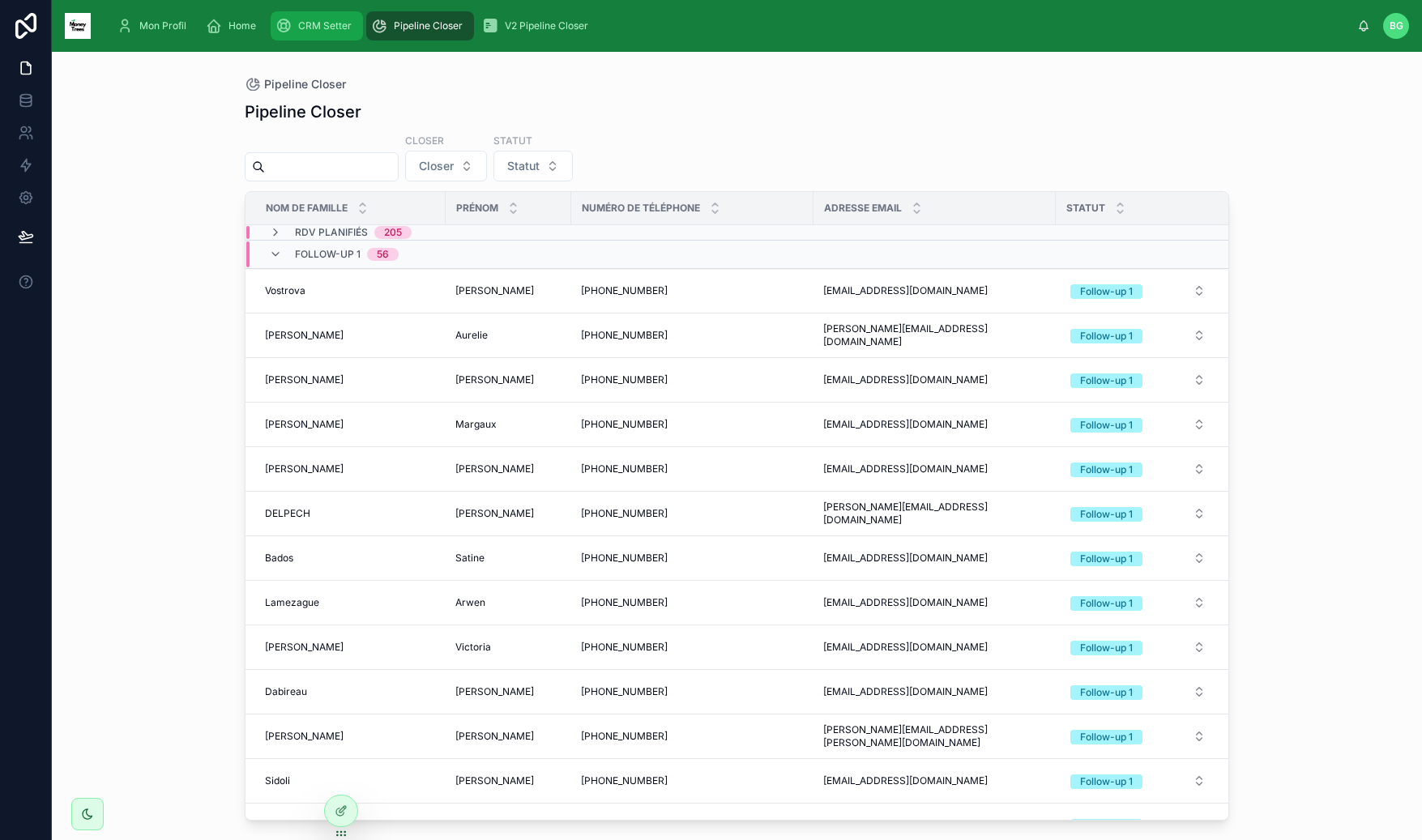
click at [335, 34] on div "CRM Setter" at bounding box center [317, 26] width 83 height 26
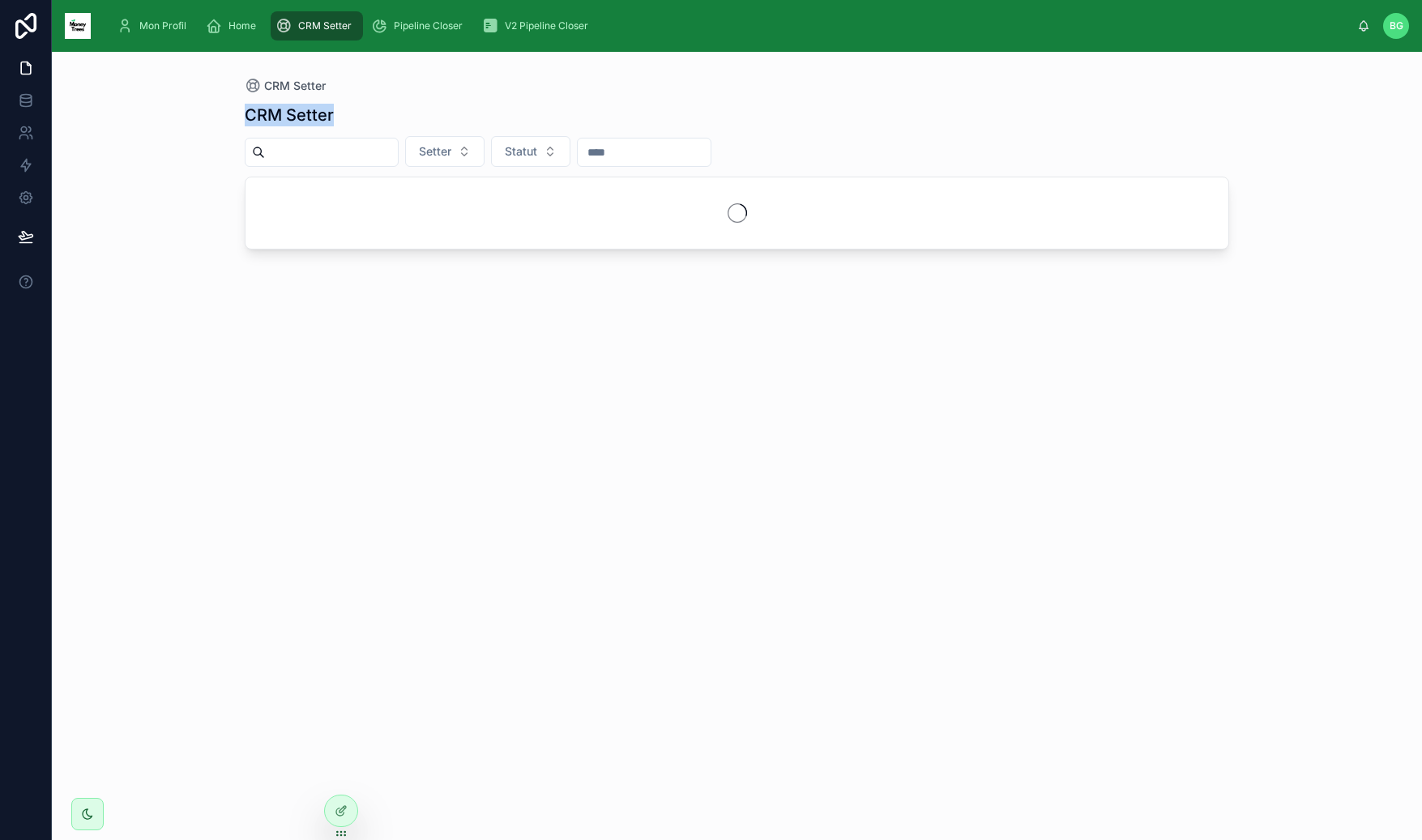
drag, startPoint x: 277, startPoint y: 111, endPoint x: 383, endPoint y: 110, distance: 106.0
click at [383, 110] on div "CRM Setter CRM Setter Setter Statut" at bounding box center [736, 436] width 1036 height 769
click at [383, 110] on div "CRM Setter" at bounding box center [736, 115] width 984 height 23
click at [116, 88] on div "CRM Setter CRM Setter Setter Statut" at bounding box center [737, 446] width 1370 height 788
click at [438, 150] on span "Setter" at bounding box center [435, 151] width 33 height 16
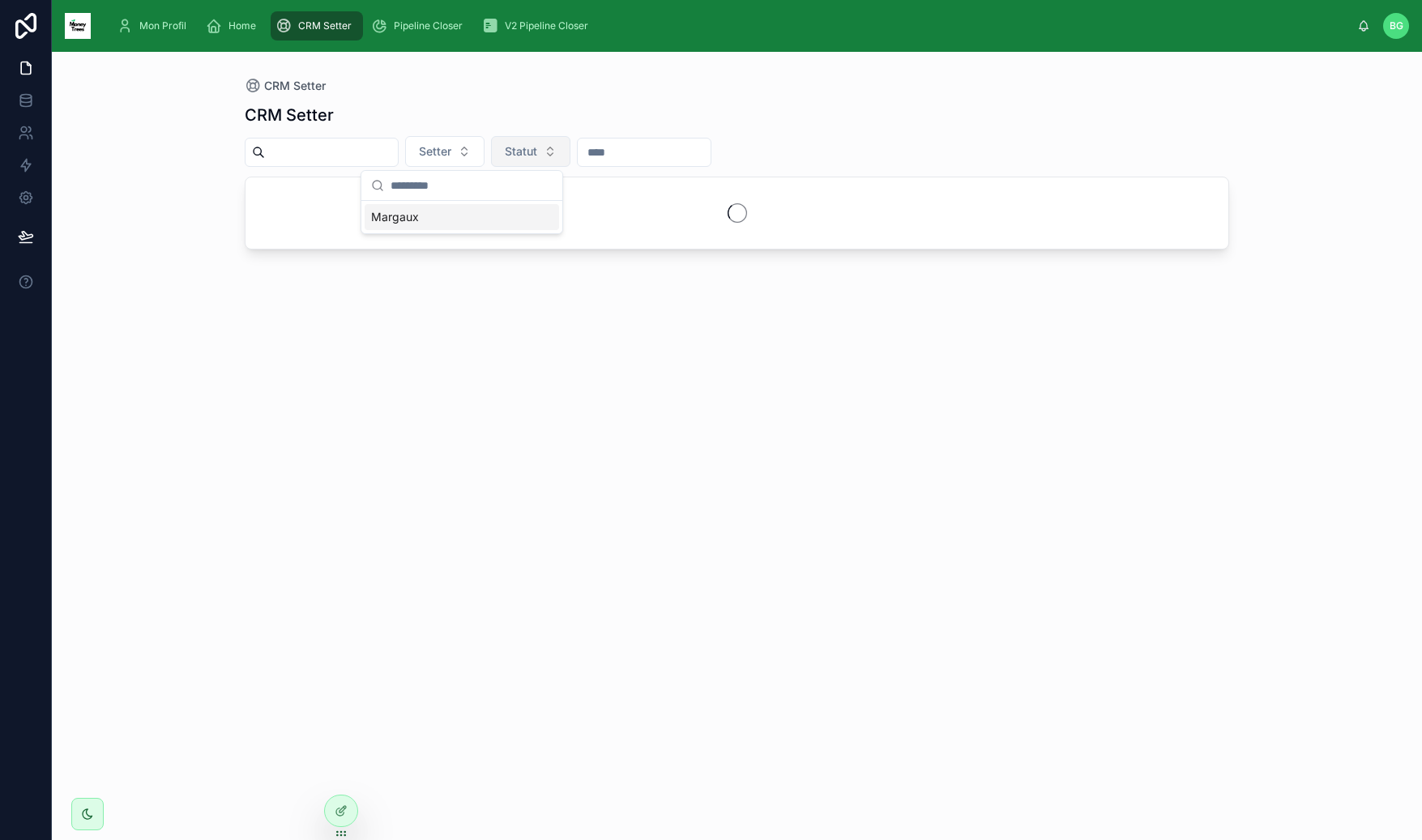
drag, startPoint x: 592, startPoint y: 149, endPoint x: 579, endPoint y: 152, distance: 13.3
click at [587, 150] on div "Setter Statut" at bounding box center [736, 152] width 984 height 31
click at [537, 154] on span "Statut" at bounding box center [521, 151] width 33 height 16
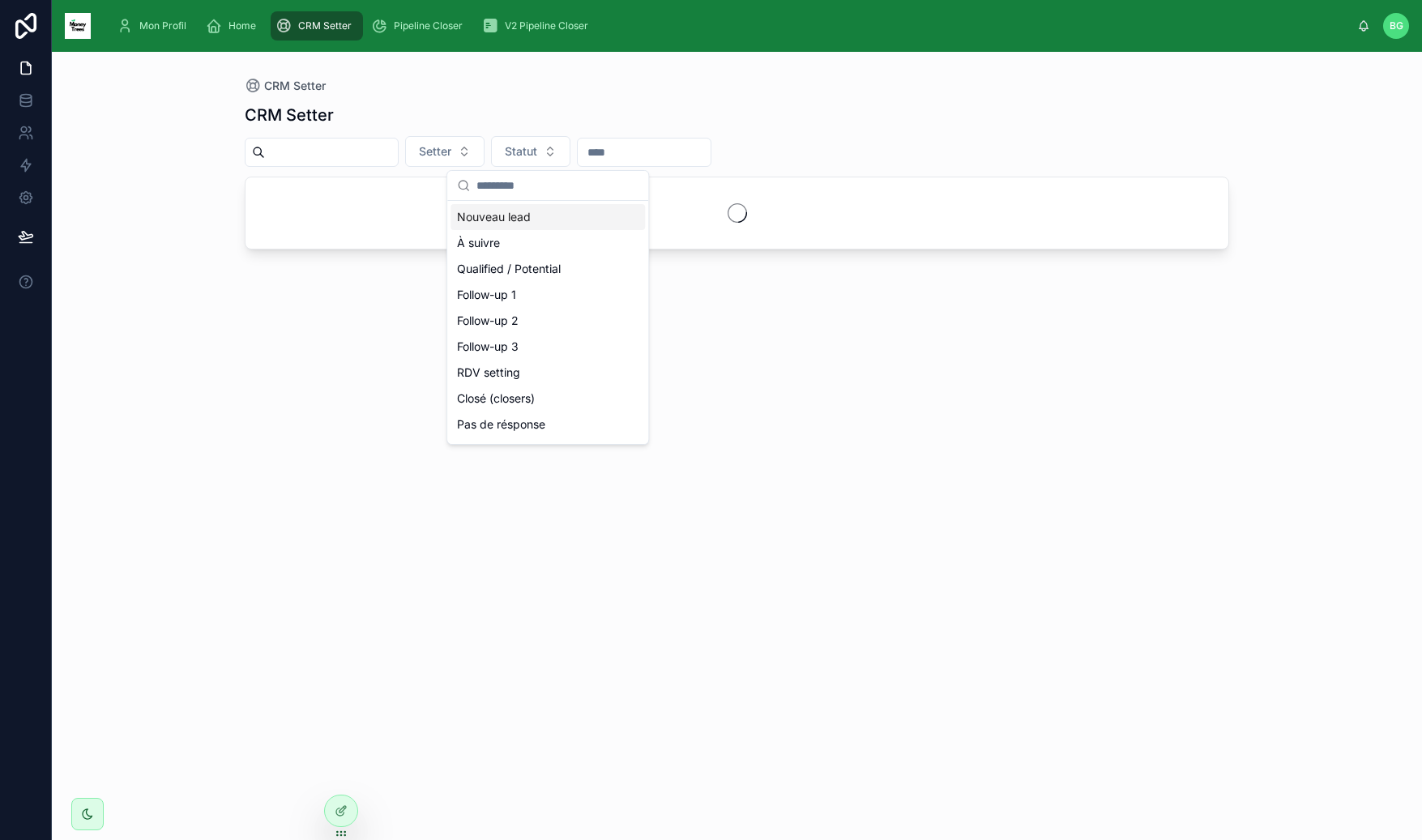
click at [527, 214] on div "Nouveau lead" at bounding box center [547, 217] width 194 height 26
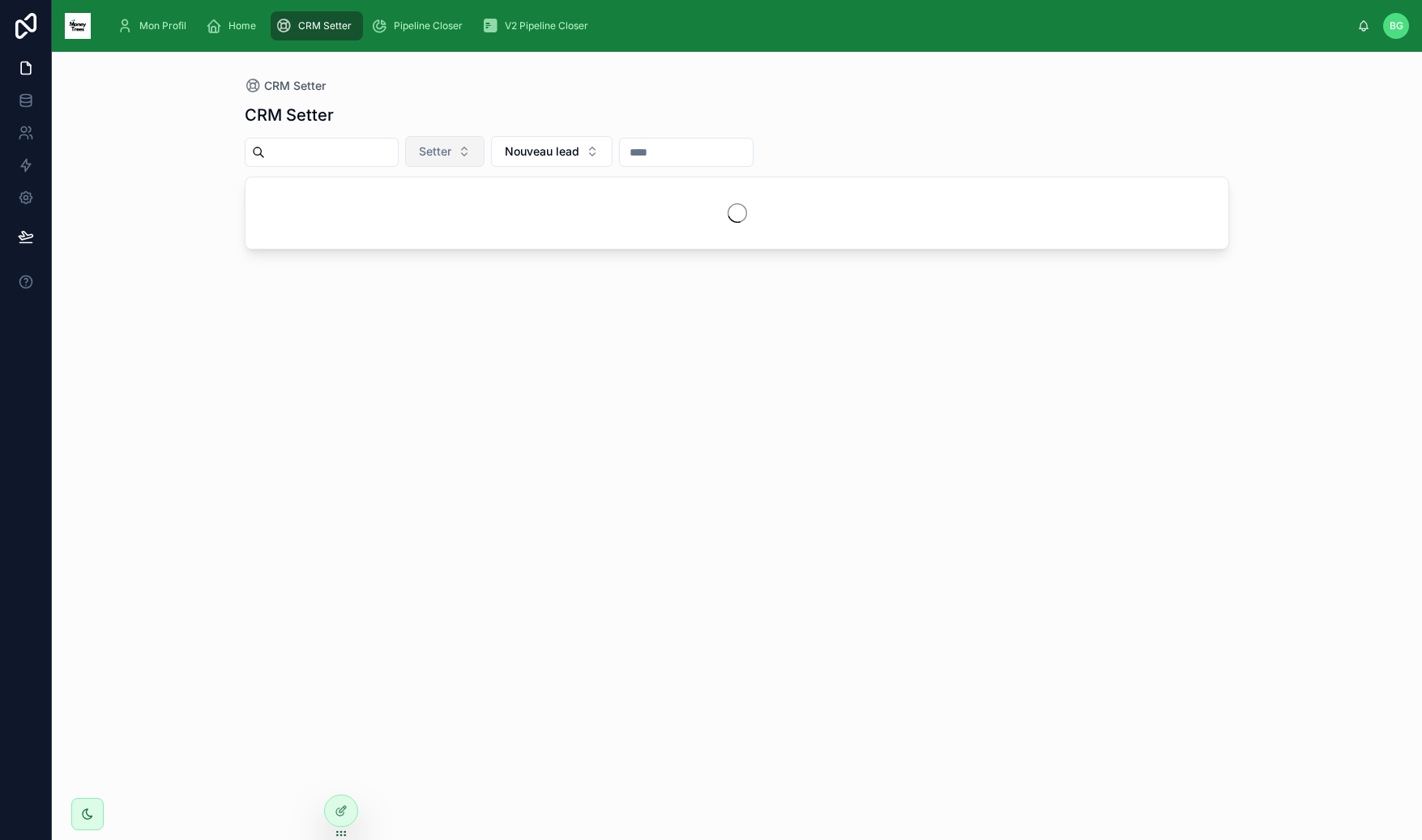
click at [451, 157] on span "Setter" at bounding box center [435, 151] width 33 height 16
click at [483, 214] on div "Margaux" at bounding box center [462, 217] width 194 height 26
click at [726, 91] on div "CRM Setter" at bounding box center [736, 86] width 984 height 16
click at [667, 151] on input "text" at bounding box center [702, 152] width 133 height 23
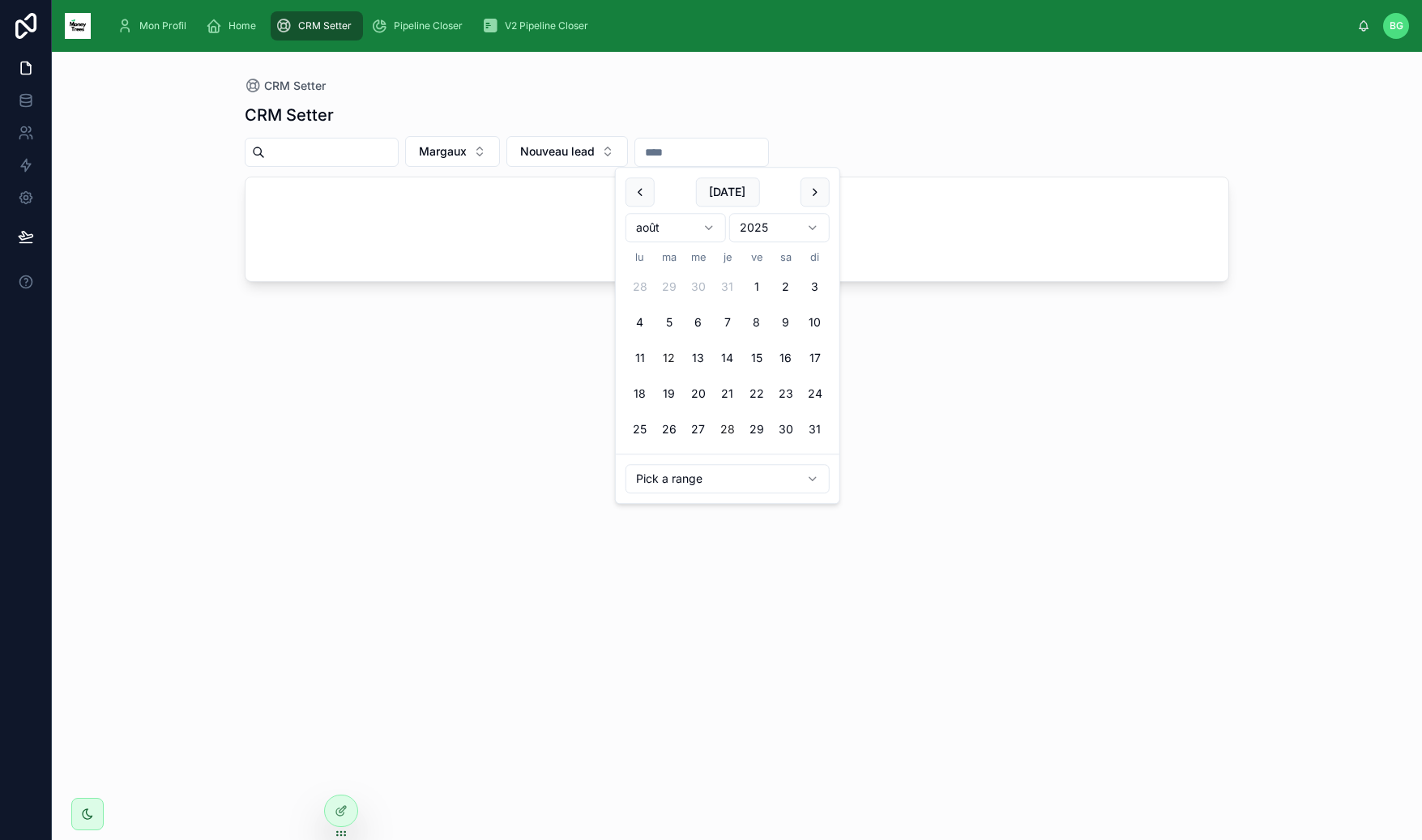
click at [673, 364] on button "12" at bounding box center [670, 358] width 29 height 29
click at [713, 388] on button "21" at bounding box center [727, 394] width 29 height 29
type input "**********"
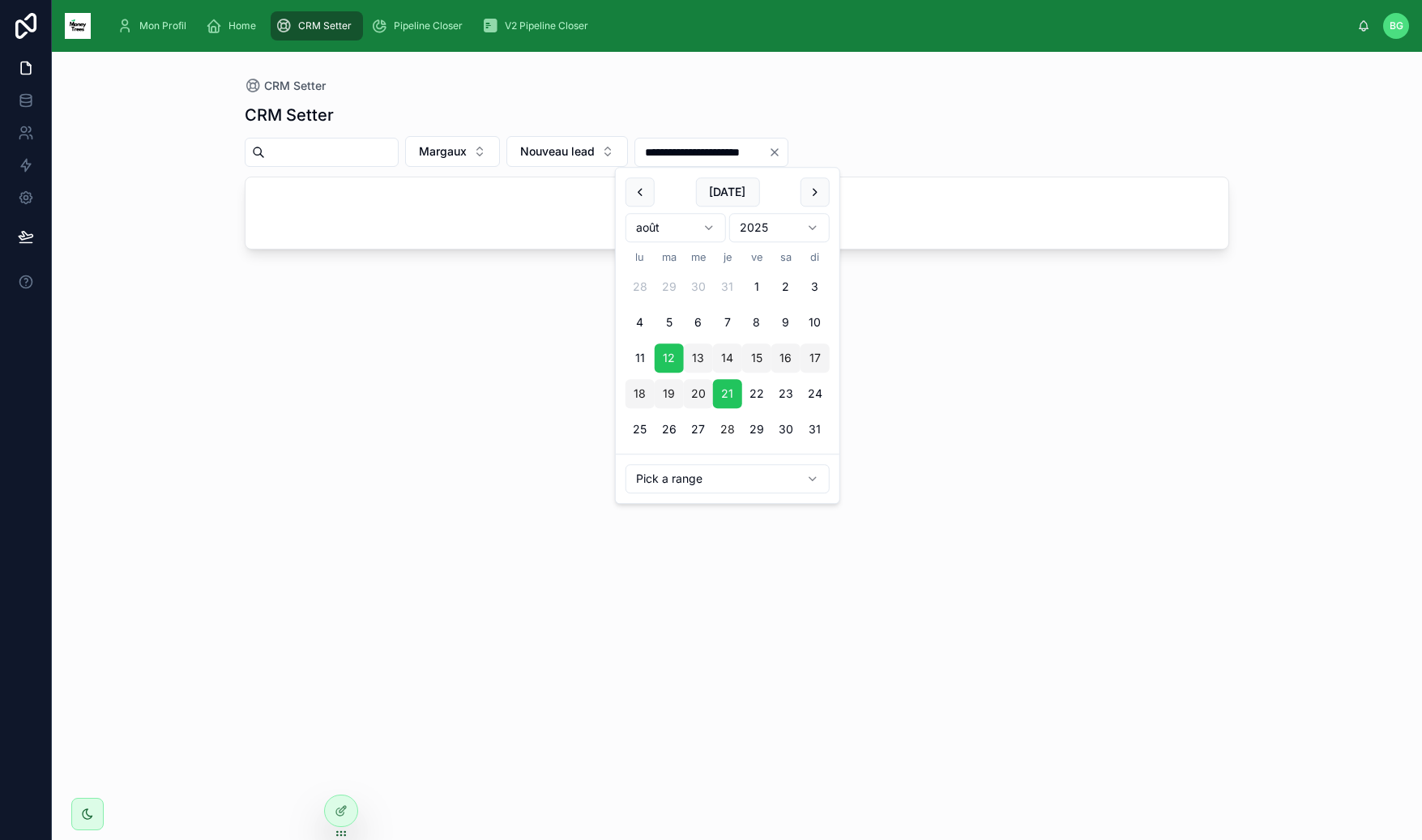
click at [803, 88] on div "CRM Setter" at bounding box center [736, 86] width 984 height 16
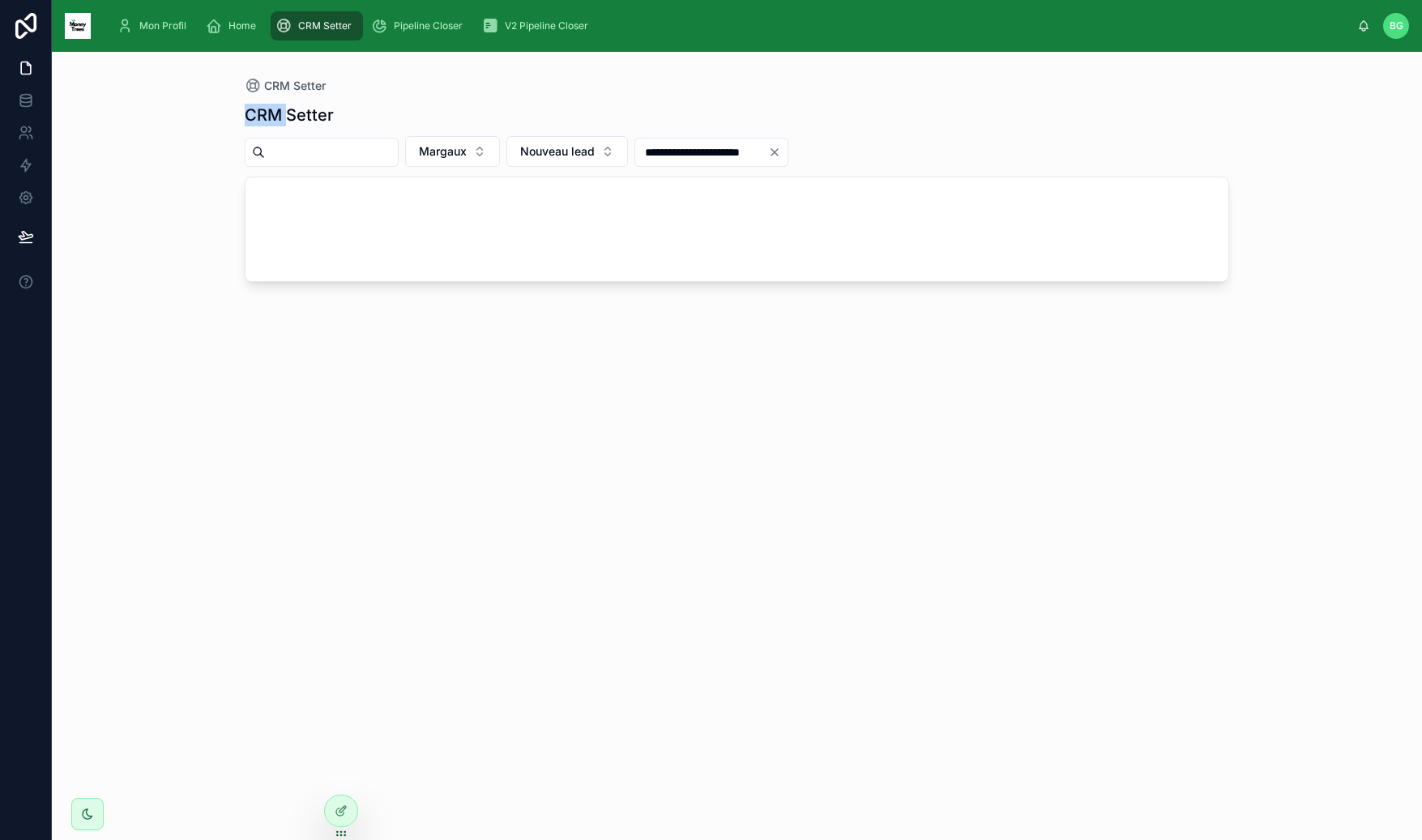
drag, startPoint x: 249, startPoint y: 104, endPoint x: 351, endPoint y: 112, distance: 102.3
click at [345, 112] on div "CRM Setter" at bounding box center [736, 115] width 984 height 23
click at [351, 112] on div "CRM Setter" at bounding box center [736, 115] width 984 height 23
click at [570, 79] on div "CRM Setter" at bounding box center [736, 86] width 984 height 16
click at [466, 144] on span "Margaux" at bounding box center [442, 151] width 48 height 16
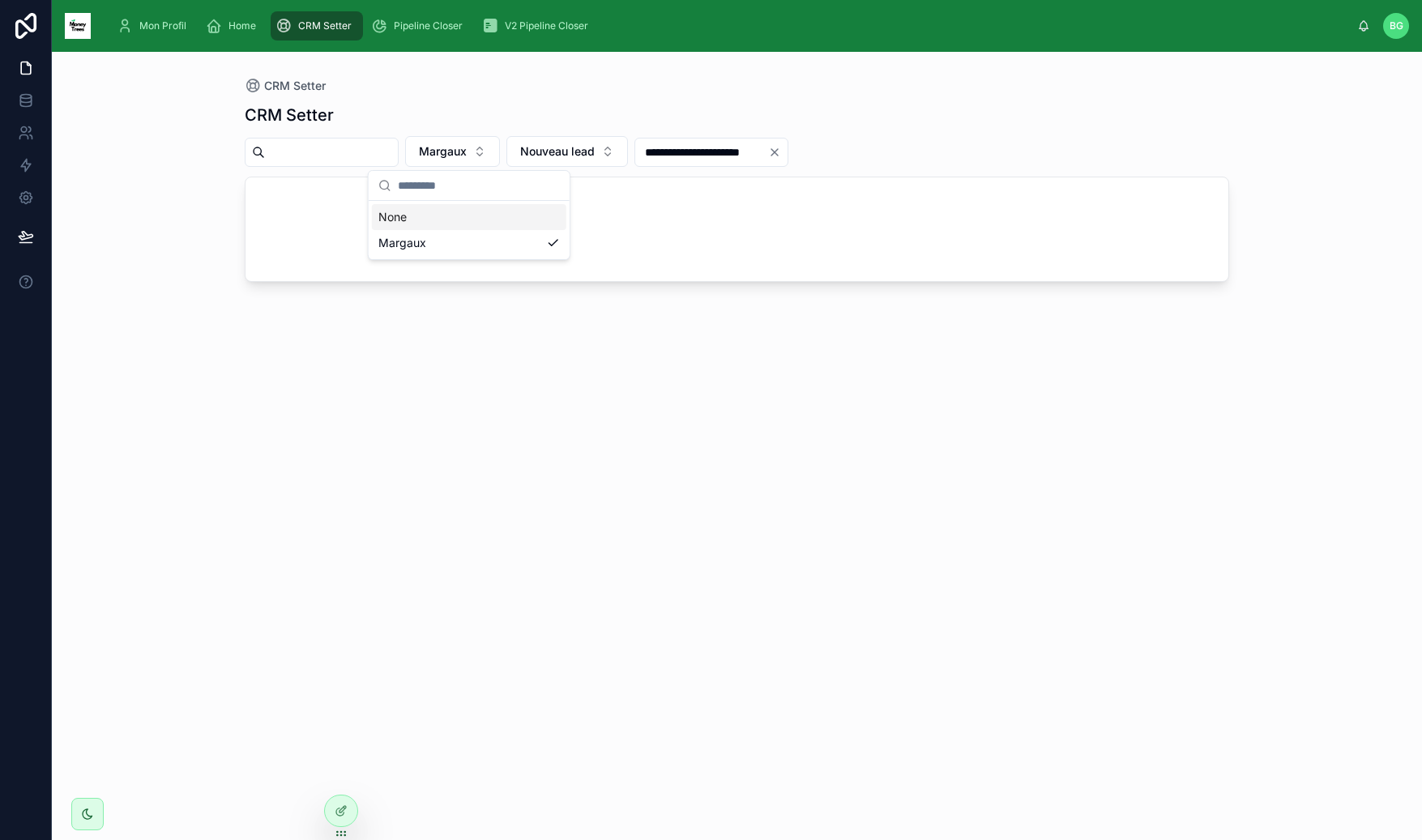
click at [588, 95] on div "**********" at bounding box center [736, 457] width 984 height 726
drag, startPoint x: 234, startPoint y: 83, endPoint x: 358, endPoint y: 76, distance: 124.2
click at [358, 76] on div "**********" at bounding box center [736, 436] width 1036 height 769
click at [284, 91] on span "CRM Setter" at bounding box center [295, 86] width 62 height 16
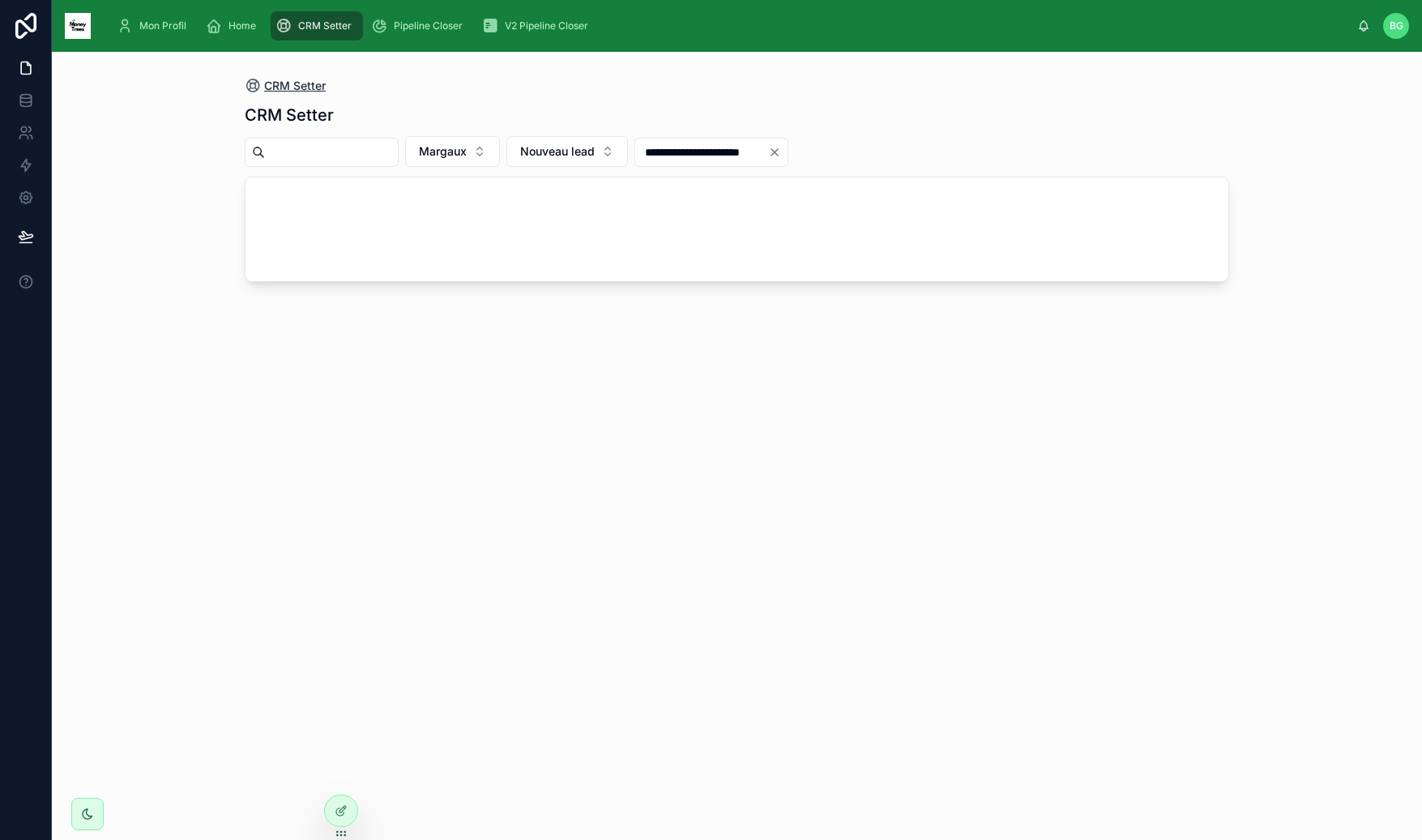
click at [286, 85] on span "CRM Setter" at bounding box center [295, 86] width 62 height 16
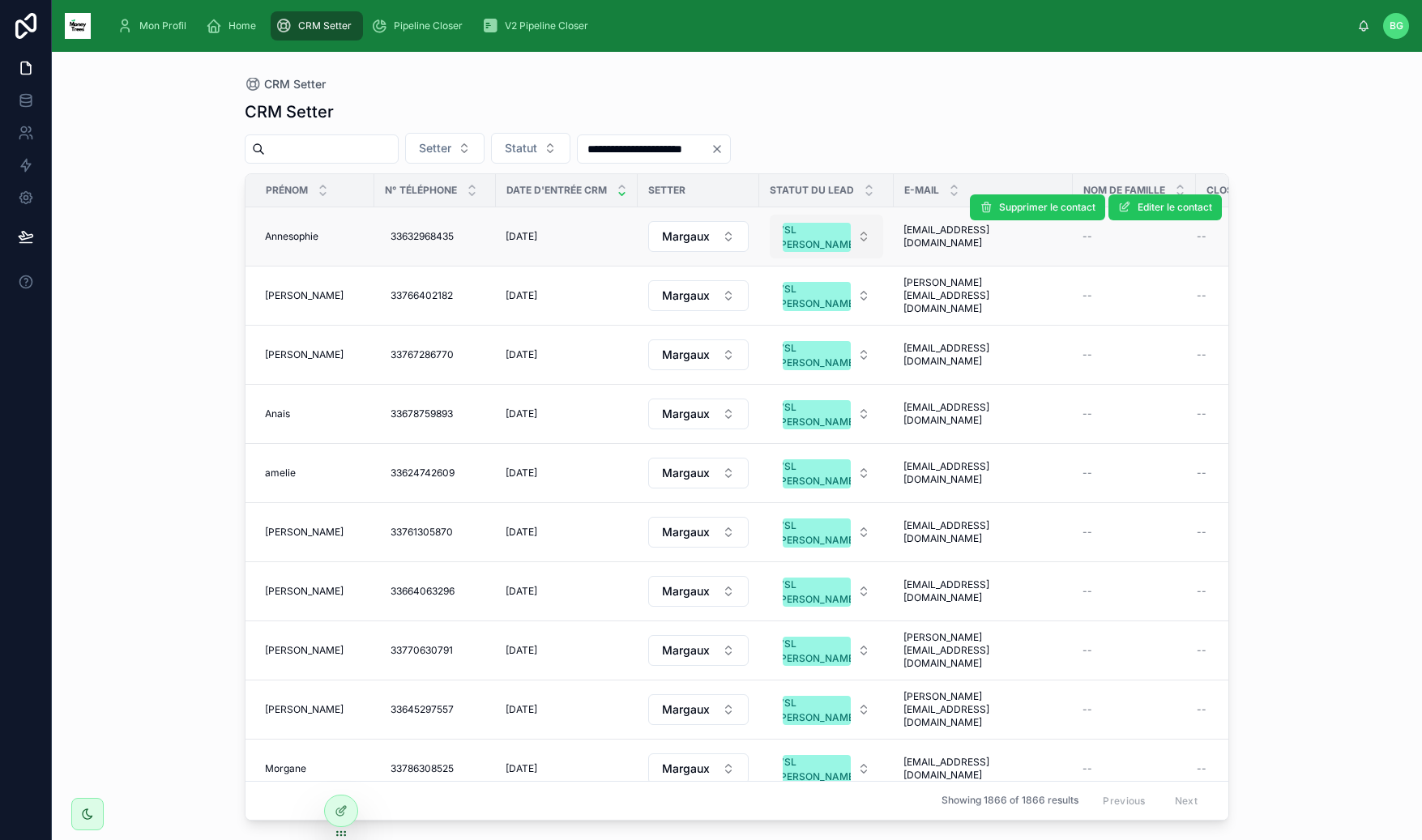
click at [822, 245] on div "VSL William" at bounding box center [817, 237] width 80 height 29
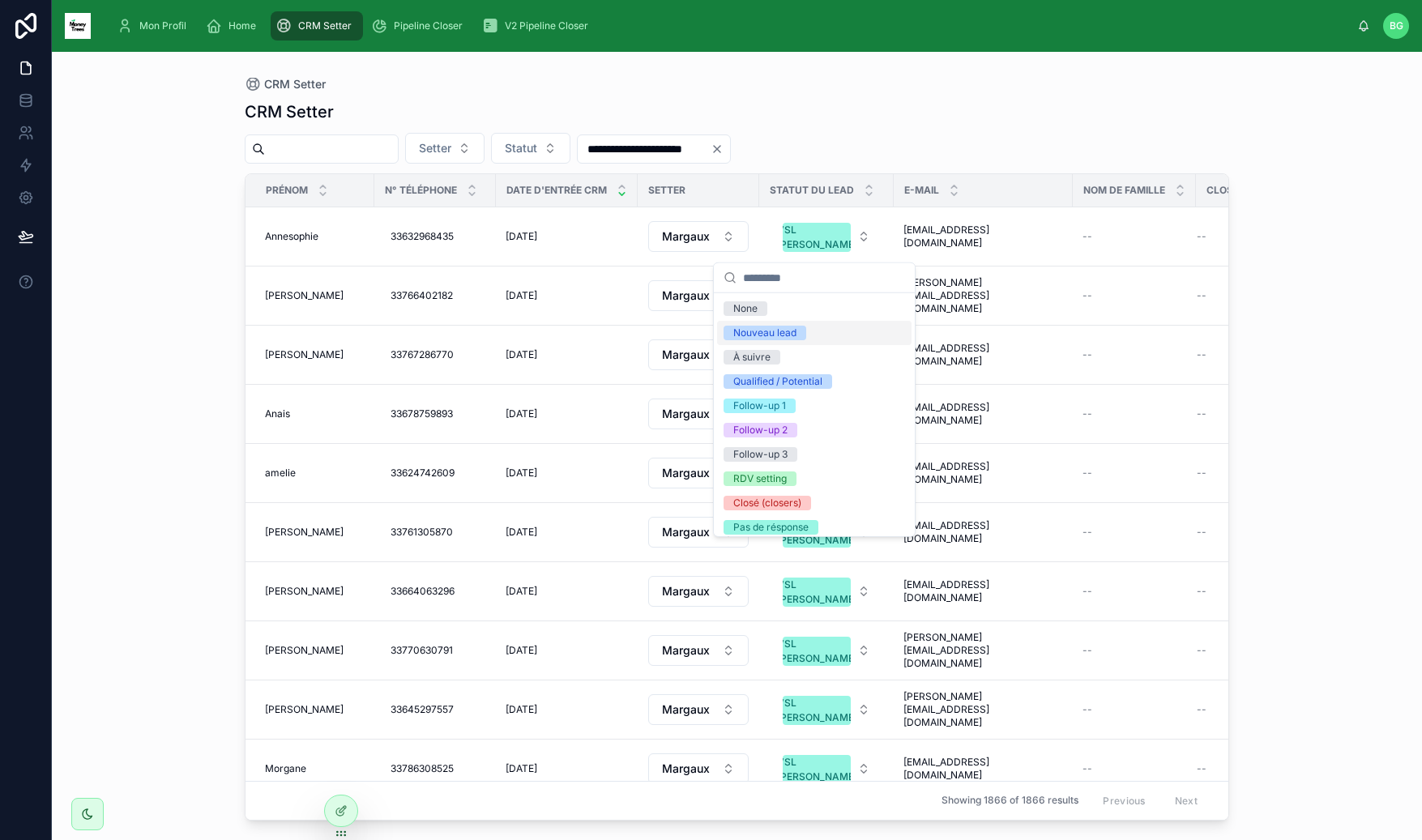
click at [885, 101] on div "CRM Setter" at bounding box center [736, 112] width 984 height 23
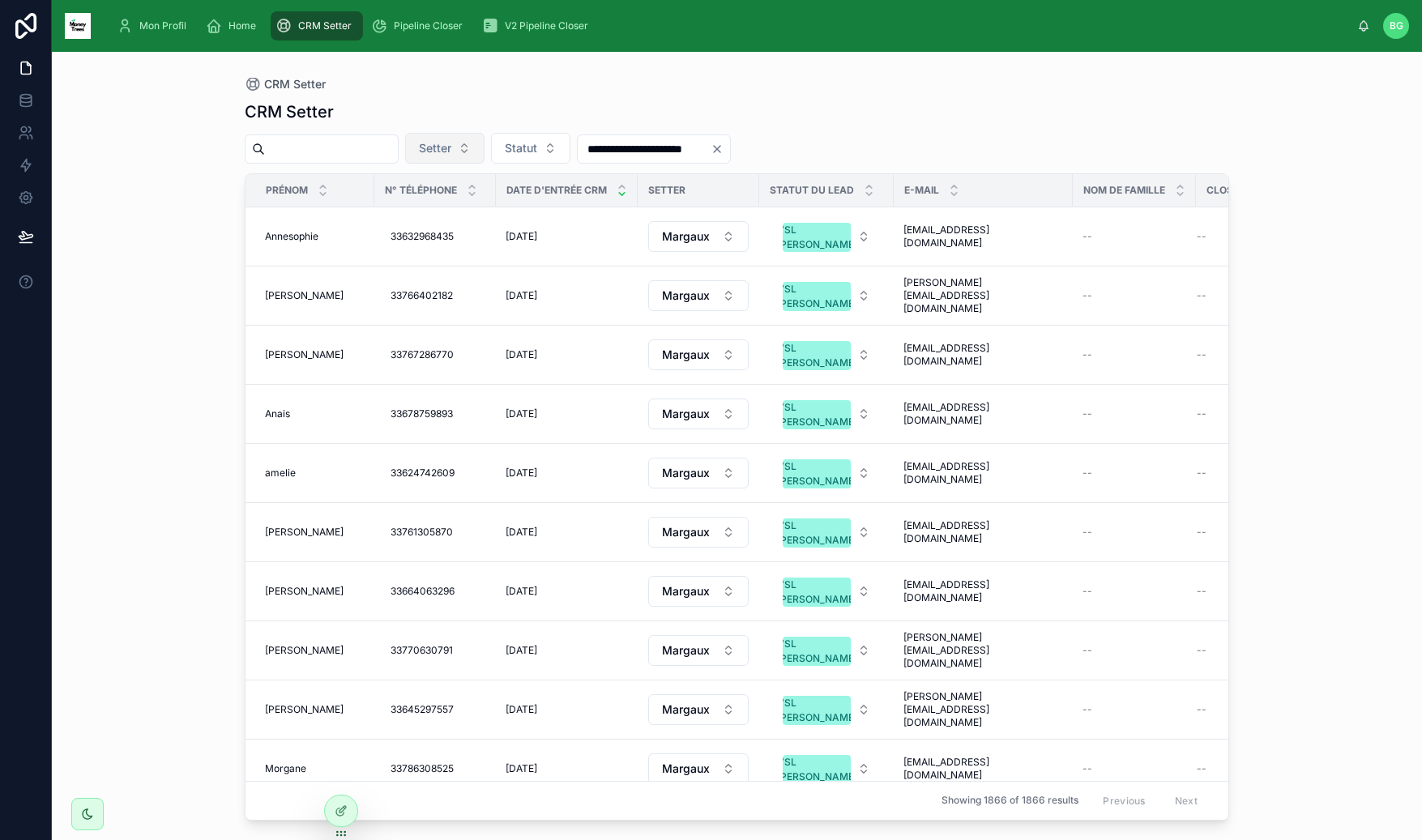
click at [451, 143] on span "Setter" at bounding box center [435, 148] width 33 height 16
click at [609, 81] on div "CRM Setter" at bounding box center [736, 84] width 984 height 13
drag, startPoint x: 180, startPoint y: 86, endPoint x: 353, endPoint y: 102, distance: 173.7
click at [353, 102] on div "**********" at bounding box center [737, 446] width 1370 height 788
click at [353, 102] on div "CRM Setter" at bounding box center [736, 112] width 984 height 23
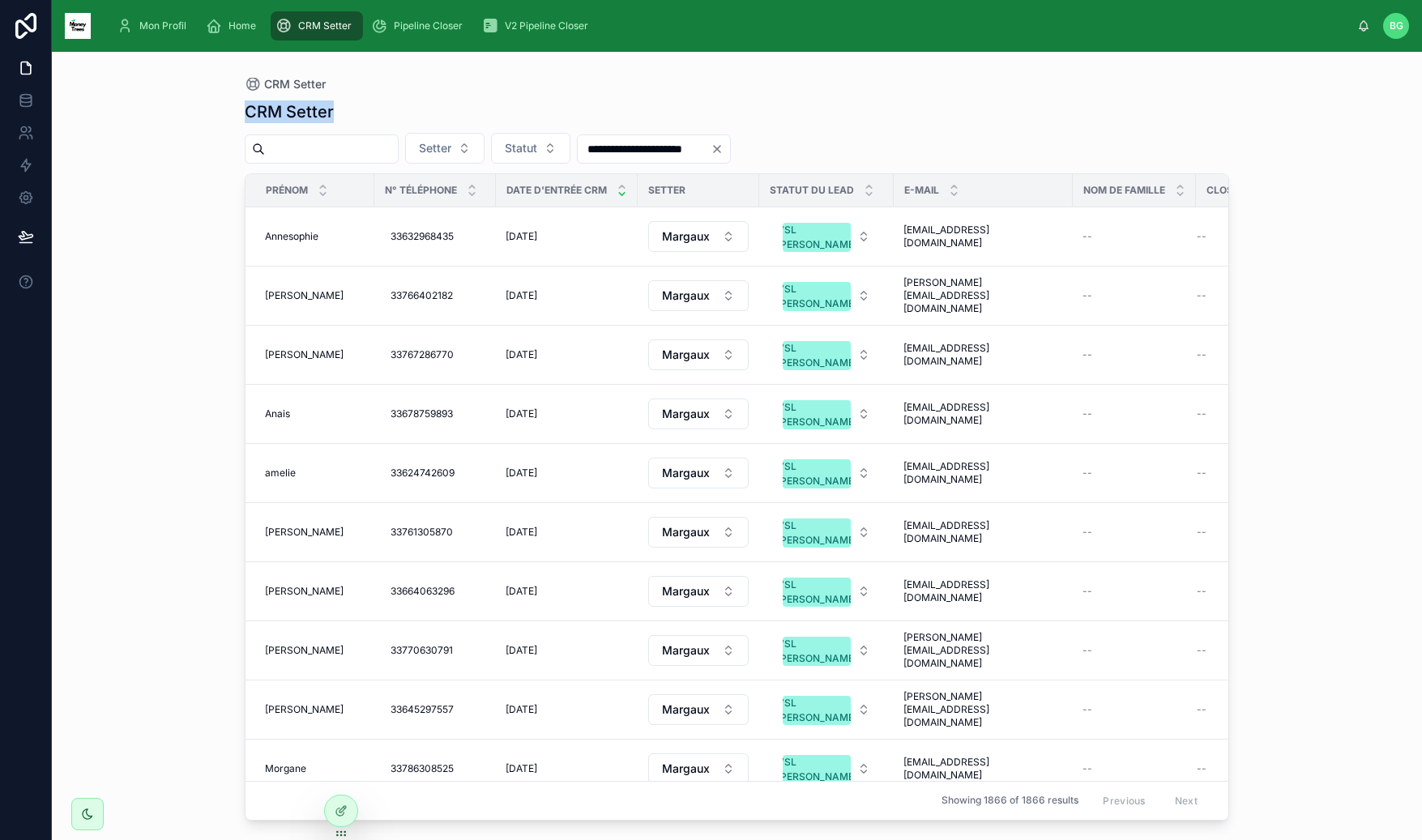
drag, startPoint x: 361, startPoint y: 112, endPoint x: 219, endPoint y: 104, distance: 142.2
click at [219, 104] on div "**********" at bounding box center [736, 436] width 1036 height 769
drag, startPoint x: 220, startPoint y: 111, endPoint x: 392, endPoint y: 115, distance: 172.0
click at [392, 115] on div "**********" at bounding box center [736, 436] width 1036 height 769
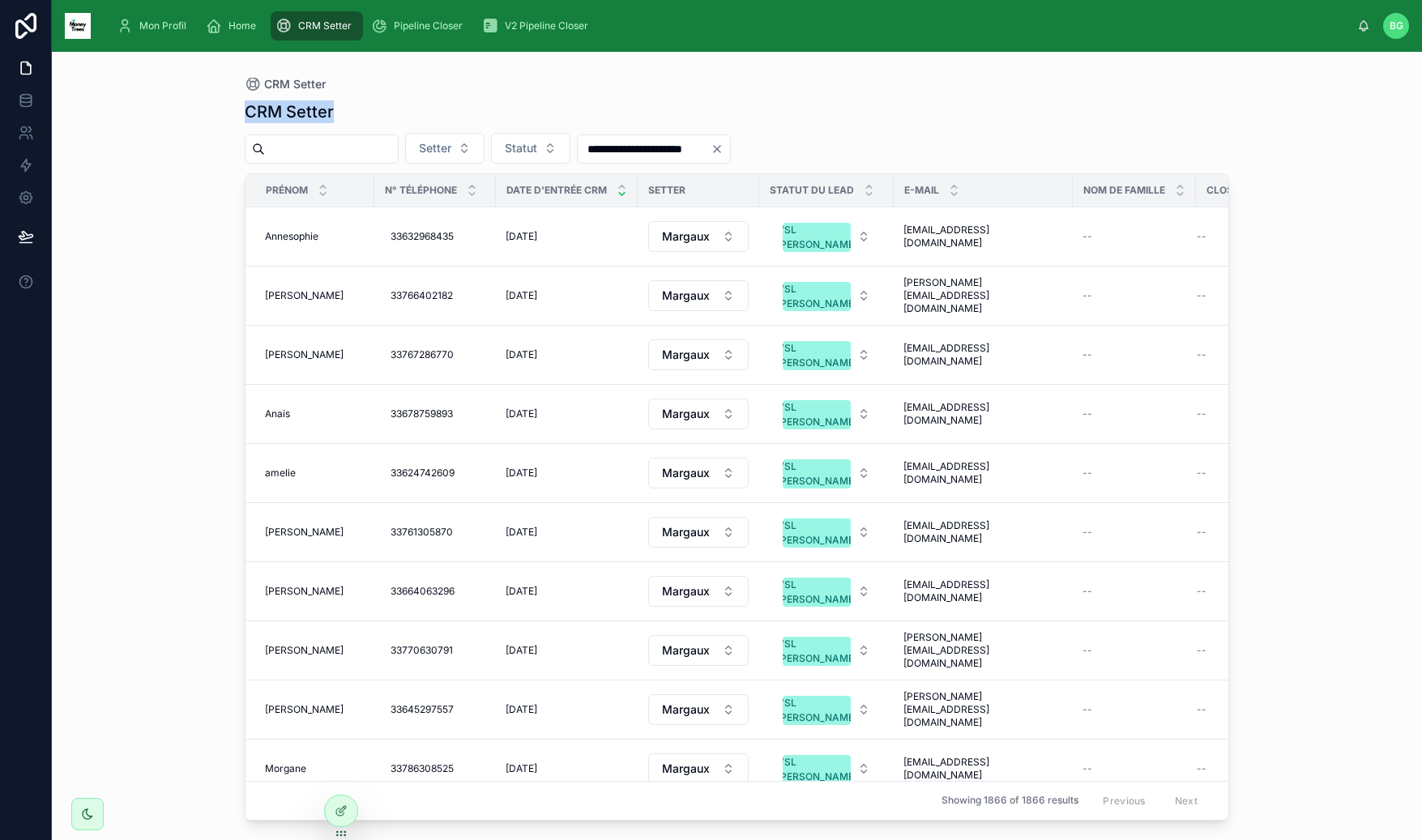
click at [392, 115] on div "CRM Setter" at bounding box center [736, 112] width 984 height 23
click at [404, 37] on div "Pipeline Closer" at bounding box center [420, 26] width 98 height 26
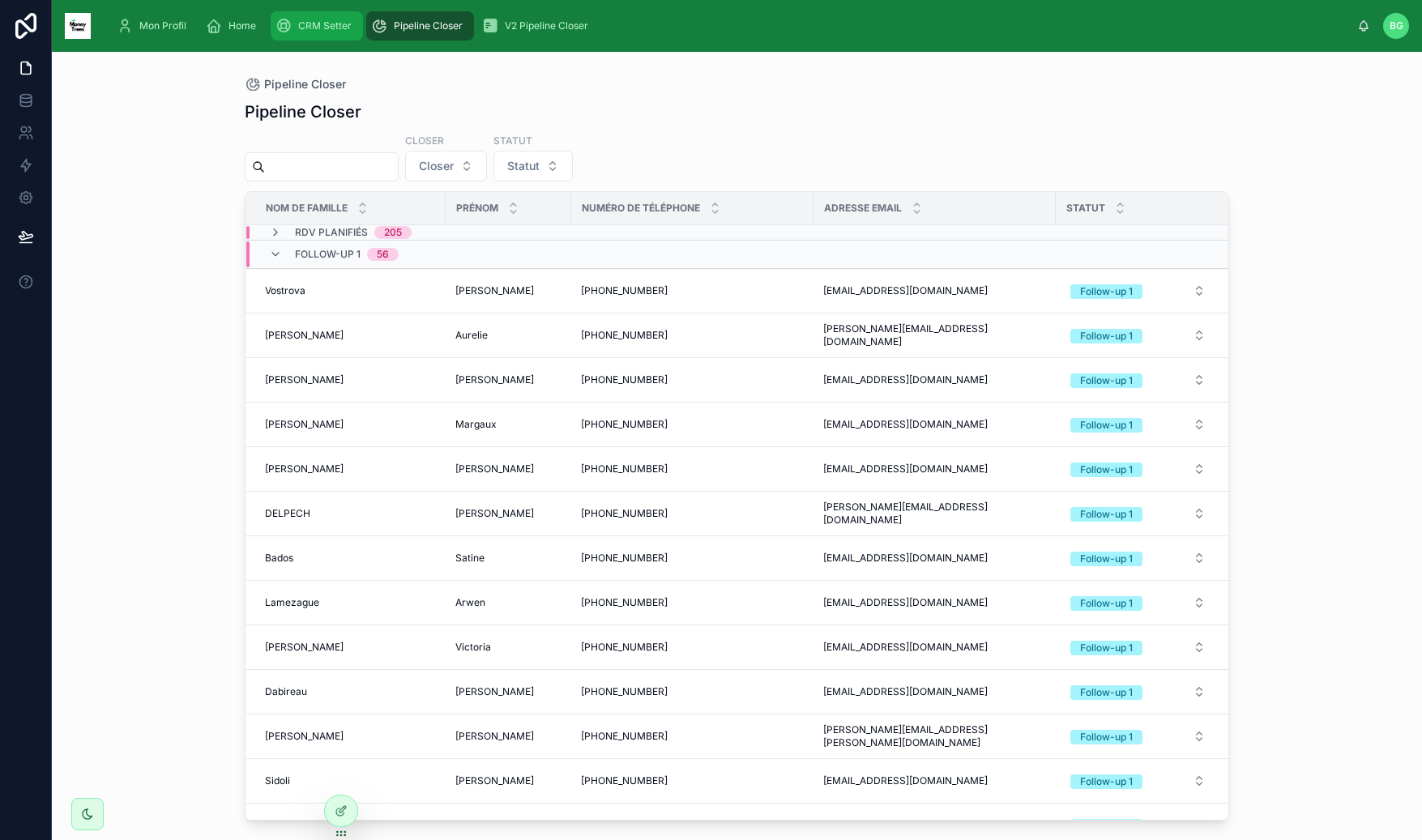
click at [342, 28] on span "CRM Setter" at bounding box center [325, 26] width 54 height 13
